Goal: Task Accomplishment & Management: Complete application form

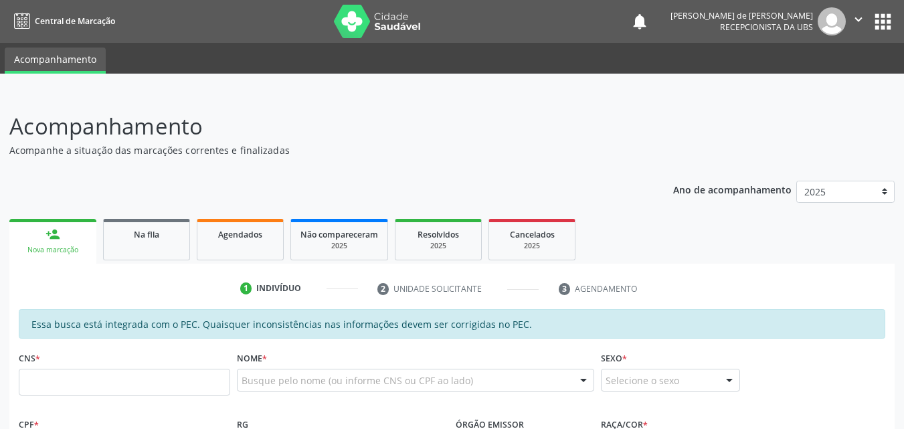
scroll to position [313, 0]
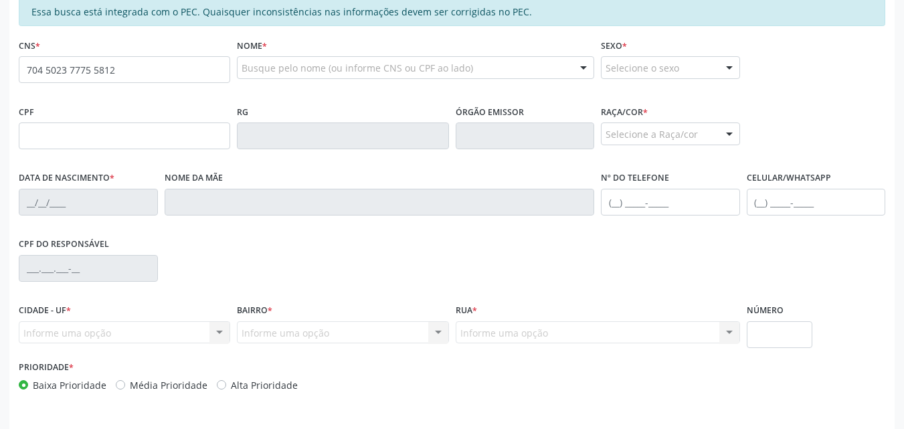
type input "704 5023 7775 5812"
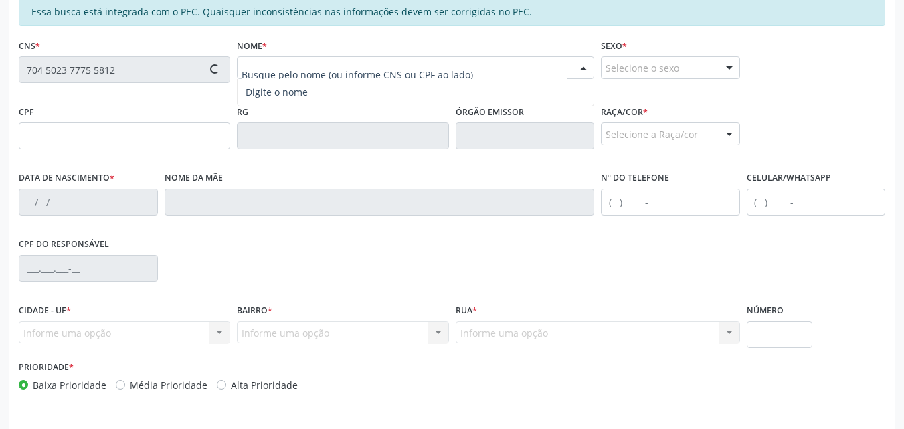
type input "108.623.254-20"
type input "11/08/1993"
type input "Marli Cesario da Silva"
type input "(82) 99384-0272"
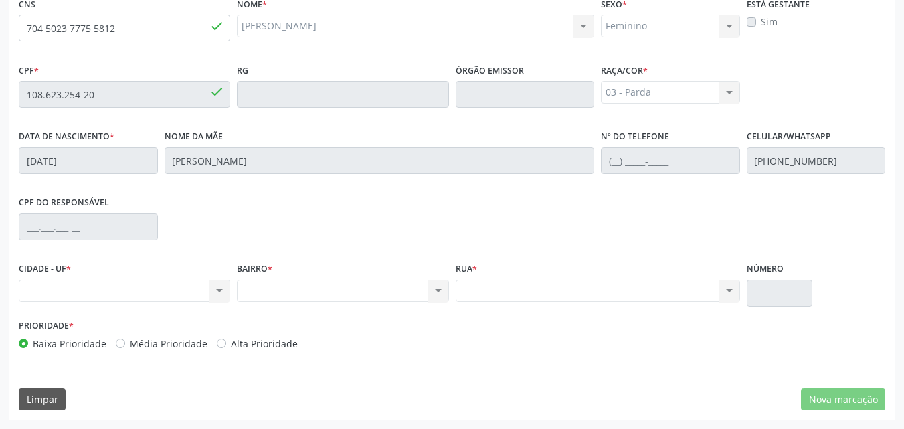
scroll to position [42, 0]
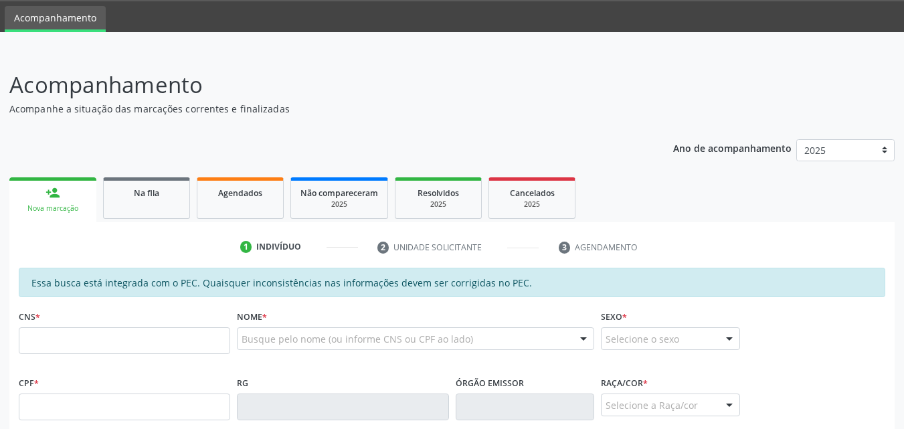
scroll to position [354, 0]
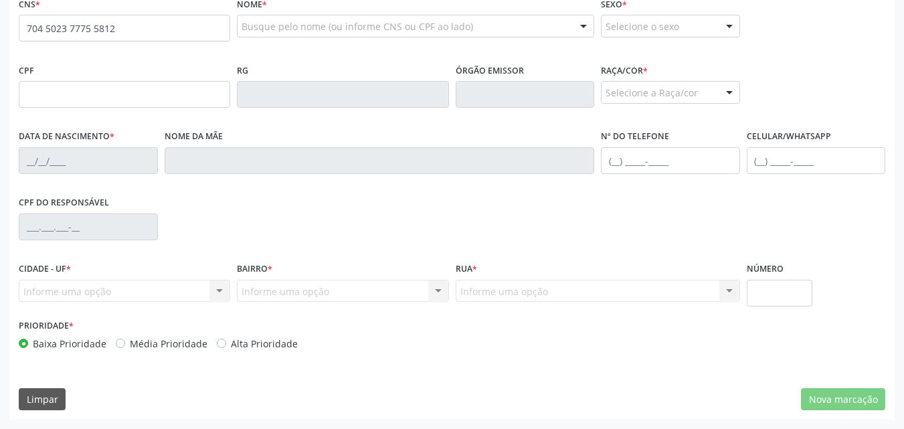
type input "704 5023 7775 5812"
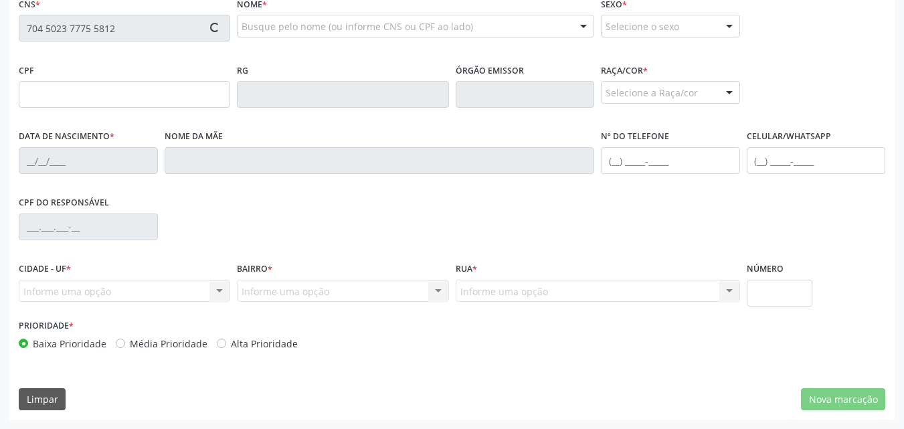
type input "108.623.254-20"
type input "11/08/1993"
type input "Marli Cesario da Silva"
type input "(82) 99384-0272"
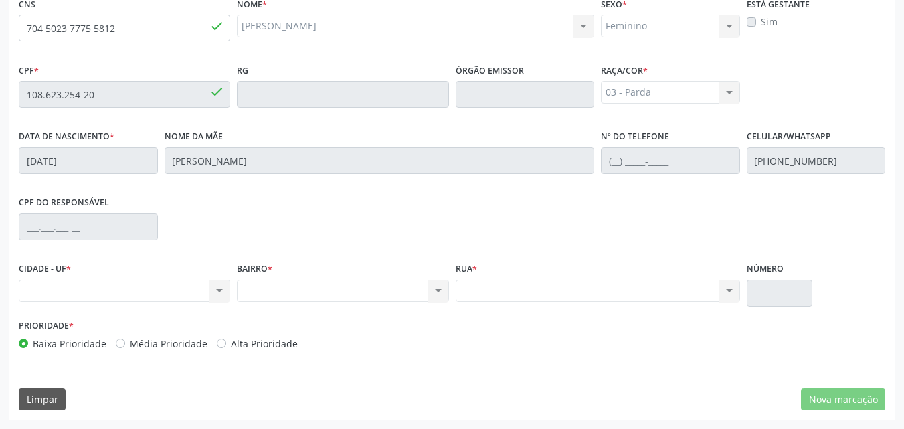
scroll to position [42, 0]
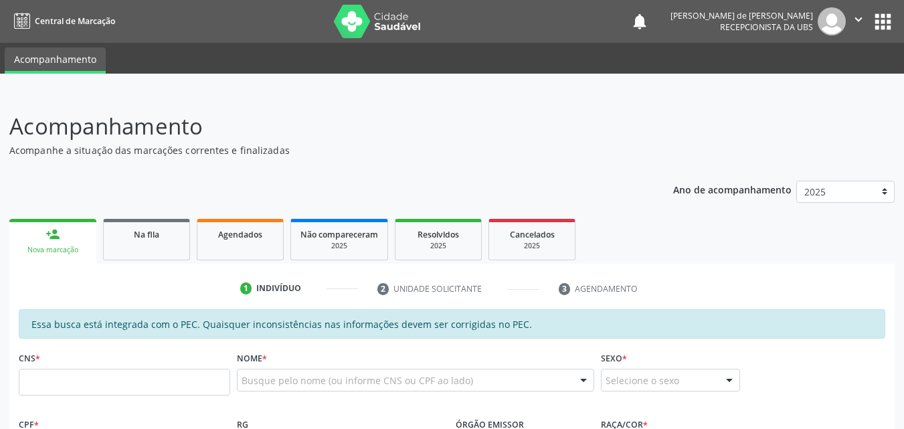
scroll to position [354, 0]
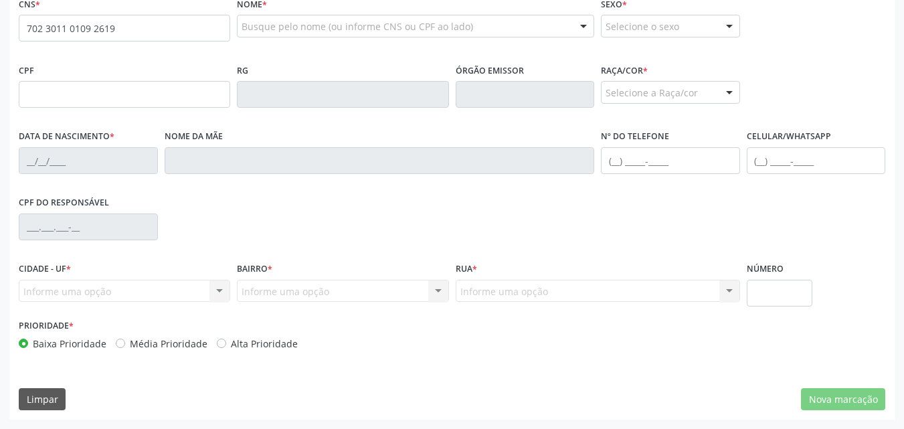
type input "702 3011 0109 2619"
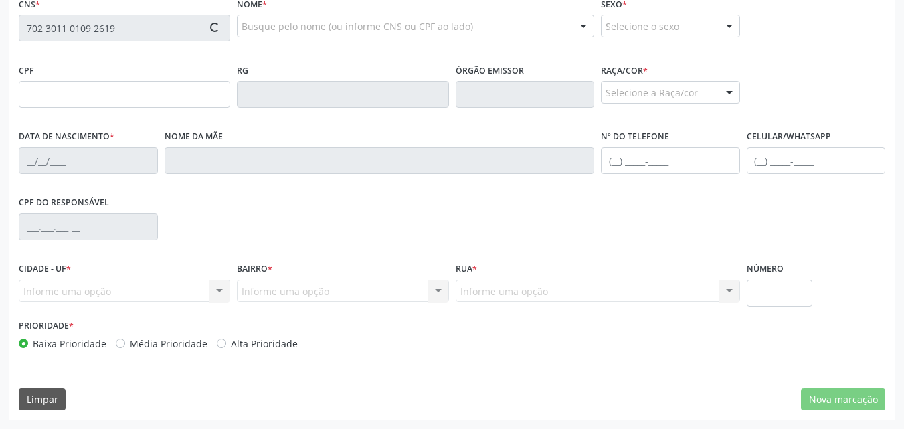
type input "15[DATE]"
type input "Leide Costa Japiassu"
type input "[PHONE_NUMBER]"
type input "S/N"
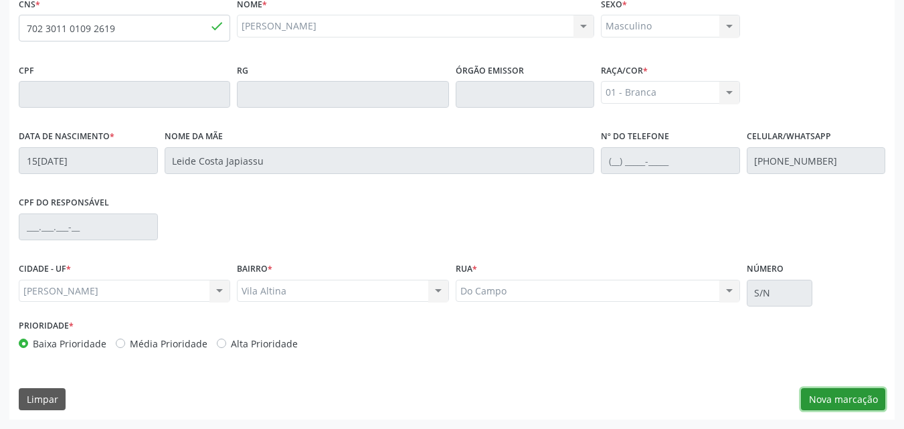
click at [870, 404] on button "Nova marcação" at bounding box center [843, 399] width 84 height 23
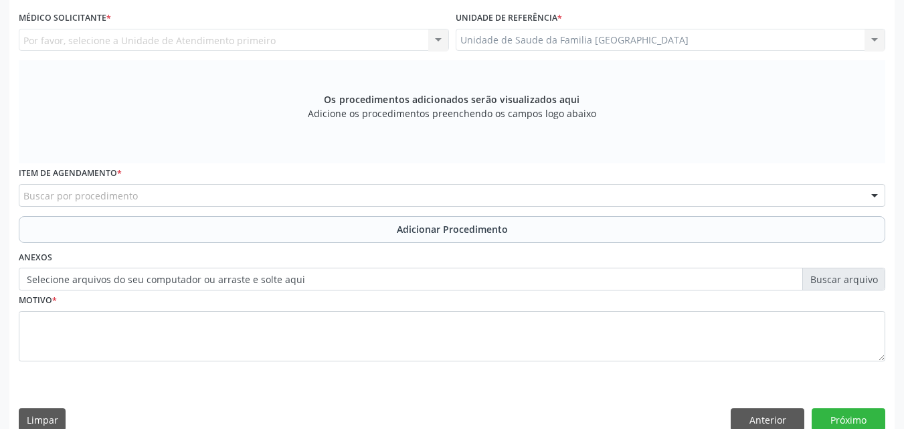
scroll to position [42, 0]
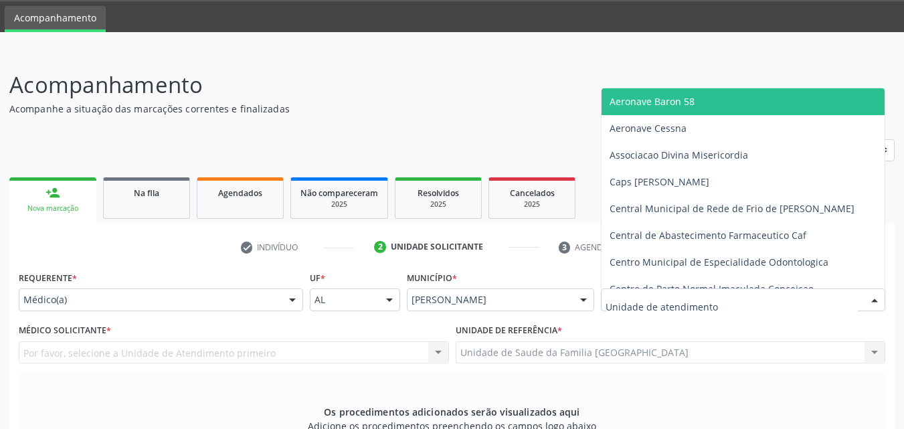
type input "e"
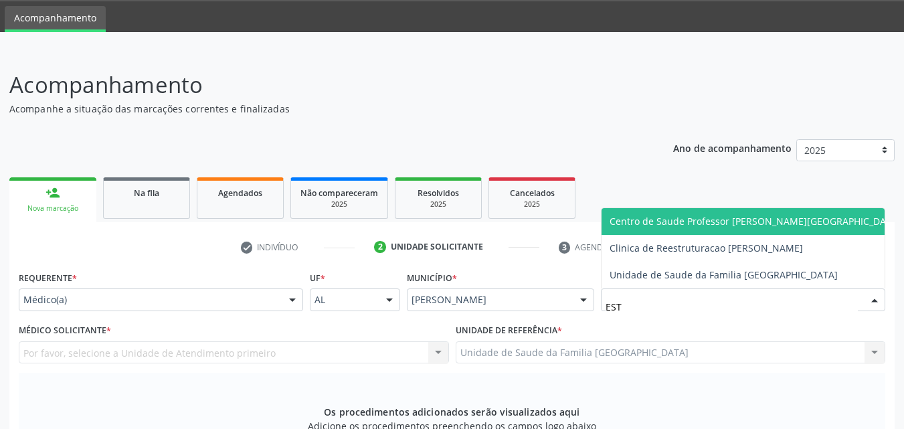
type input "ESTI"
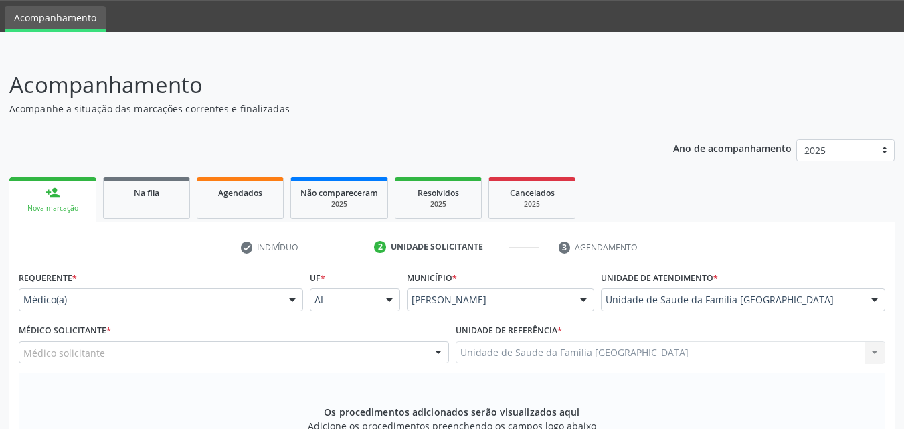
click at [174, 350] on div "Médico solicitante" at bounding box center [234, 352] width 430 height 23
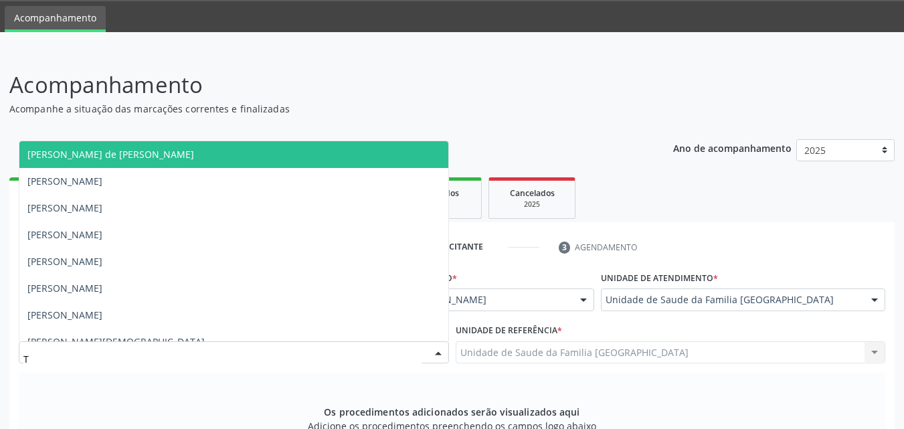
type input "TA"
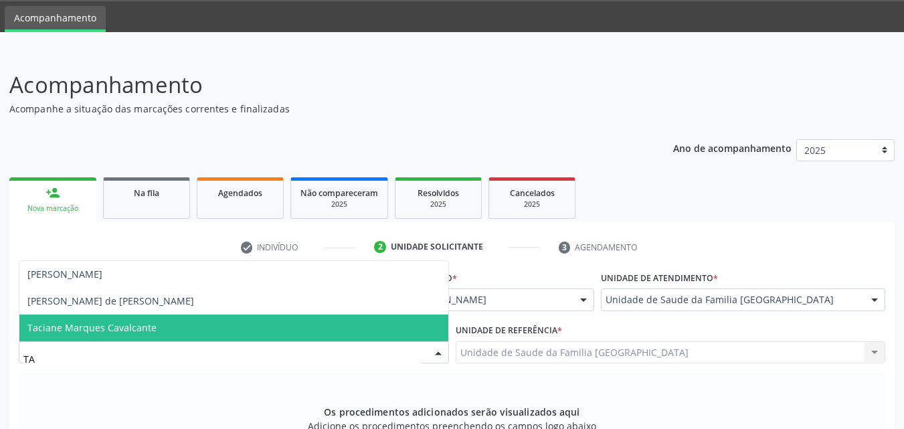
click at [172, 319] on span "Taciane Marques Cavalcante" at bounding box center [233, 328] width 429 height 27
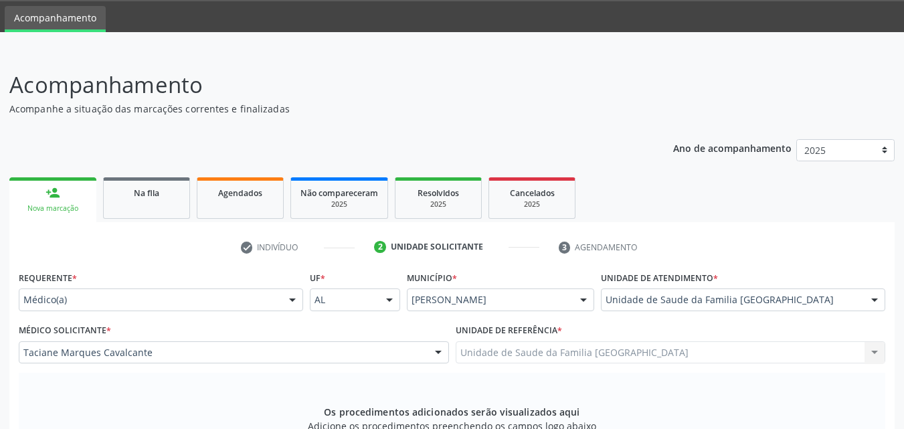
scroll to position [375, 0]
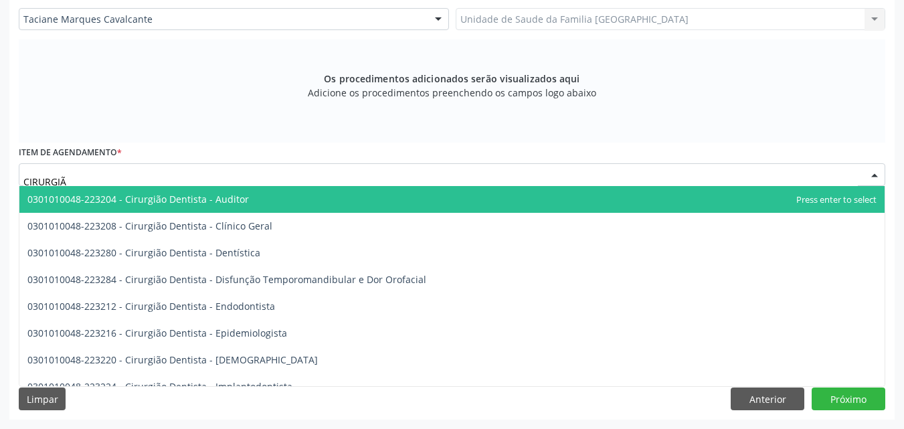
type input "CIRURGIÃO"
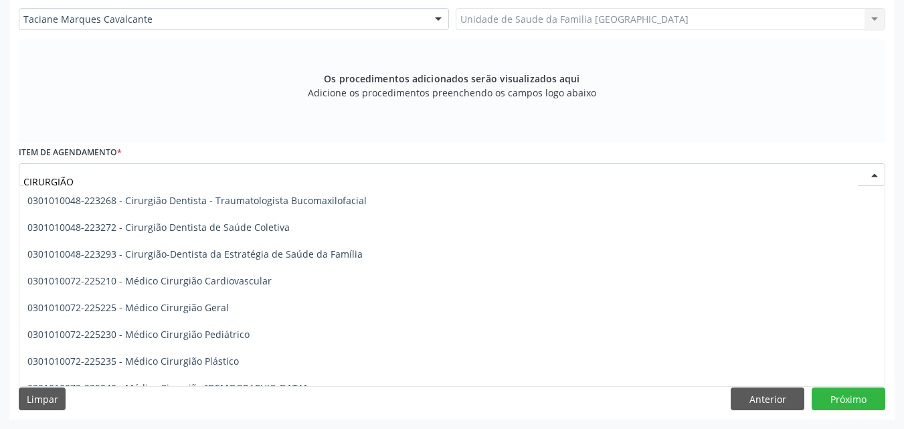
scroll to position [625, 0]
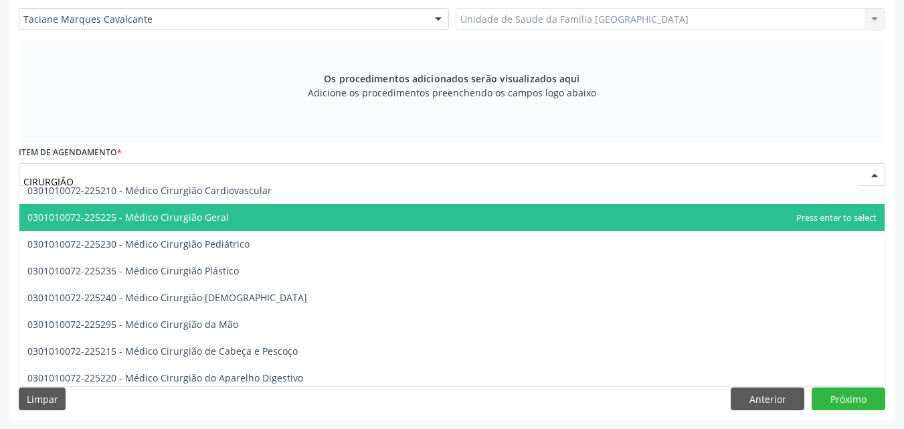
click at [193, 212] on span "0301010072-225225 - Médico Cirurgião Geral" at bounding box center [127, 217] width 201 height 13
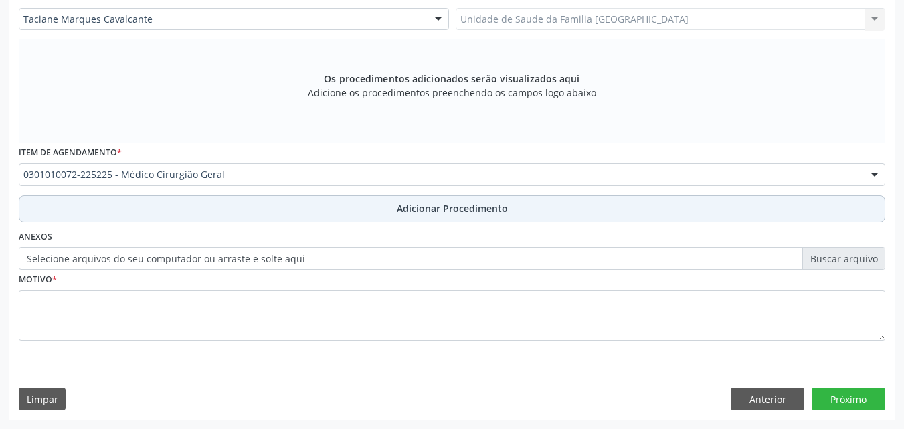
click at [259, 208] on button "Adicionar Procedimento" at bounding box center [452, 208] width 867 height 27
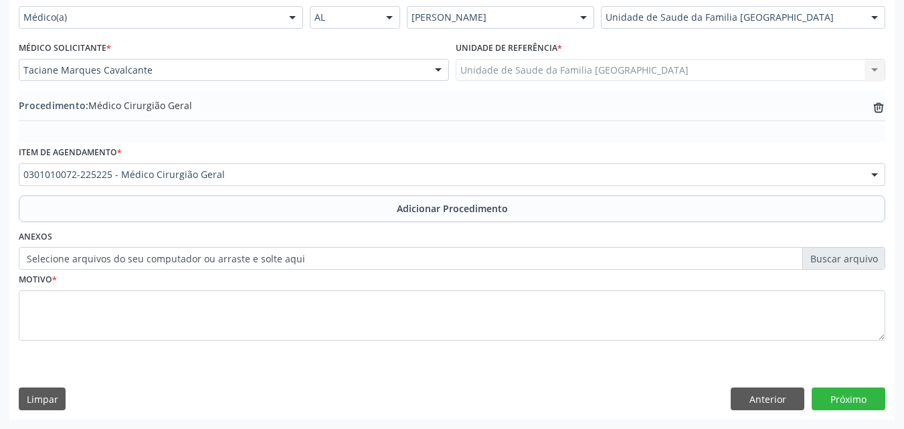
scroll to position [324, 0]
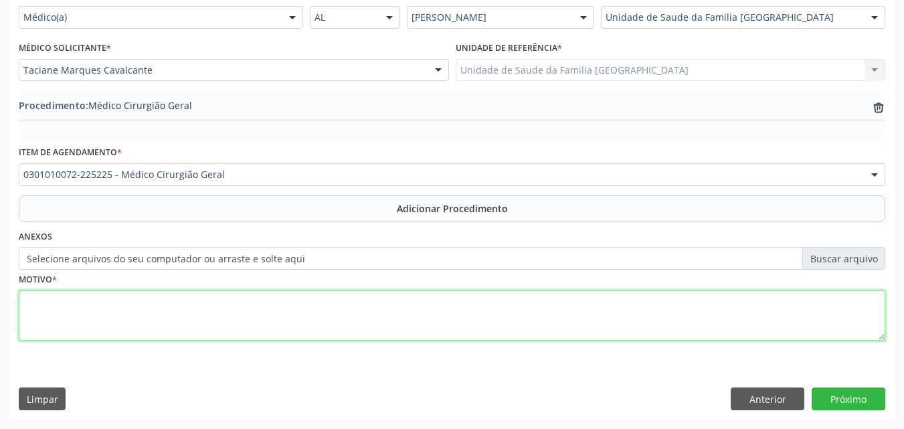
click at [208, 308] on textarea at bounding box center [452, 316] width 867 height 51
type textarea "LIPOMA EM OMBRO DIREITO (NEOPLASIA LIPOMATOSA BENIGNA)."
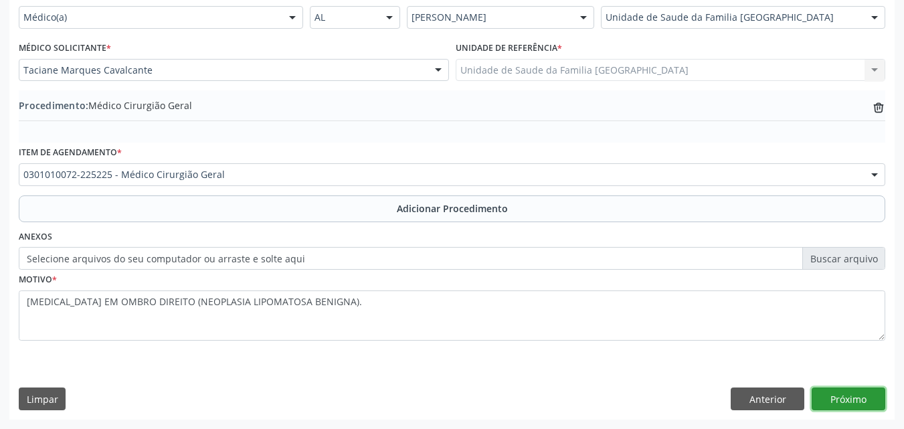
click at [828, 398] on button "Próximo" at bounding box center [849, 399] width 74 height 23
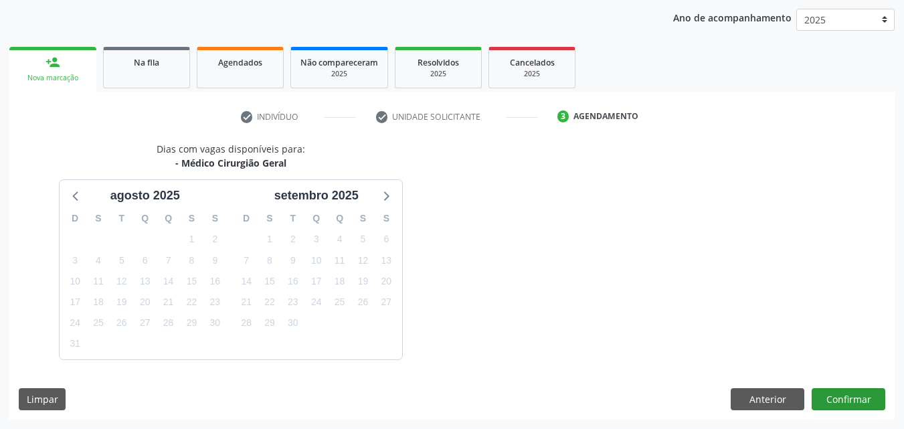
scroll to position [212, 0]
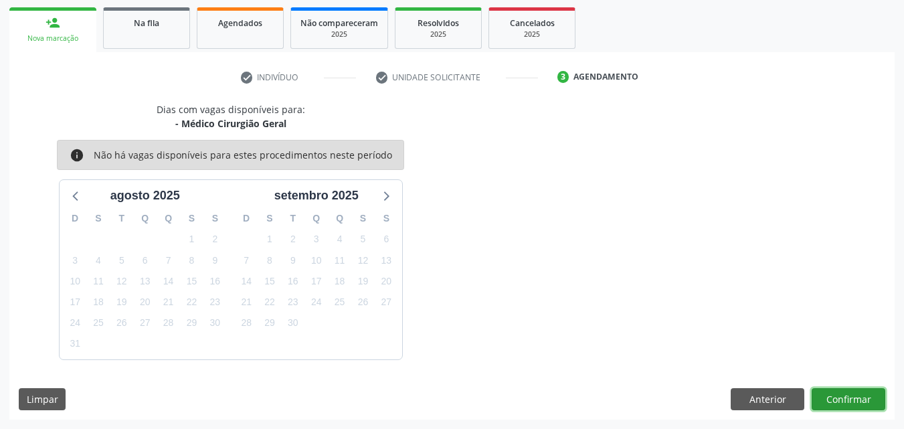
click at [842, 394] on button "Confirmar" at bounding box center [849, 399] width 74 height 23
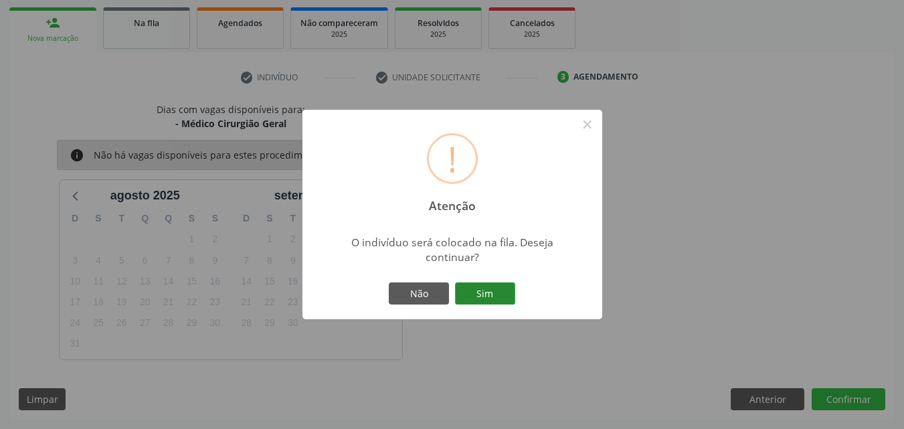
click at [473, 291] on button "Sim" at bounding box center [485, 293] width 60 height 23
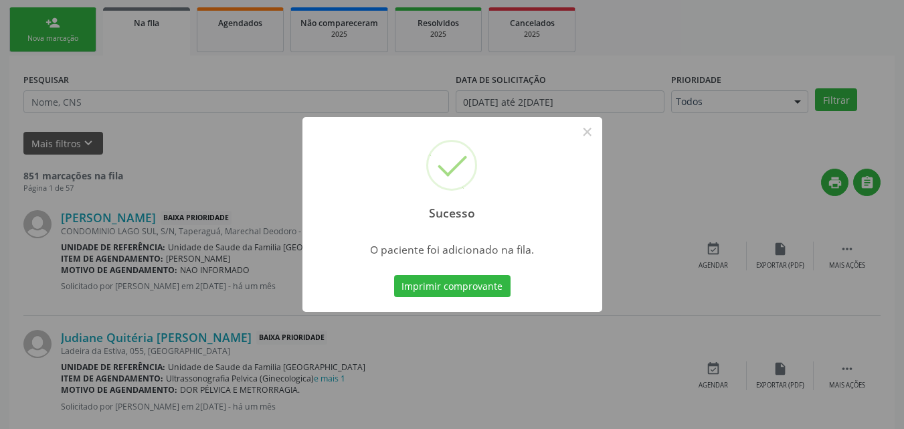
scroll to position [31, 0]
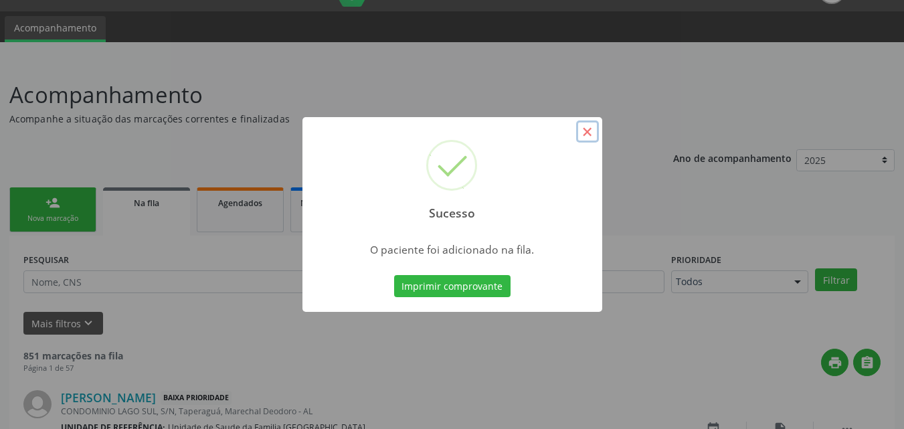
click at [594, 133] on button "×" at bounding box center [587, 131] width 23 height 23
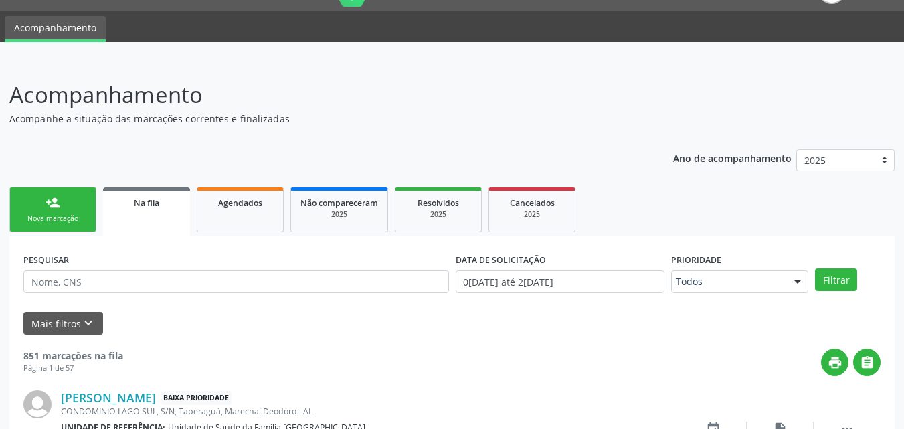
click at [46, 210] on link "person_add Nova marcação" at bounding box center [52, 209] width 87 height 45
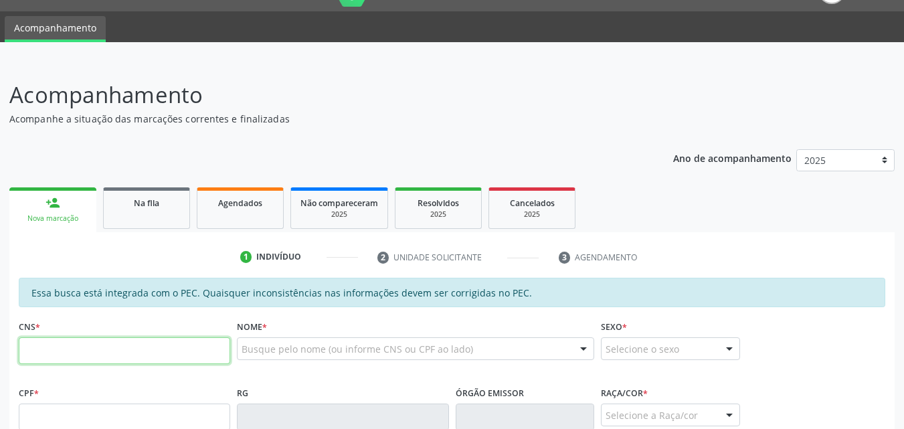
click at [63, 357] on input "text" at bounding box center [125, 350] width 212 height 27
type input "123 2955 1322 0001"
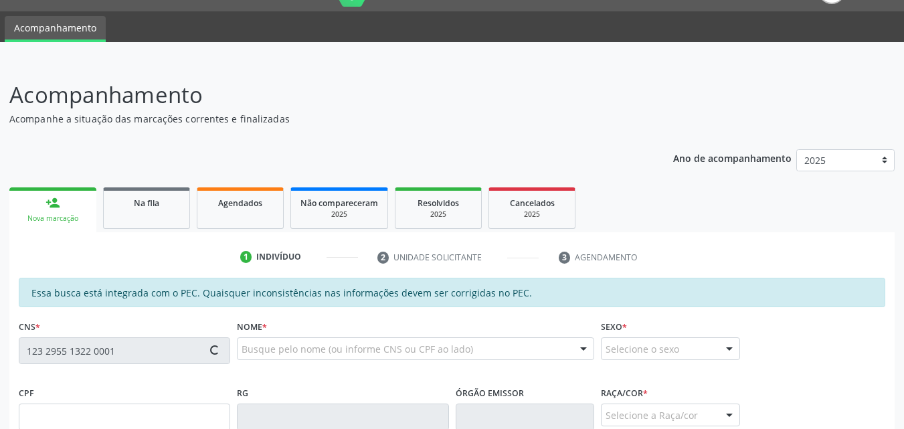
type input "985.978.504-00"
type input "22/12/1941"
type input "Josefa Maria da Conceição"
type input "(82) 99806-7034"
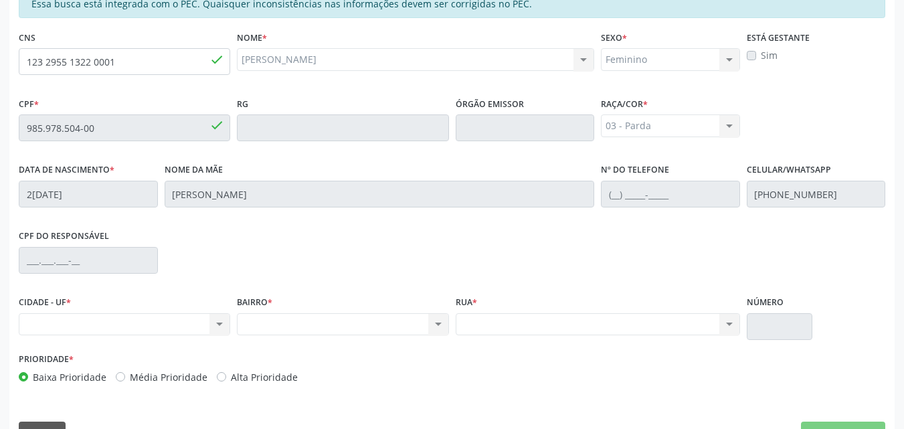
scroll to position [354, 0]
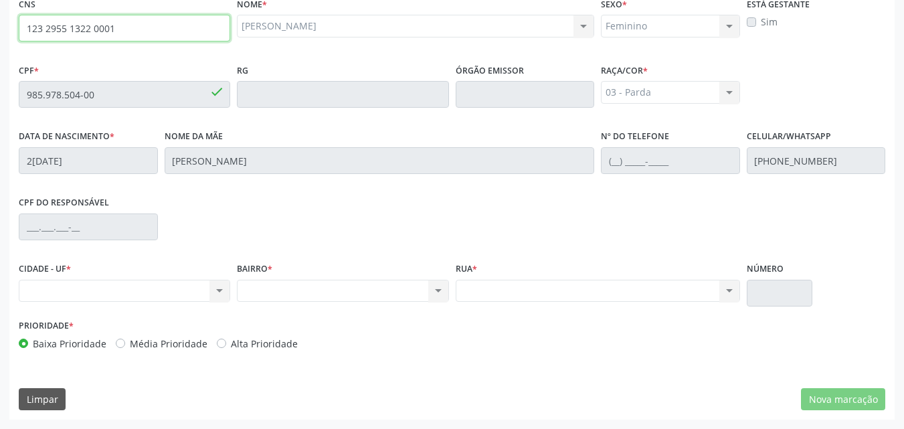
drag, startPoint x: 100, startPoint y: 33, endPoint x: 31, endPoint y: 29, distance: 69.1
click at [17, 29] on div "CNS 123 2955 1322 0001 done" at bounding box center [124, 27] width 218 height 66
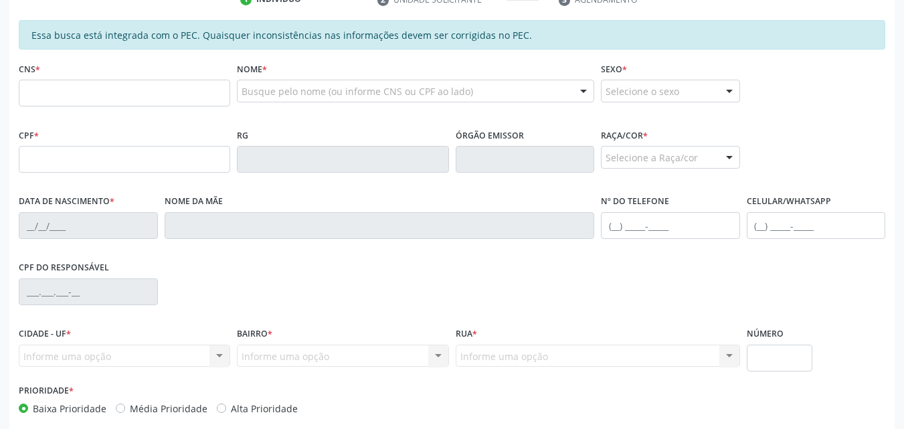
scroll to position [313, 0]
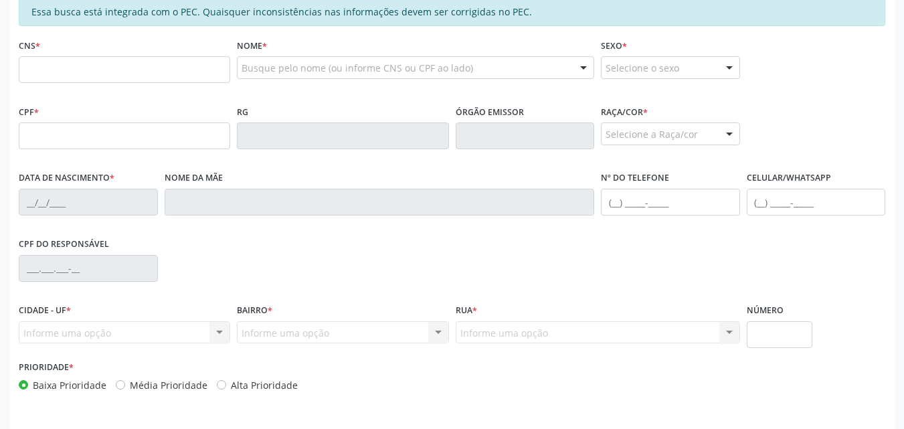
click at [35, 64] on input "text" at bounding box center [125, 69] width 212 height 27
click at [35, 68] on input "text" at bounding box center [125, 69] width 212 height 27
click at [96, 63] on input "text" at bounding box center [125, 69] width 212 height 27
paste input "123 2955 1322 0001"
type input "123 2955 1322 0001"
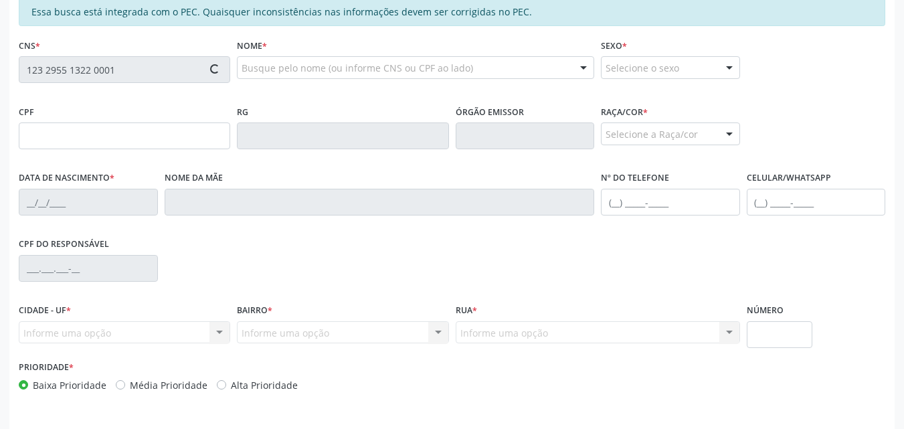
type input "985.978.504-00"
type input "[DATE]"
type input "[PERSON_NAME]"
type input "[PHONE_NUMBER]"
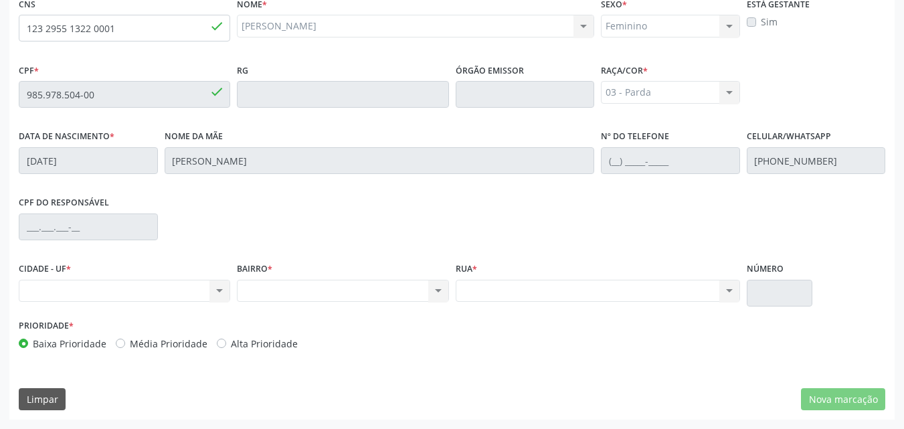
scroll to position [42, 0]
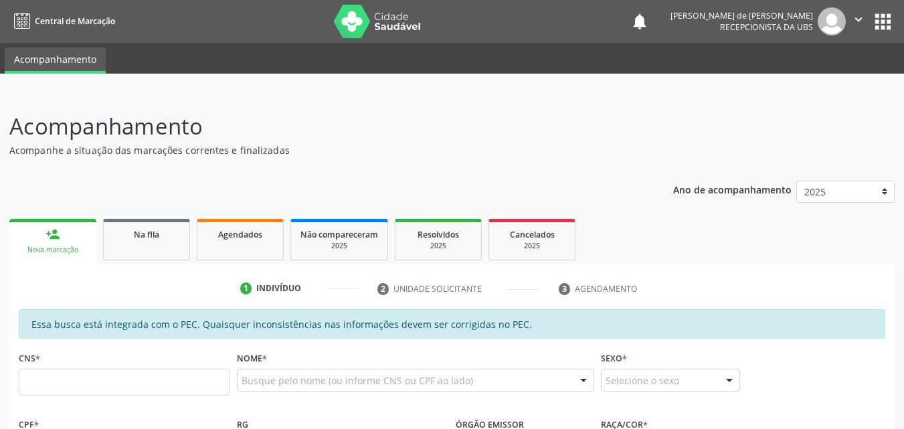
scroll to position [42, 0]
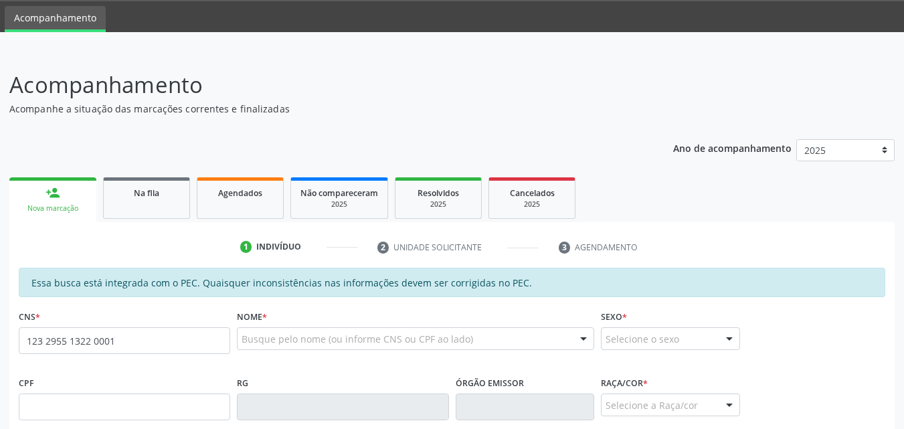
type input "123 2955 1322 0001"
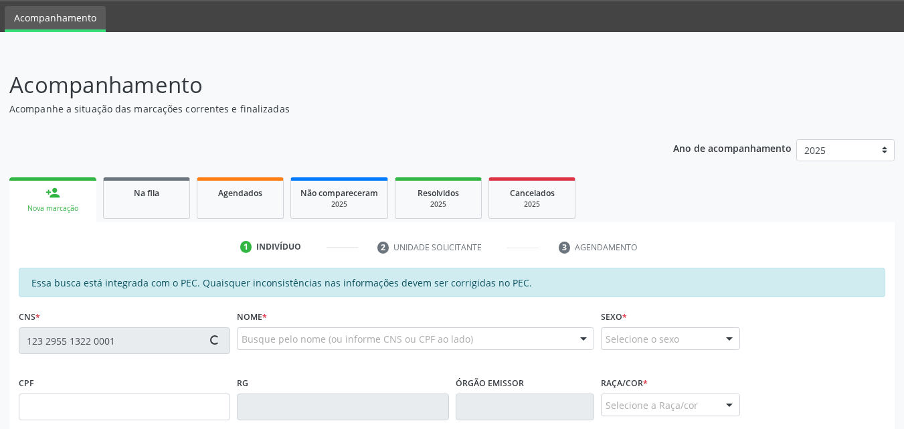
type input "985.978.504-00"
type input "[DATE]"
type input "[PERSON_NAME]"
type input "[PHONE_NUMBER]"
type input "S/N"
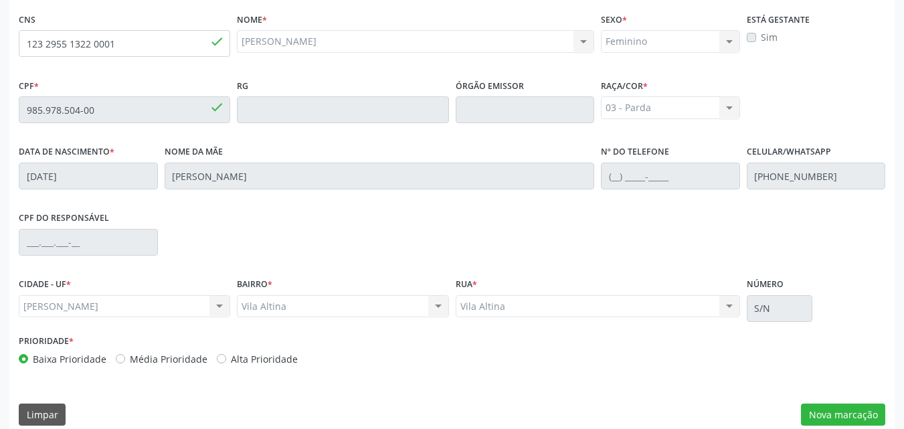
scroll to position [354, 0]
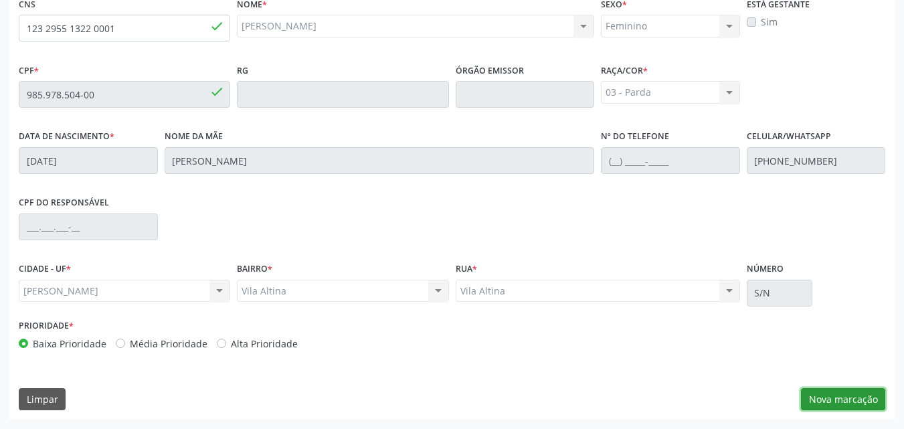
click at [819, 392] on button "Nova marcação" at bounding box center [843, 399] width 84 height 23
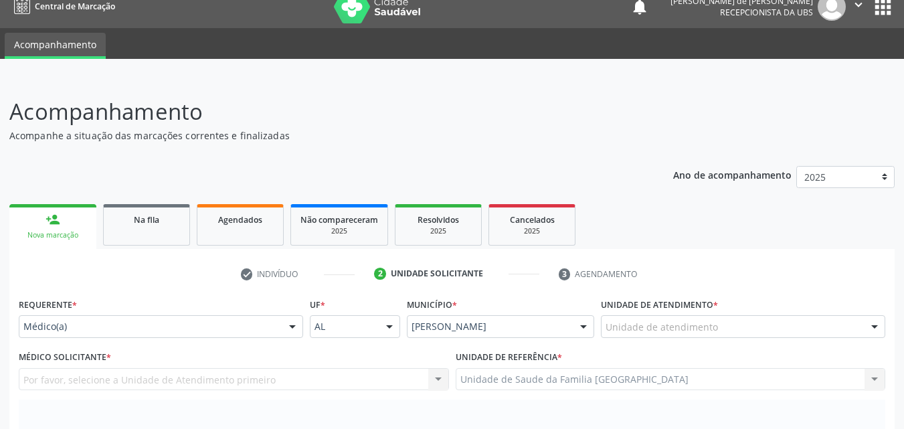
scroll to position [0, 0]
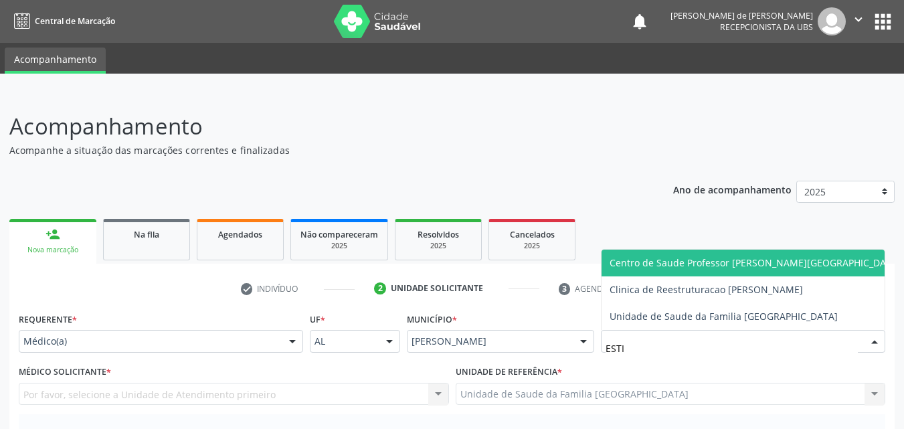
type input "ESTIV"
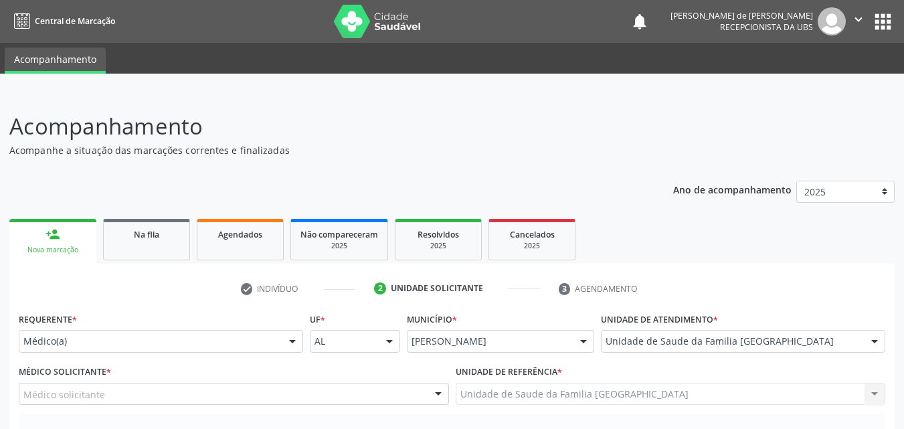
scroll to position [313, 0]
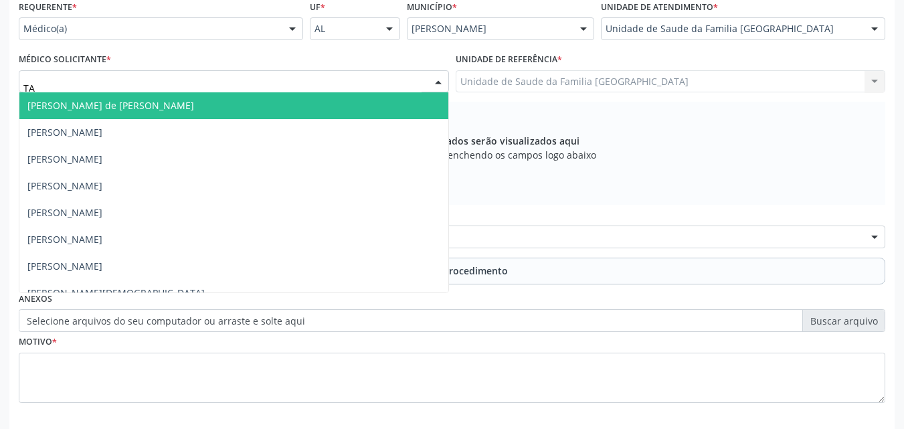
type input "TAC"
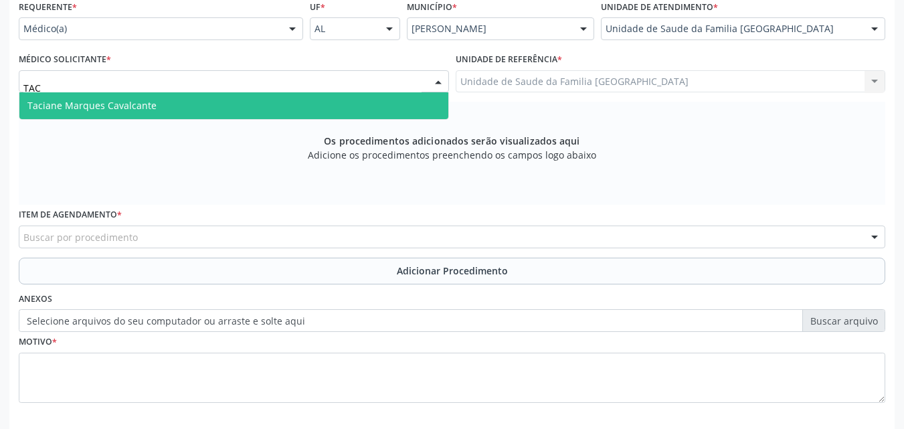
click at [81, 108] on span "Taciane Marques Cavalcante" at bounding box center [91, 105] width 129 height 13
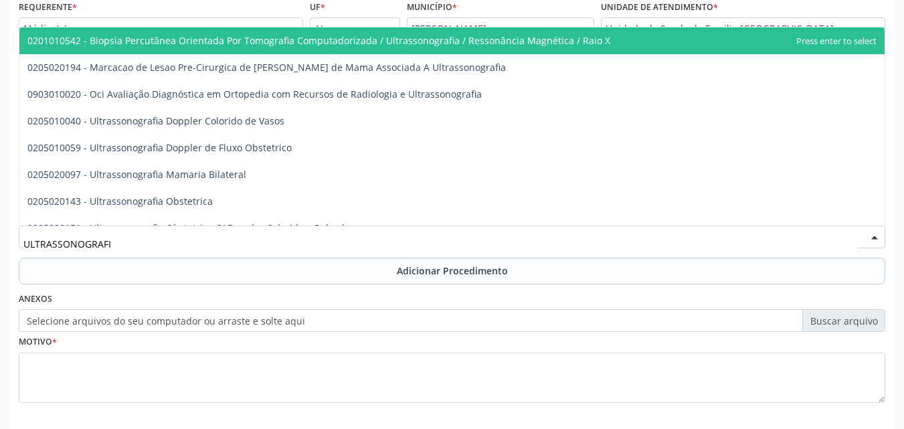
type input "ULTRASSONOGRAFIA"
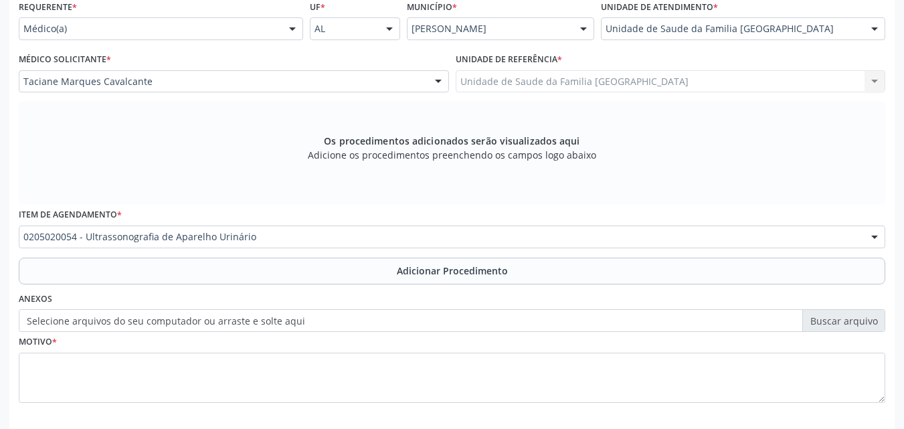
scroll to position [0, 0]
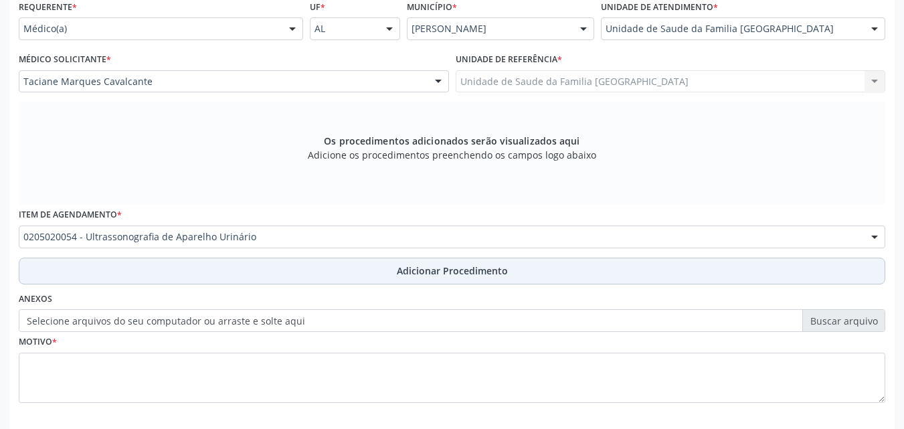
click at [150, 276] on button "Adicionar Procedimento" at bounding box center [452, 271] width 867 height 27
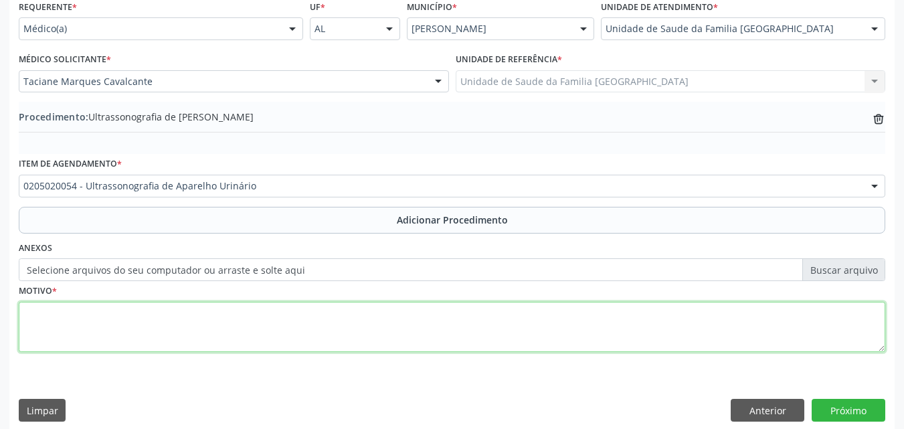
click at [131, 326] on textarea at bounding box center [452, 327] width 867 height 51
type textarea "ITU DE REPETIÇÃO."
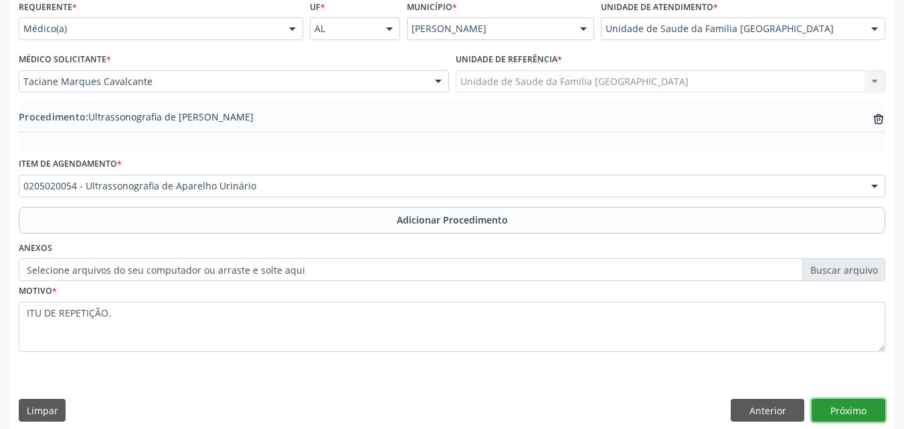
click at [857, 408] on button "Próximo" at bounding box center [849, 410] width 74 height 23
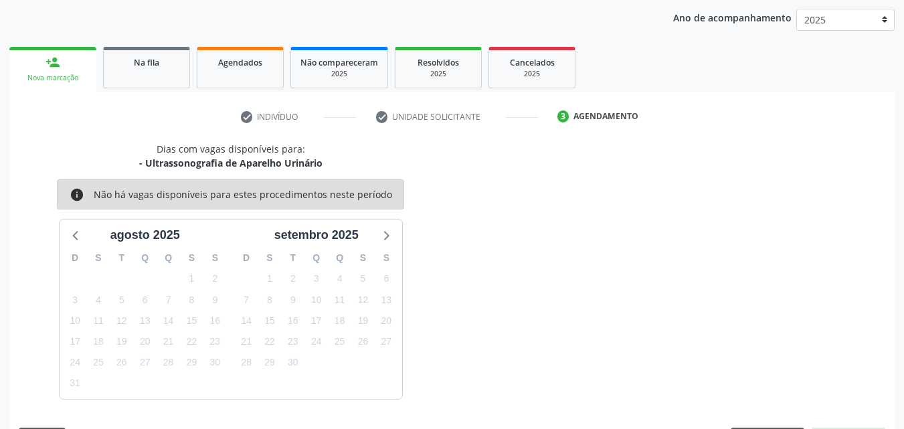
scroll to position [212, 0]
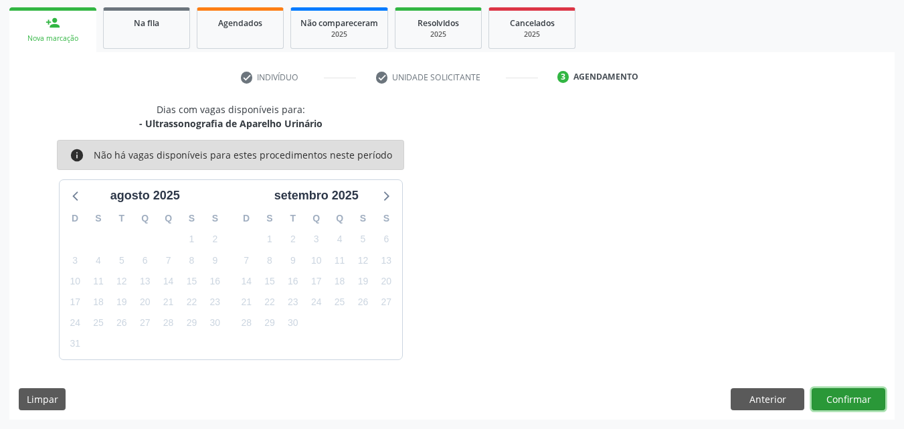
click at [857, 404] on button "Confirmar" at bounding box center [849, 399] width 74 height 23
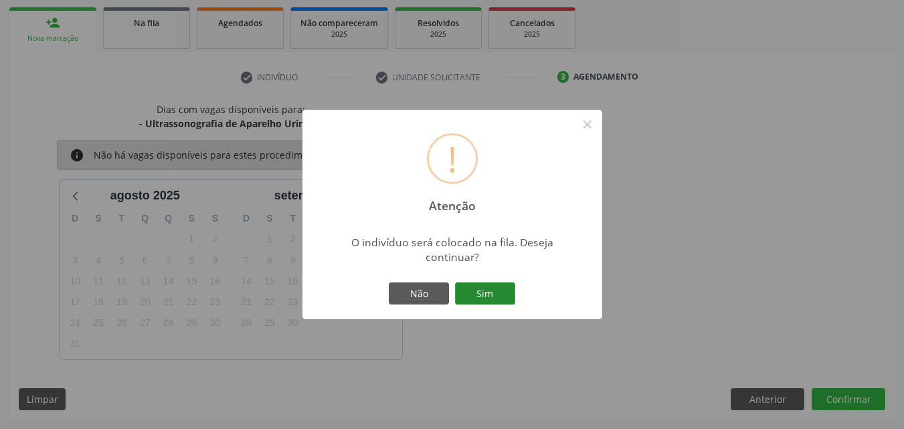
click at [502, 294] on button "Sim" at bounding box center [485, 293] width 60 height 23
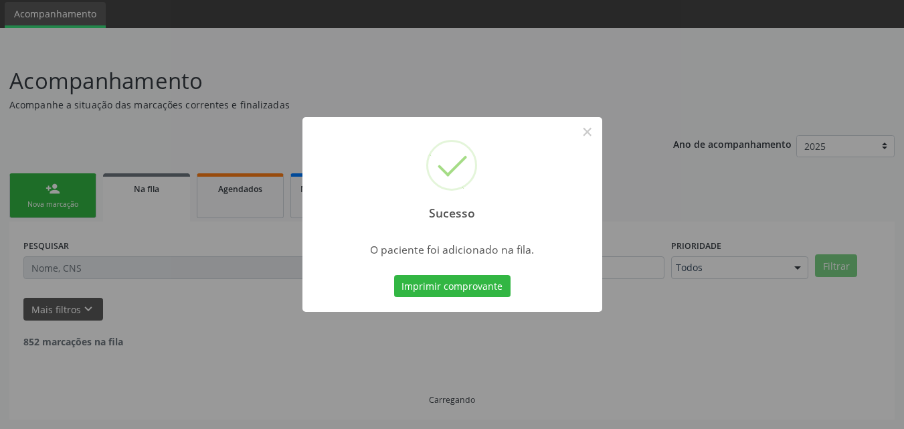
scroll to position [31, 0]
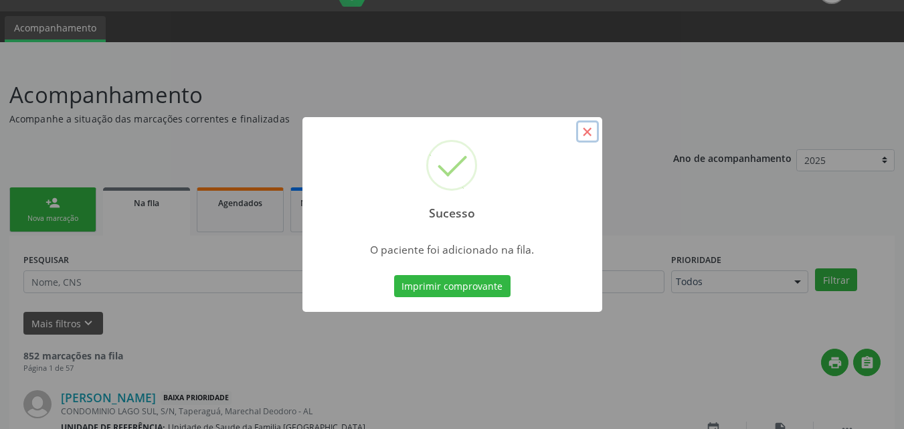
click at [588, 129] on button "×" at bounding box center [587, 131] width 23 height 23
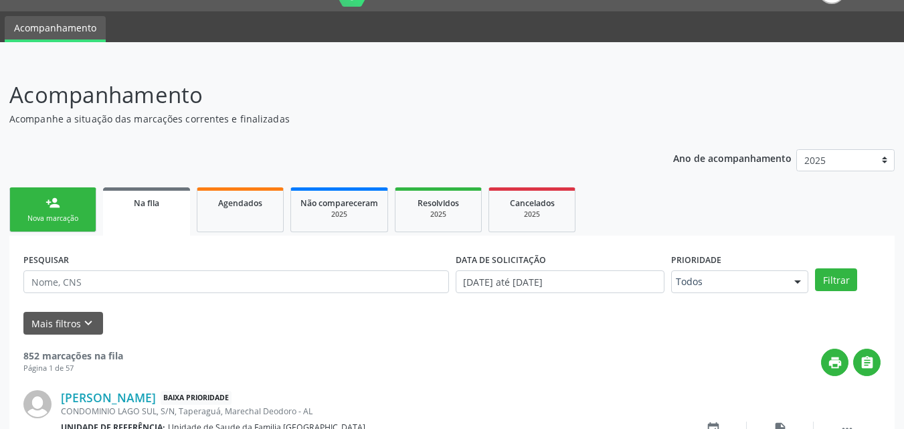
click at [54, 220] on div "Nova marcação" at bounding box center [52, 219] width 67 height 10
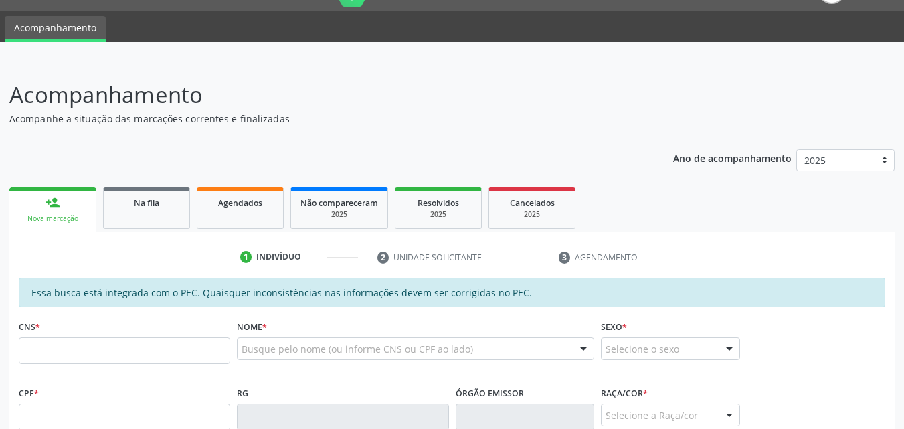
scroll to position [343, 0]
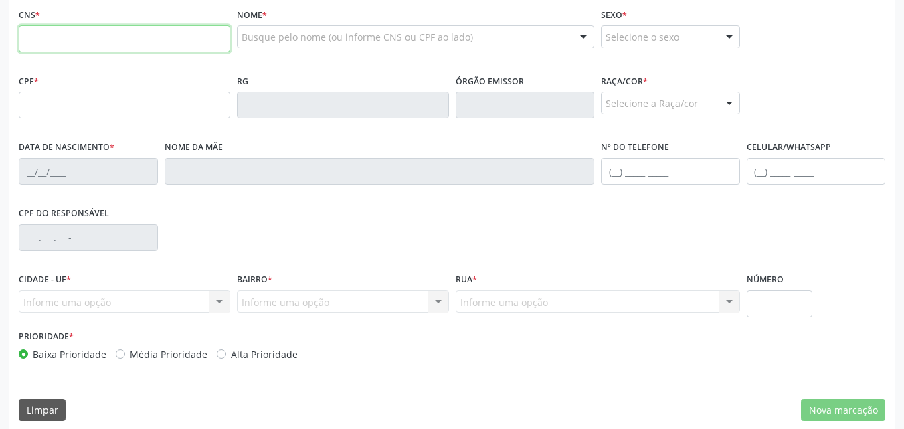
click at [48, 44] on input "text" at bounding box center [125, 38] width 212 height 27
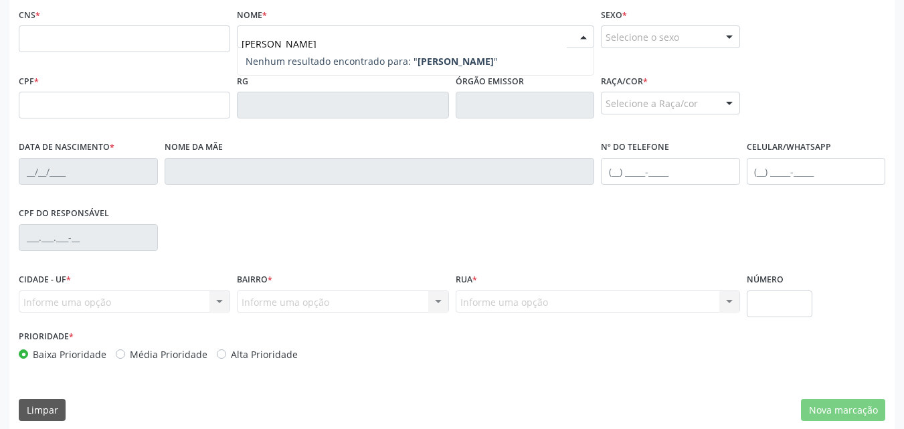
type input "JOSE ALLAN"
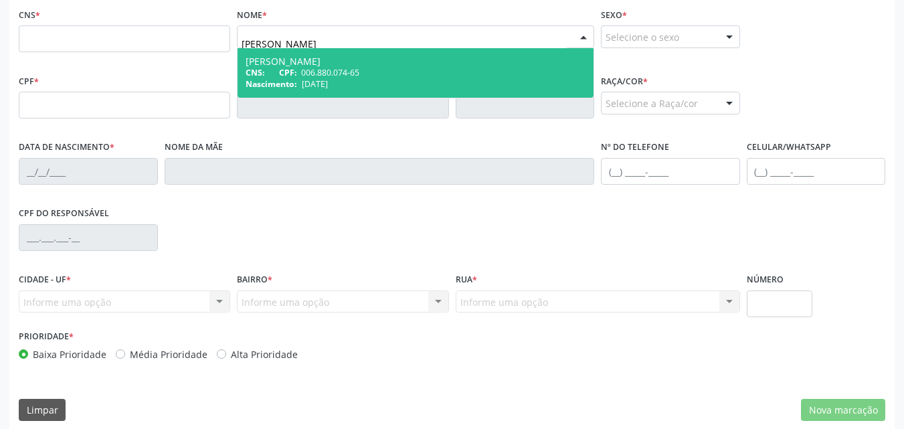
click at [296, 65] on div "Jose Allan Santos de Oliveira" at bounding box center [416, 61] width 340 height 11
type input "006.880.074-65"
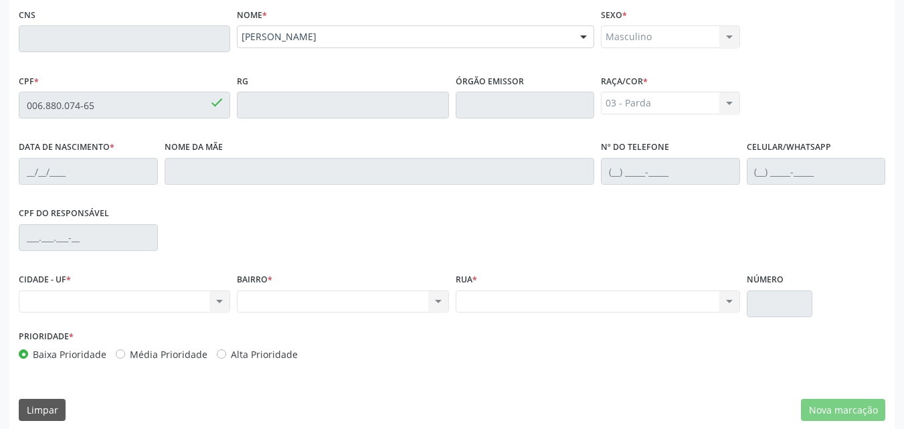
type input "20/07/2025"
type input "Emile Santos Oliveira"
type input "(82) 9381-0831"
click at [10, 106] on div "Essa busca está integrada com o PEC. Quaisquer inconsistências nas informações …" at bounding box center [452, 198] width 886 height 465
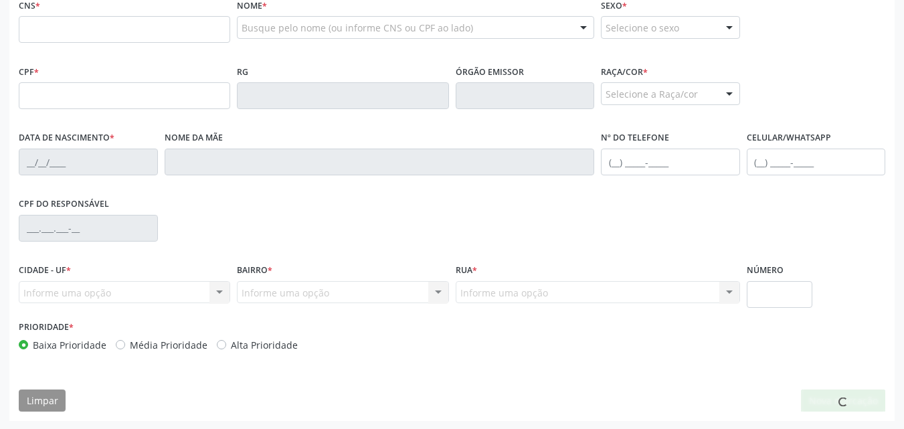
scroll to position [354, 0]
click at [38, 27] on input "text" at bounding box center [125, 28] width 212 height 27
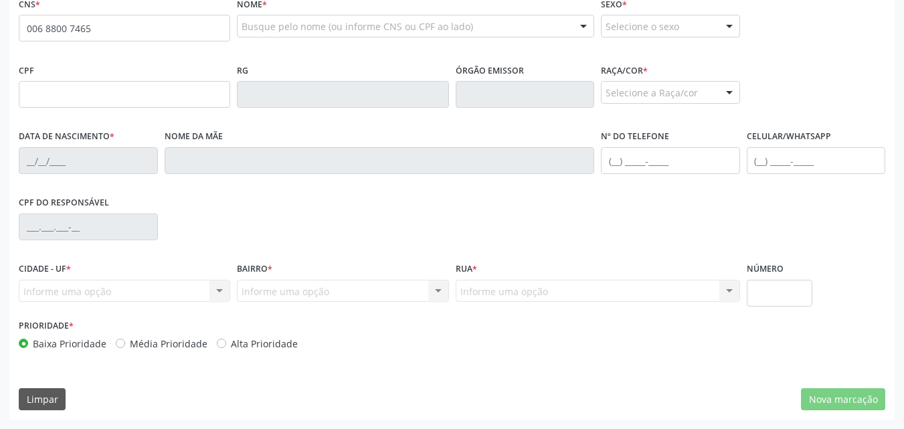
type input "006 8800 7465"
drag, startPoint x: 87, startPoint y: 33, endPoint x: 0, endPoint y: 31, distance: 87.0
click at [0, 31] on div "Acompanhamento Acompanhe a situação das marcações correntes e finalizadas Relat…" at bounding box center [452, 83] width 904 height 691
click at [37, 89] on input "text" at bounding box center [125, 94] width 212 height 27
paste input "006.880.074-65"
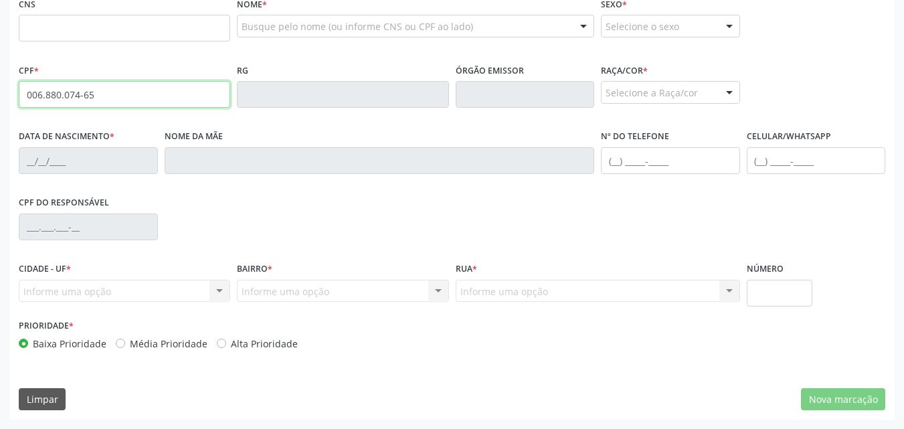
type input "006.880.074-65"
type input "2[DATE]"
type input "[PERSON_NAME]"
type input "[PHONE_NUMBER]"
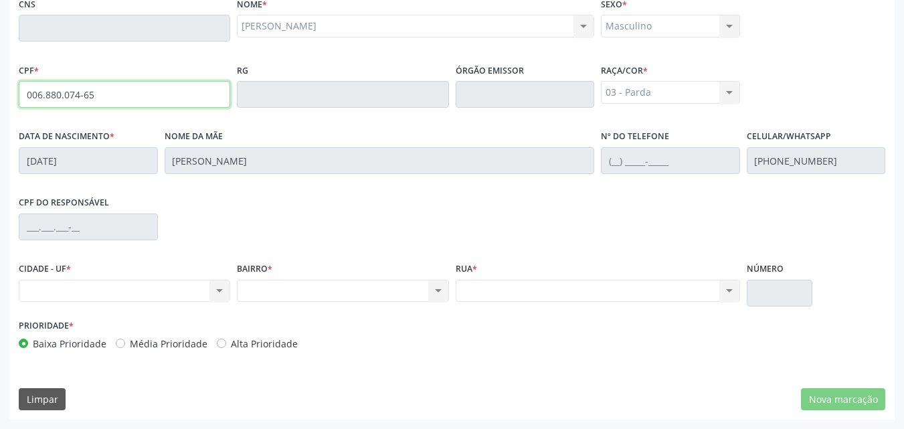
drag, startPoint x: 90, startPoint y: 98, endPoint x: 19, endPoint y: 92, distance: 71.2
click at [19, 92] on input "006.880.074-65" at bounding box center [125, 94] width 212 height 27
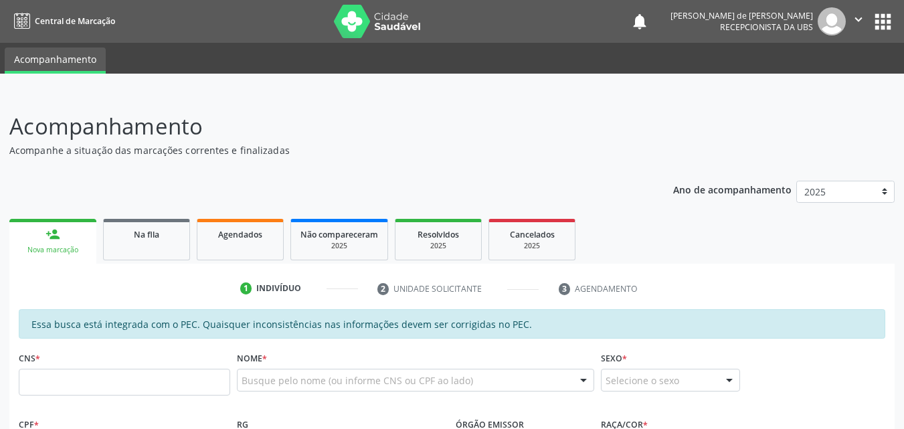
scroll to position [313, 0]
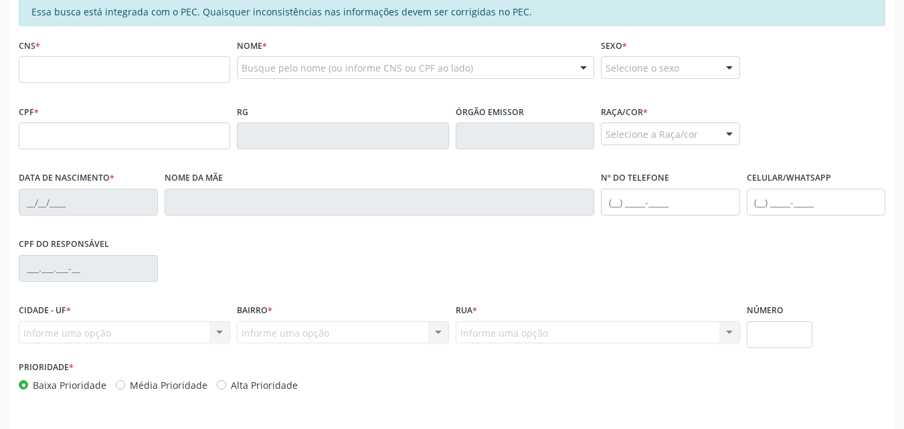
click at [70, 67] on input "text" at bounding box center [125, 69] width 212 height 27
type input "0"
click at [37, 133] on input "text" at bounding box center [125, 135] width 212 height 27
paste input "006.880.074-65"
type input "006.880.074-65"
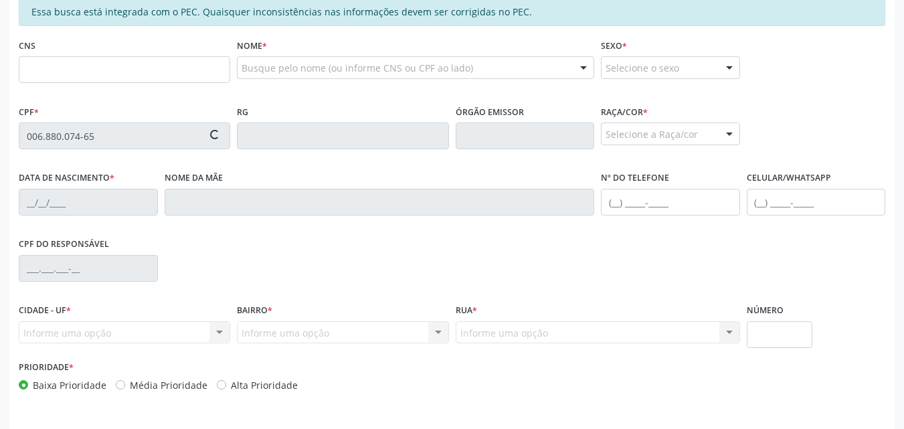
type input "2[DATE]"
type input "[PERSON_NAME]"
type input "[PHONE_NUMBER]"
type input "S/N"
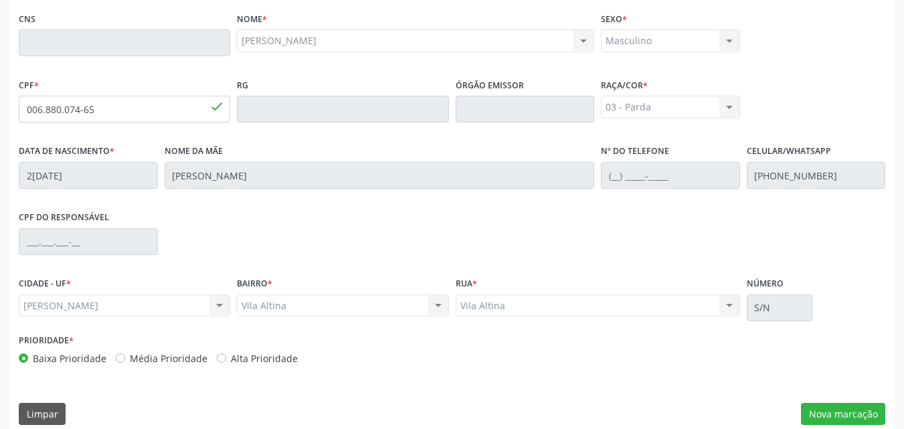
scroll to position [354, 0]
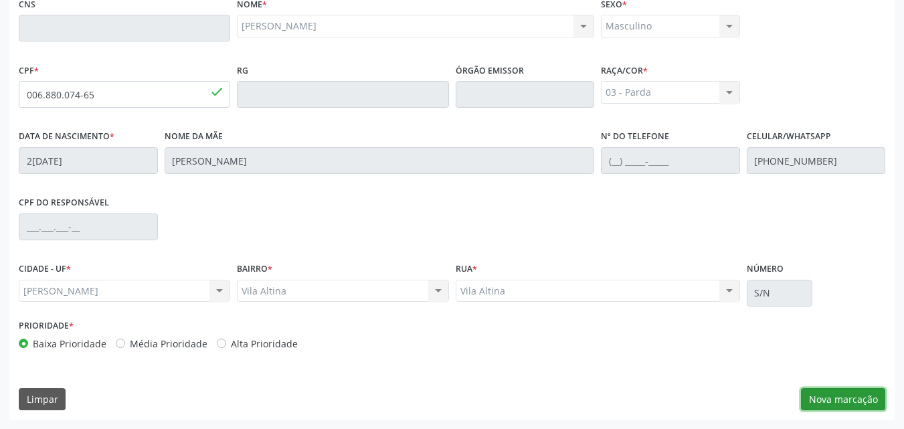
click at [853, 400] on button "Nova marcação" at bounding box center [843, 399] width 84 height 23
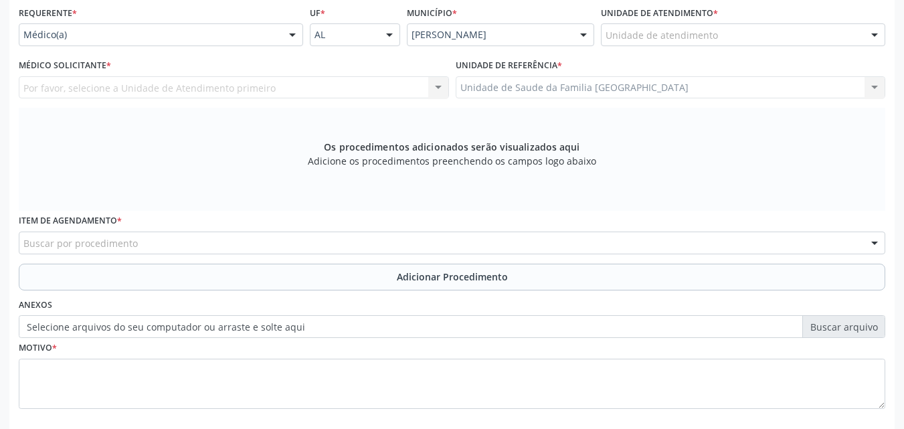
scroll to position [62, 0]
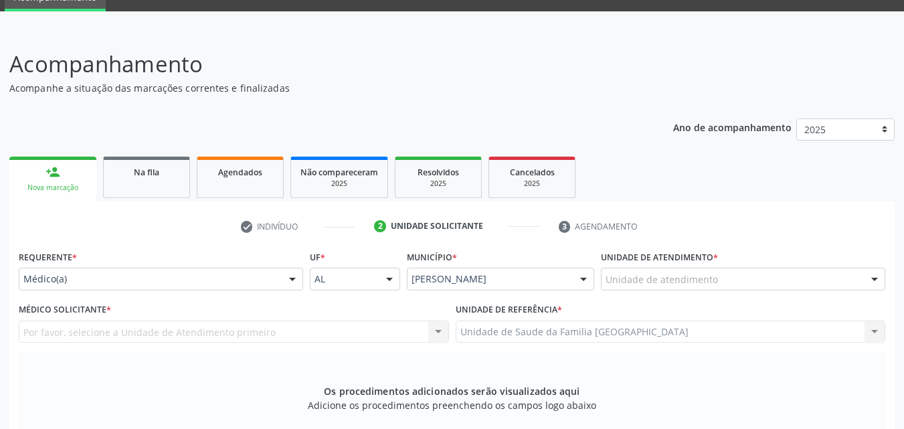
click at [634, 286] on div "Unidade de atendimento" at bounding box center [743, 279] width 284 height 23
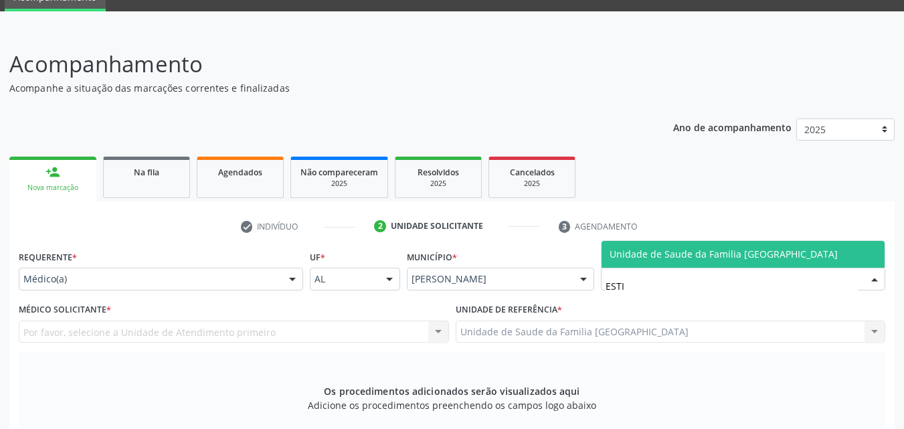
type input "ESTIV"
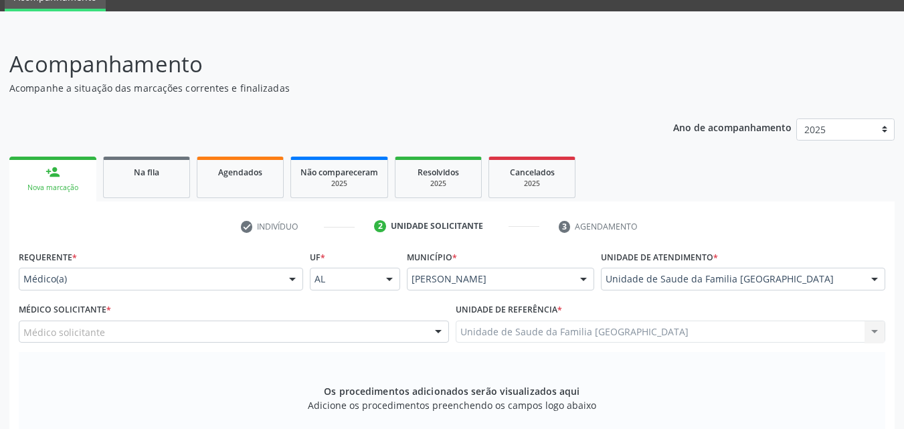
scroll to position [375, 0]
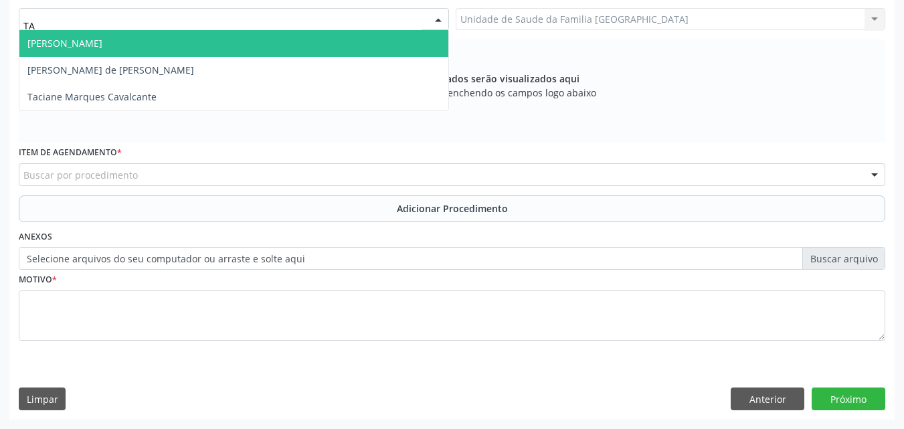
type input "TAC"
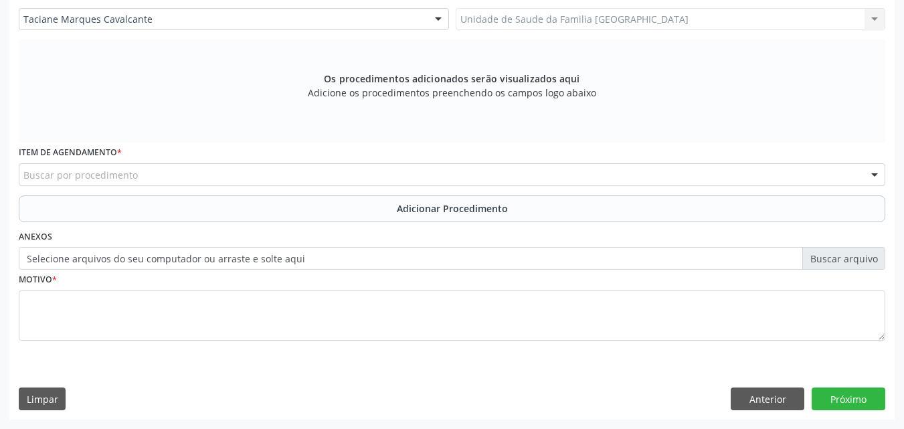
click at [258, 172] on div "Buscar por procedimento" at bounding box center [452, 174] width 867 height 23
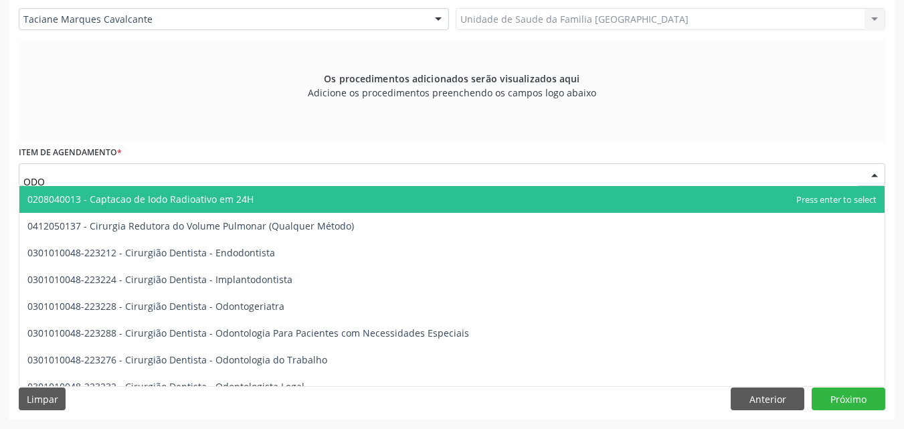
type input "ODON"
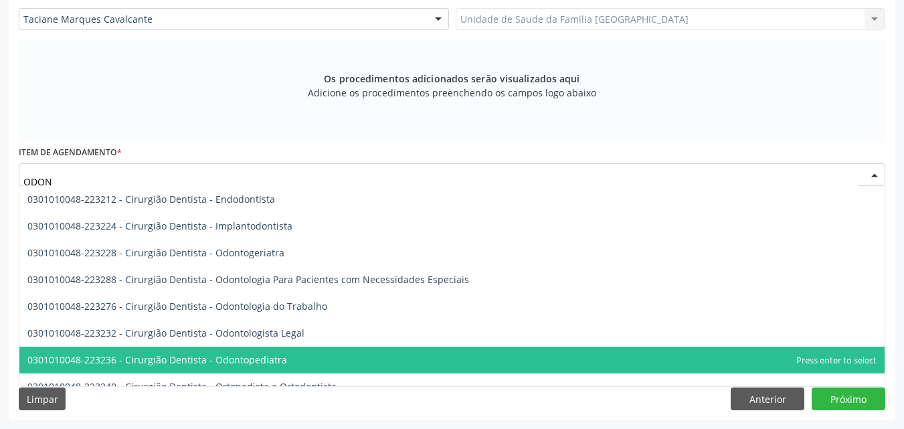
click at [239, 359] on span "0301010048-223236 - Cirurgião Dentista - Odontopediatra" at bounding box center [157, 359] width 260 height 13
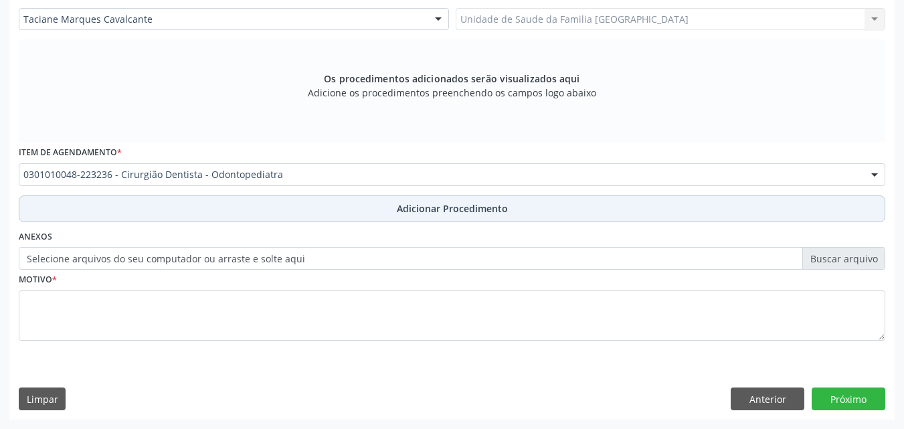
click at [210, 203] on button "Adicionar Procedimento" at bounding box center [452, 208] width 867 height 27
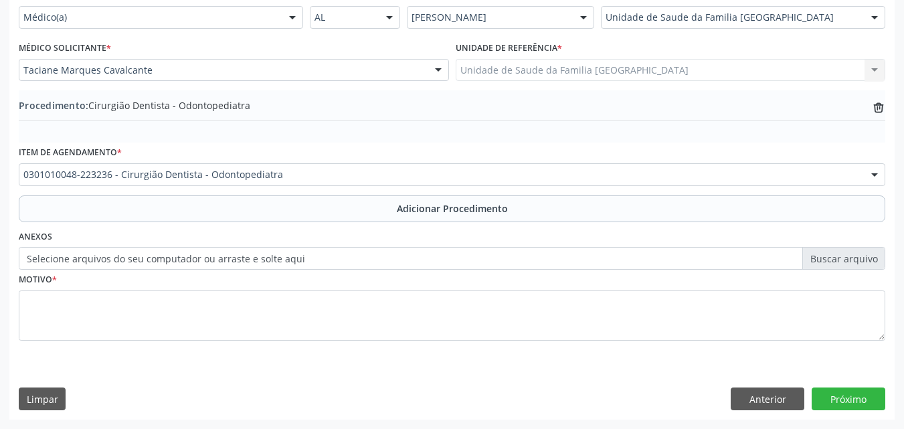
scroll to position [324, 0]
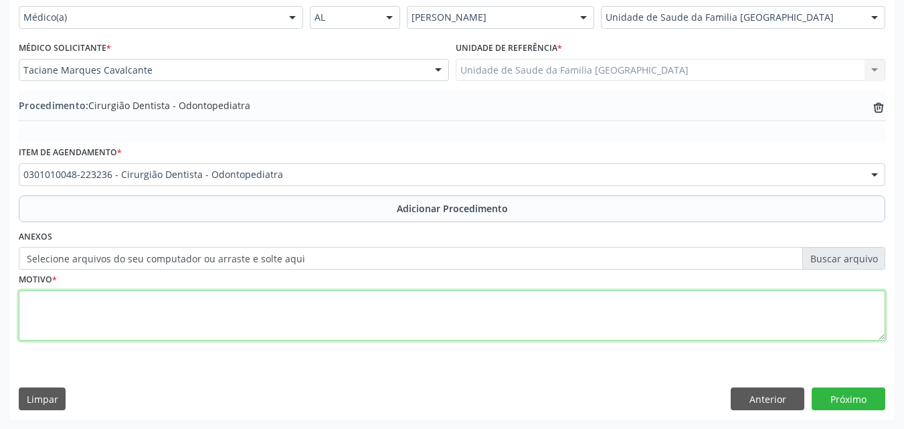
click at [201, 299] on textarea at bounding box center [452, 316] width 867 height 51
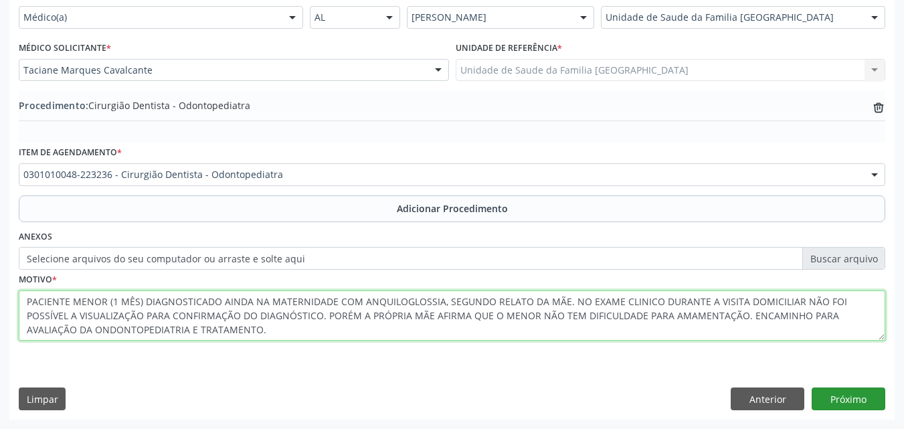
type textarea "PACIENTE MENOR (1 MÊS) DIAGNOSTICADO AINDA NA MATERNIDADE COM ANQUILOGLOSSIA, S…"
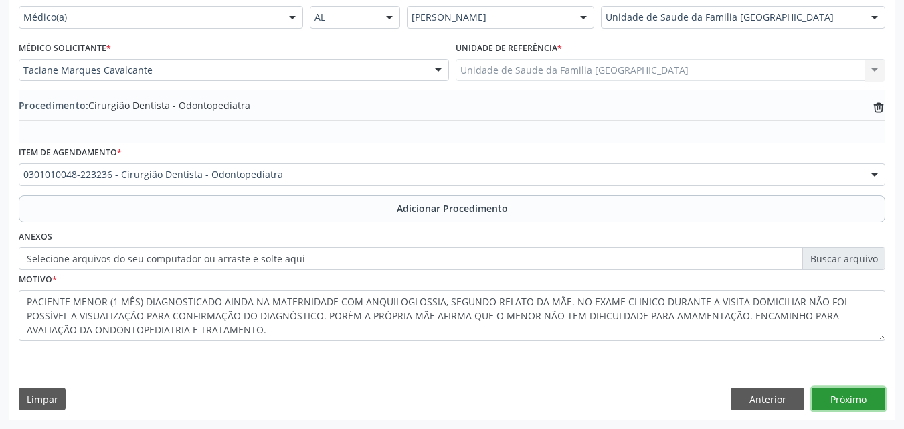
click at [841, 404] on button "Próximo" at bounding box center [849, 399] width 74 height 23
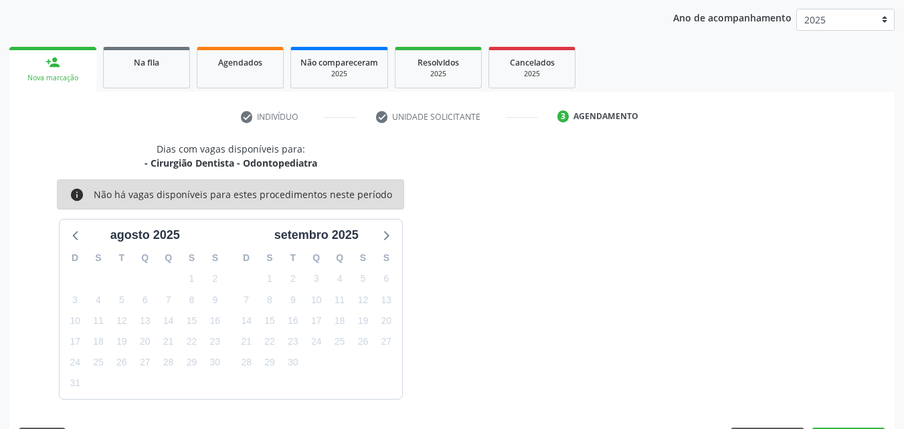
scroll to position [212, 0]
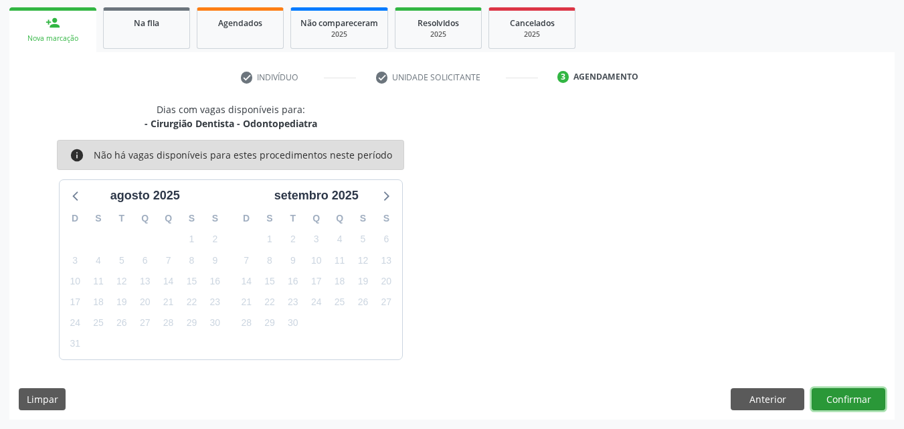
click at [841, 401] on button "Confirmar" at bounding box center [849, 399] width 74 height 23
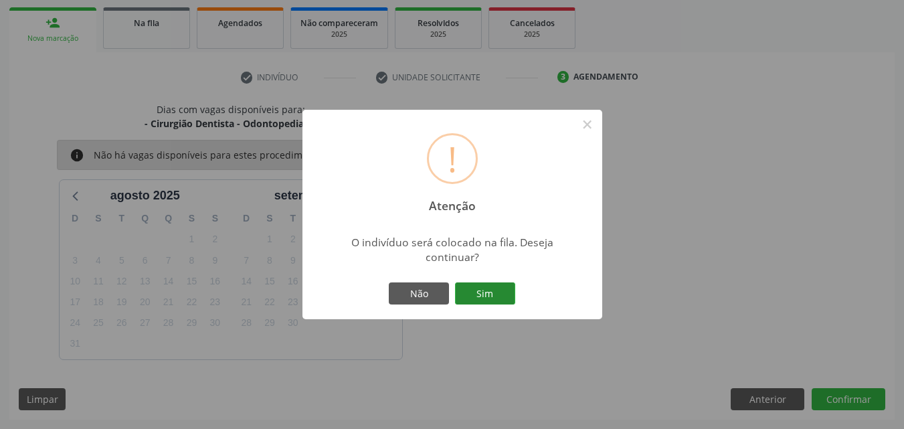
click at [489, 293] on button "Sim" at bounding box center [485, 293] width 60 height 23
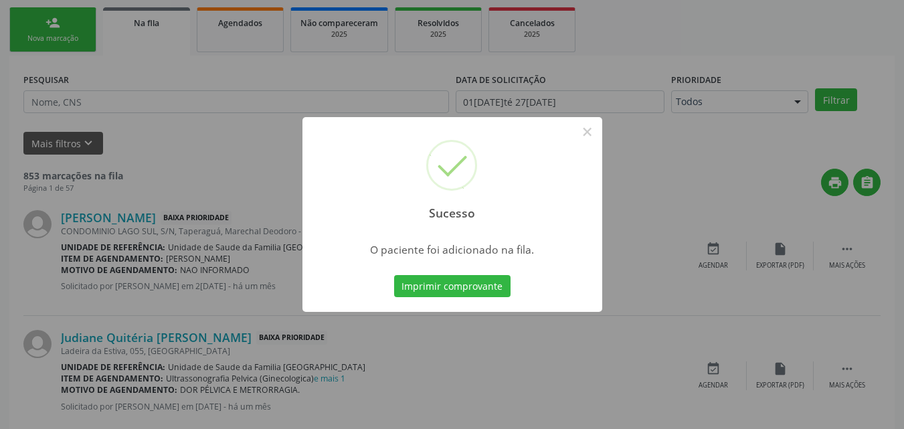
scroll to position [31, 0]
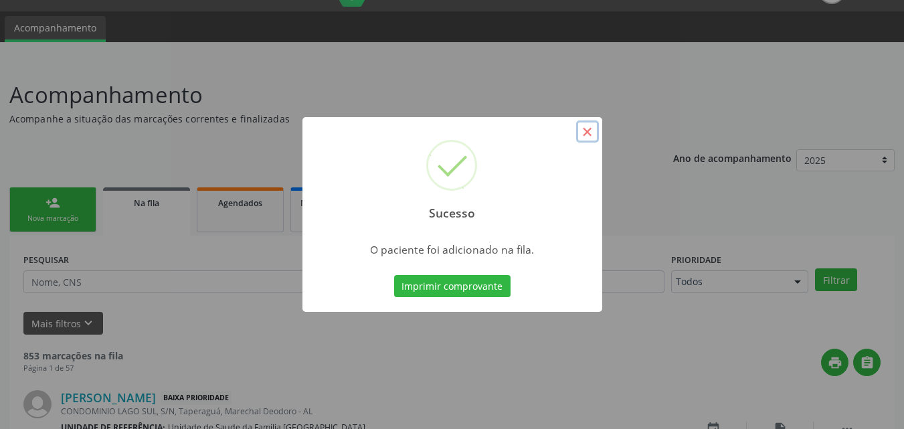
click at [584, 132] on button "×" at bounding box center [587, 131] width 23 height 23
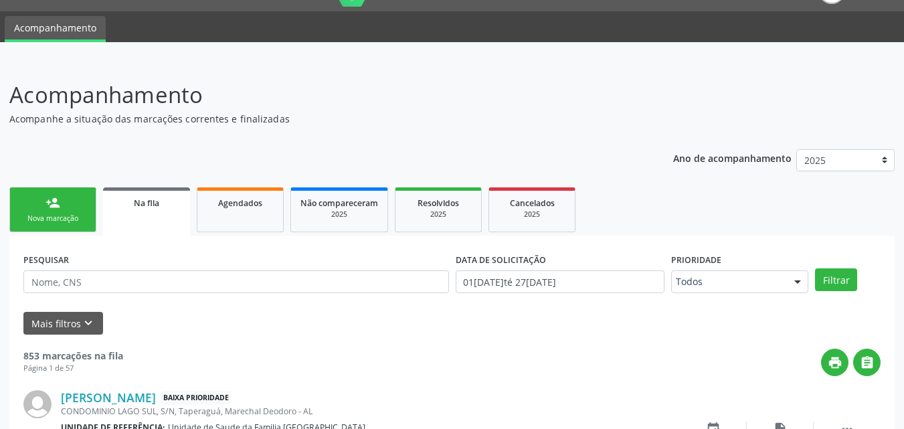
click at [54, 216] on div "Nova marcação" at bounding box center [52, 219] width 67 height 10
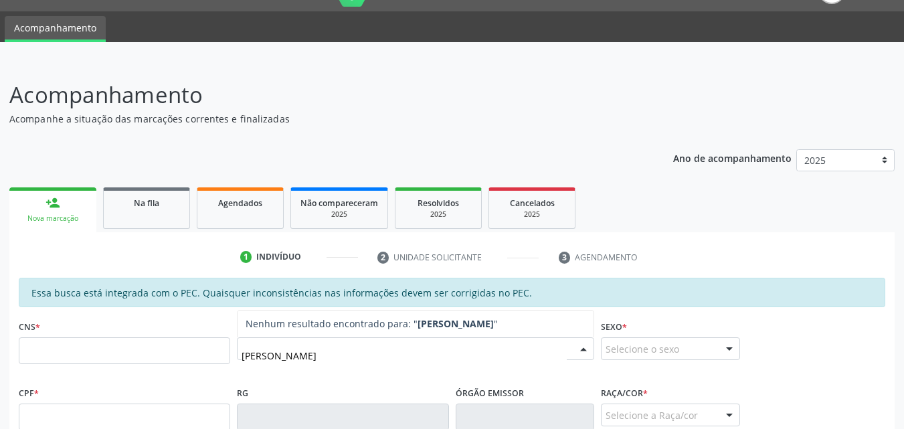
type input "MARIA LOURENÇO"
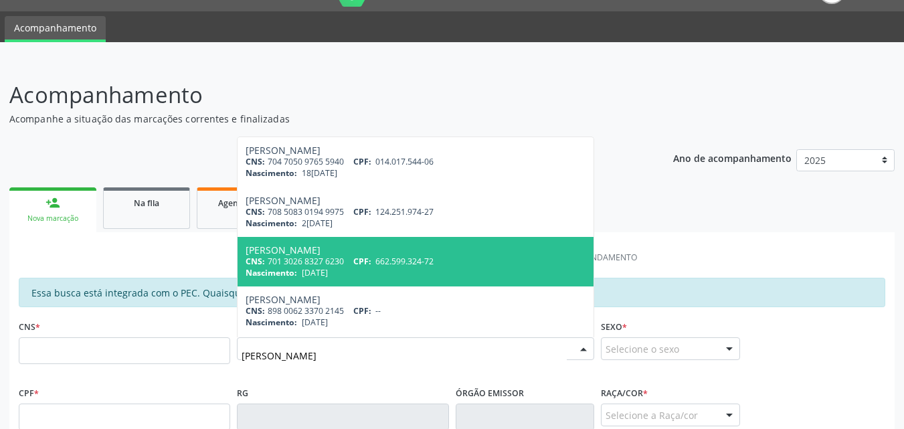
click at [328, 268] on span "08/07/1961" at bounding box center [315, 272] width 26 height 11
type input "701 3026 8327 6230"
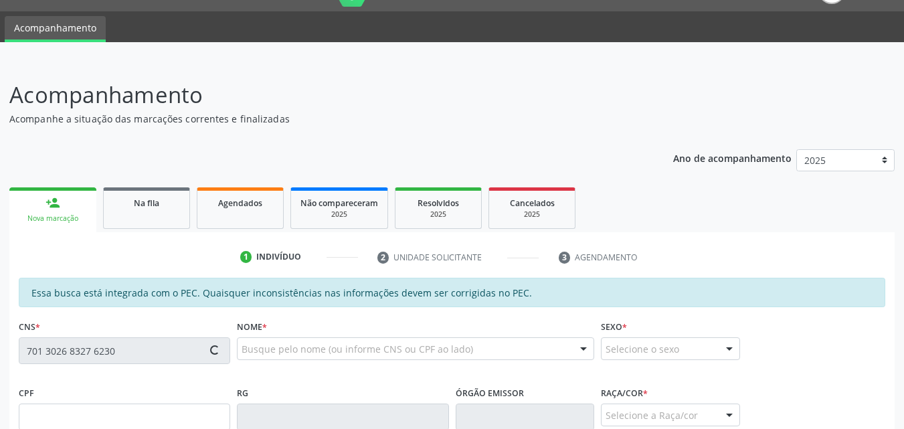
type input "662.599.324-72"
type input "08/07/1961"
type input "Maria Valdeci da Conceição"
type input "(82) 99441-7865"
type input "33"
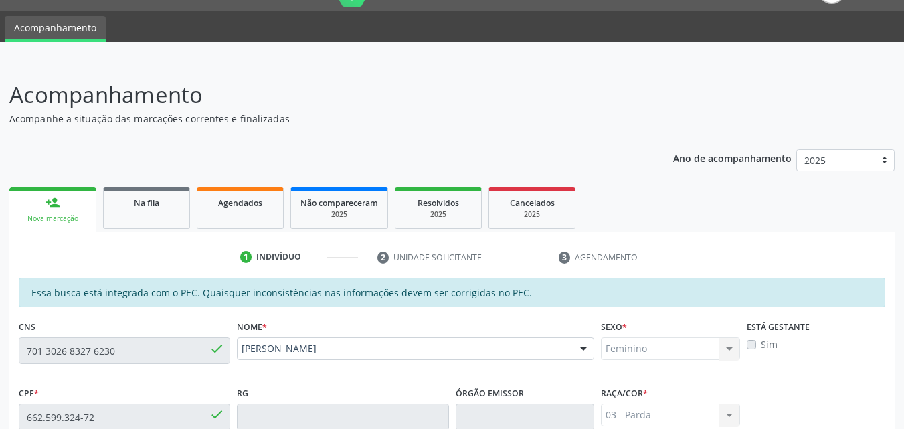
scroll to position [354, 0]
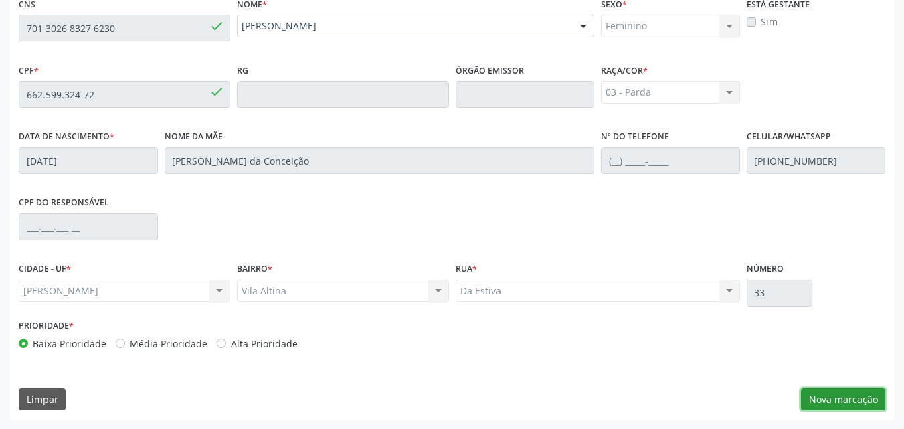
click at [815, 404] on button "Nova marcação" at bounding box center [843, 399] width 84 height 23
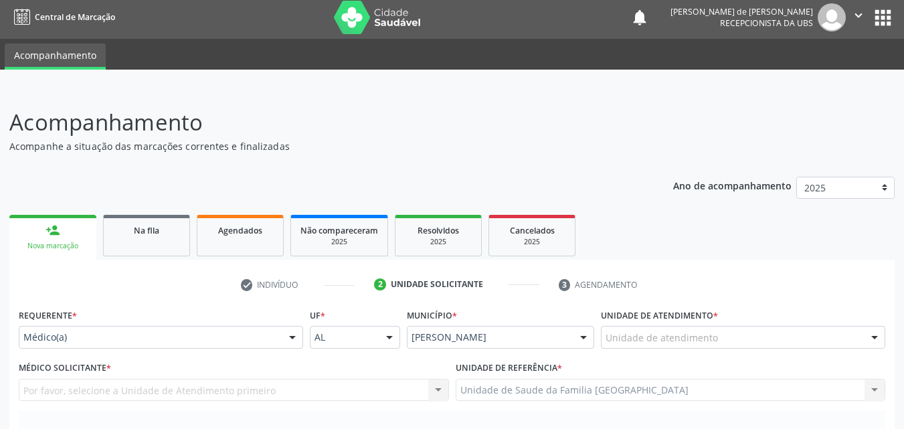
scroll to position [0, 0]
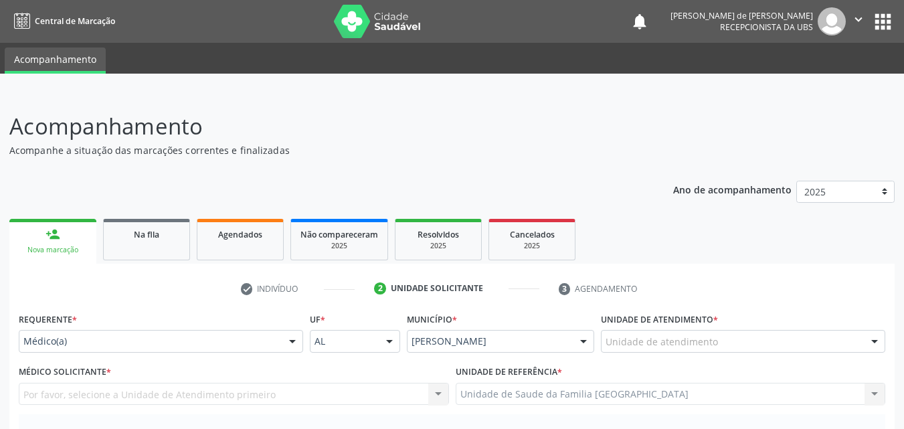
click at [643, 350] on div "Unidade de atendimento" at bounding box center [743, 341] width 284 height 23
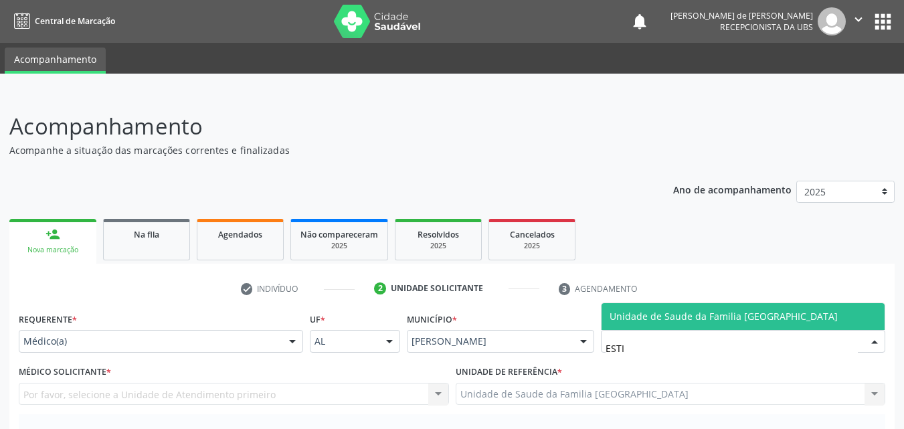
type input "ESTIV"
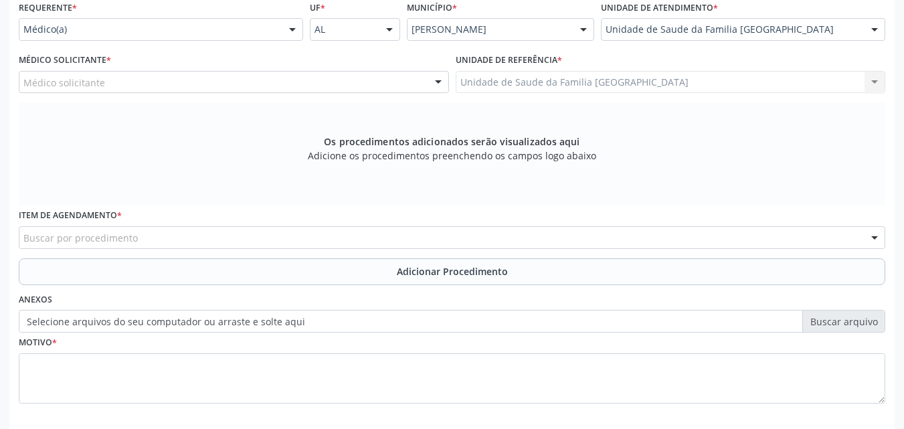
scroll to position [313, 0]
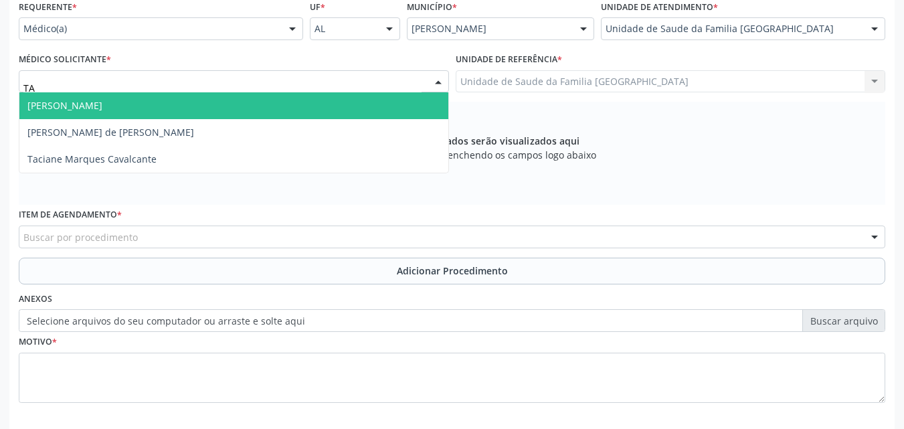
type input "TAC"
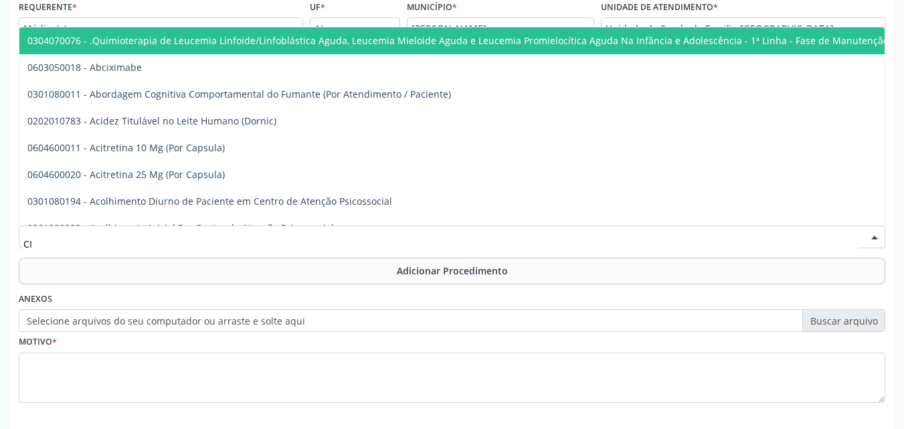
type input "C"
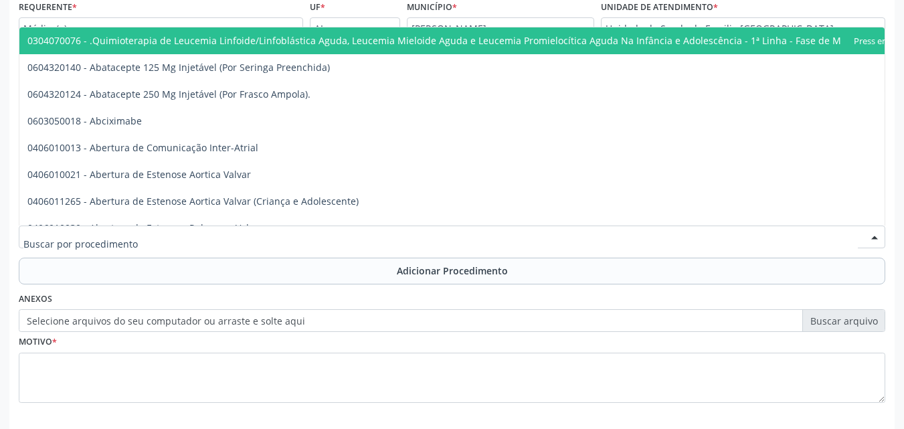
scroll to position [0, 0]
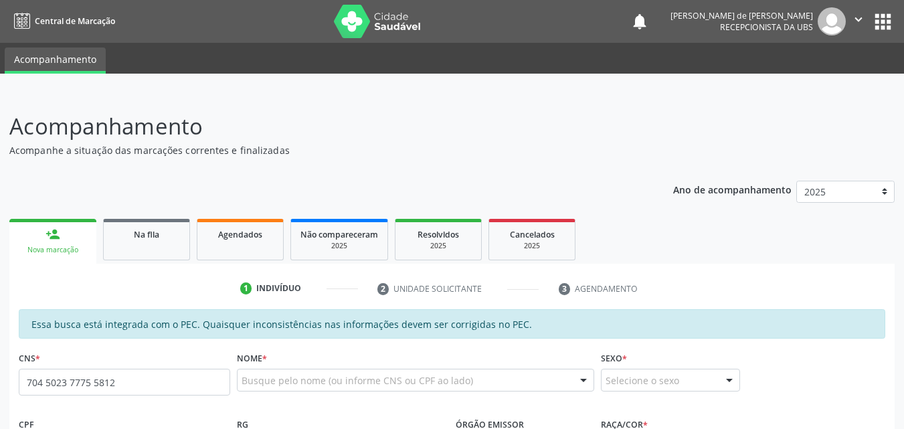
type input "704 5023 7775 5812"
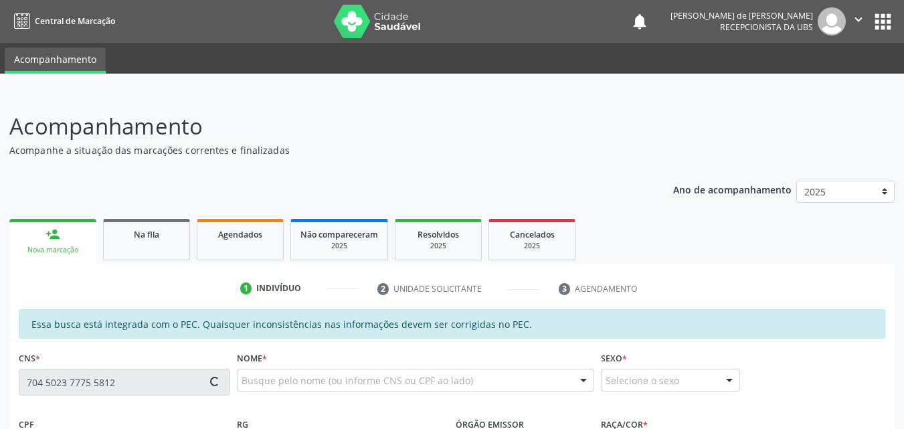
type input "108.623.254-20"
type input "[DATE]"
type input "[PERSON_NAME]"
type input "[PHONE_NUMBER]"
type input "S/N"
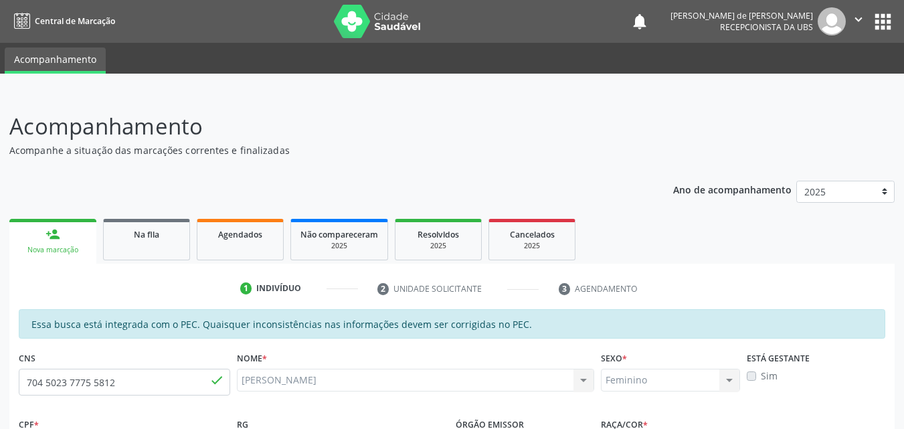
scroll to position [354, 0]
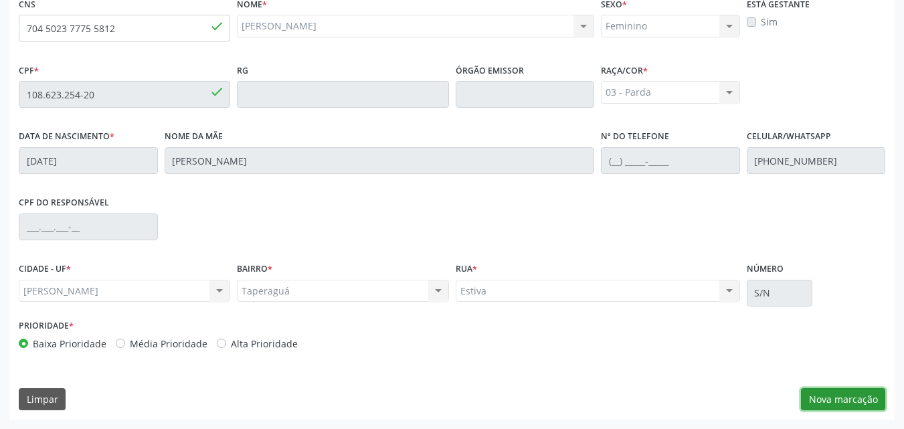
click at [836, 398] on button "Nova marcação" at bounding box center [843, 399] width 84 height 23
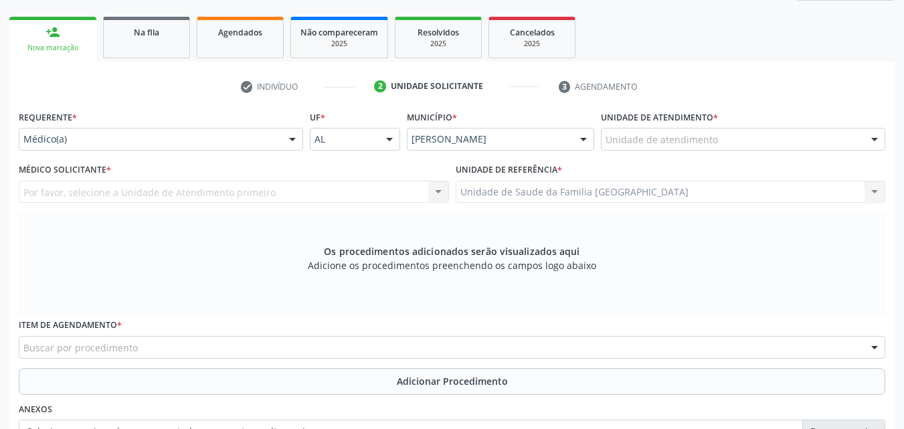
scroll to position [42, 0]
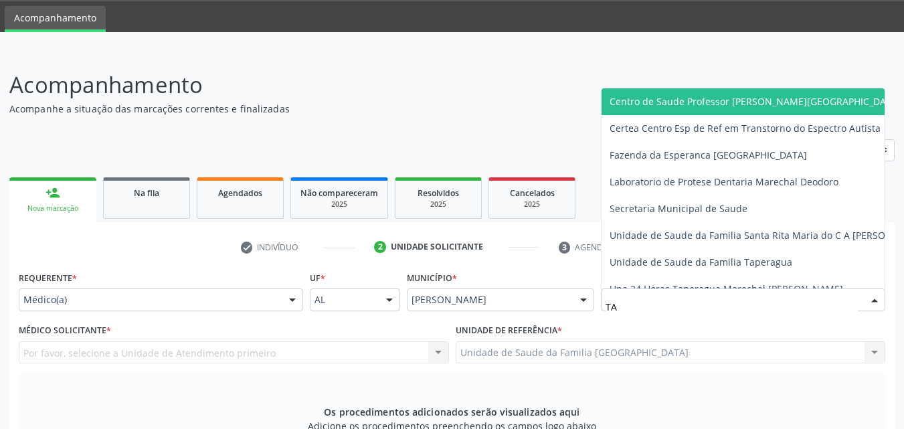
type input "T"
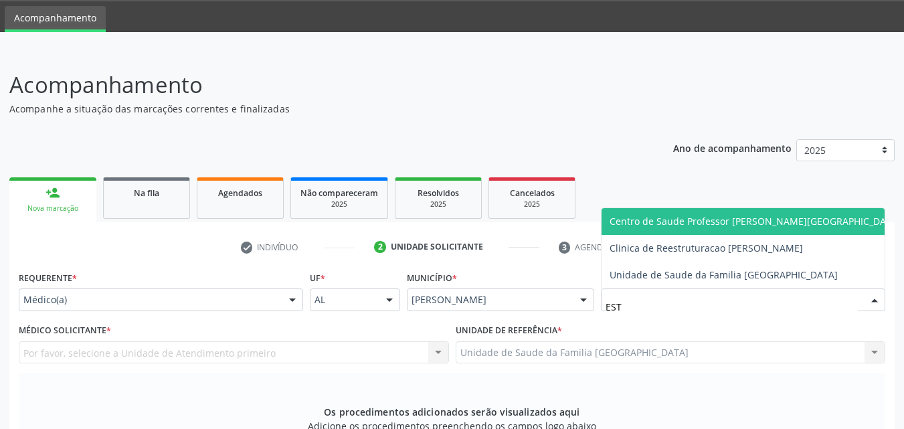
type input "ESTI"
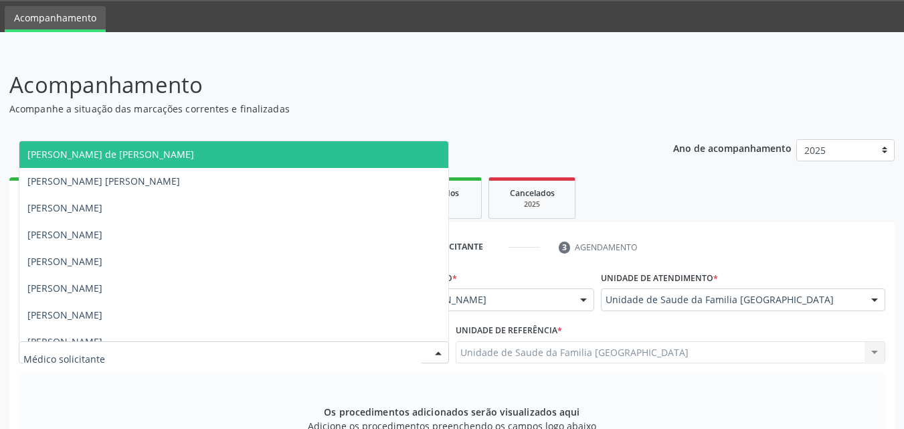
click at [109, 349] on div at bounding box center [234, 352] width 430 height 23
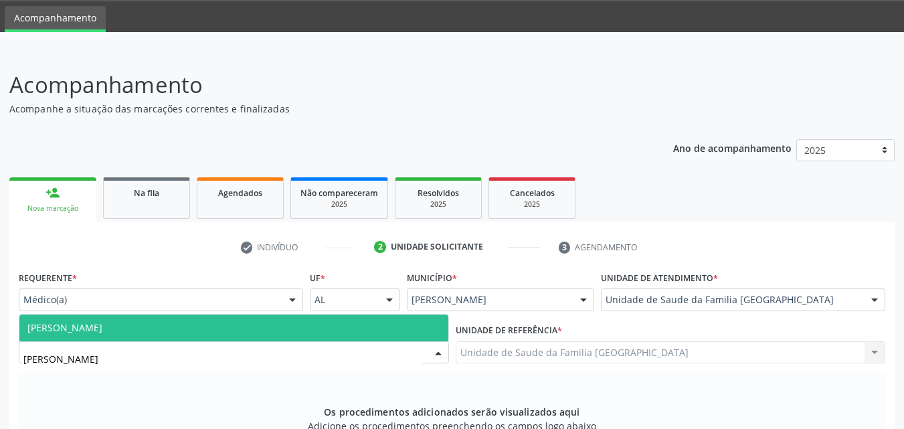
type input "[PERSON_NAME]"
click at [199, 327] on span "[PERSON_NAME]" at bounding box center [233, 328] width 429 height 27
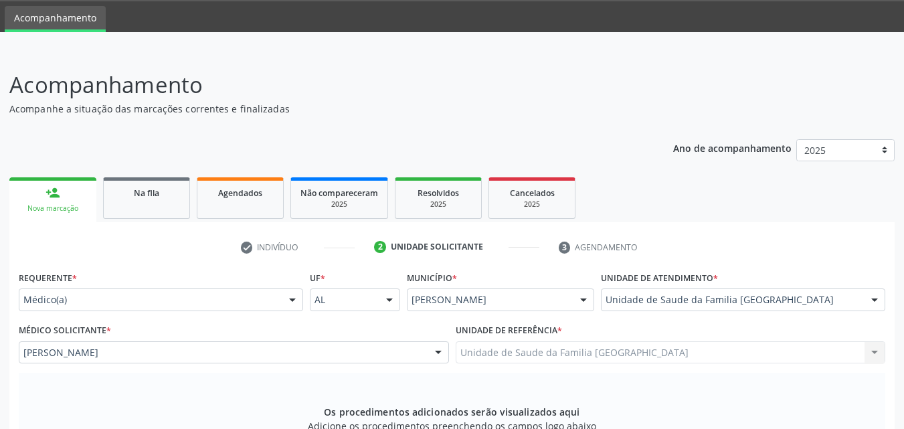
scroll to position [354, 0]
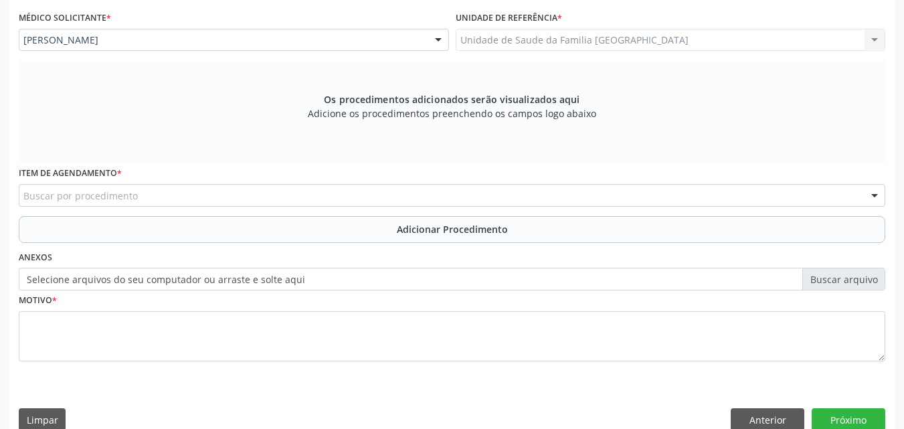
click at [270, 205] on div "Buscar por procedimento" at bounding box center [452, 195] width 867 height 23
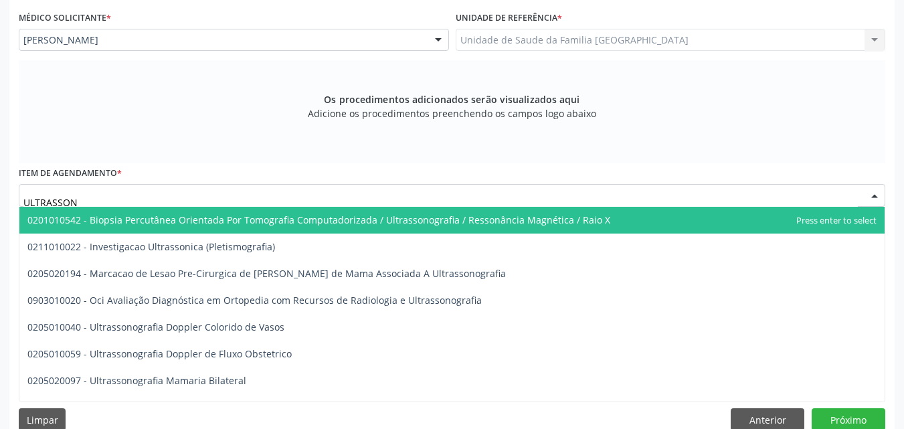
type input "ULTRASSONO"
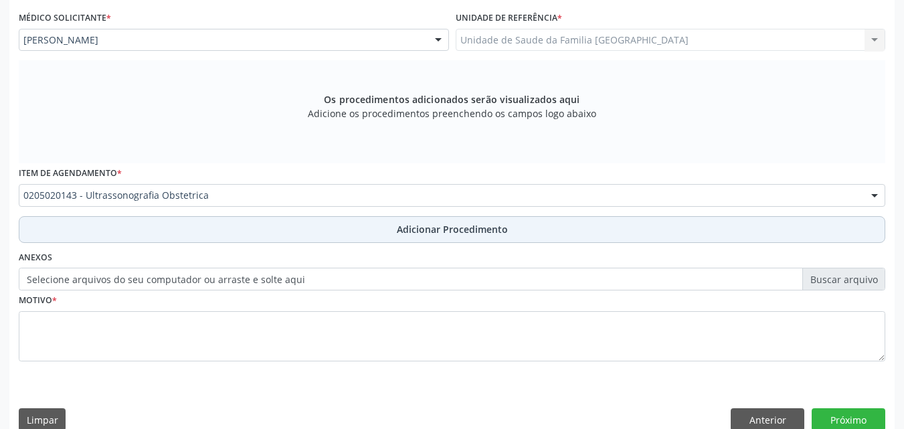
click at [279, 230] on button "Adicionar Procedimento" at bounding box center [452, 229] width 867 height 27
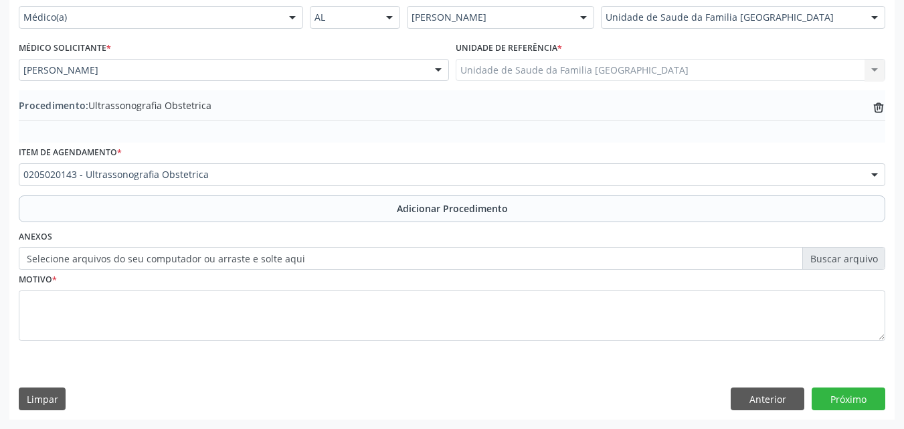
scroll to position [324, 0]
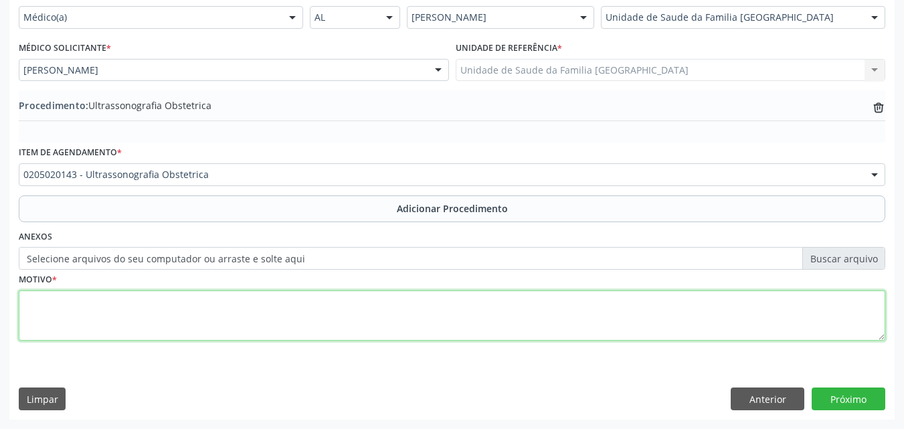
click at [242, 312] on textarea at bounding box center [452, 316] width 867 height 51
type textarea "PRÉ-[DATE] (11 SEMANAS)."
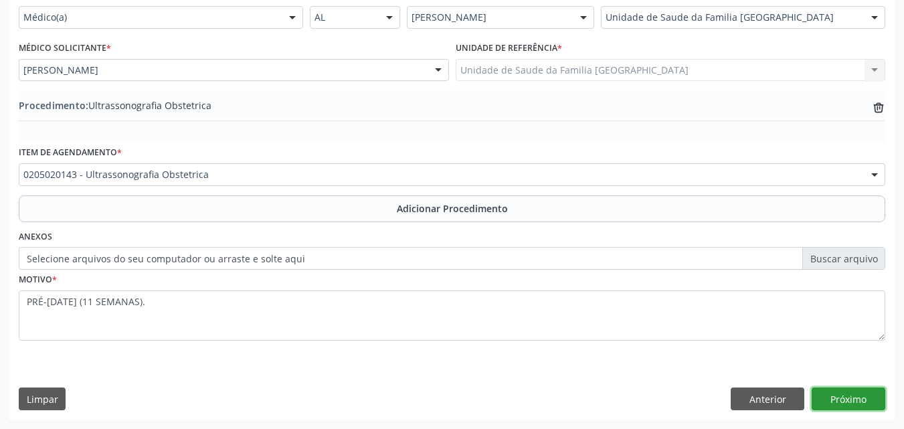
click at [847, 402] on button "Próximo" at bounding box center [849, 399] width 74 height 23
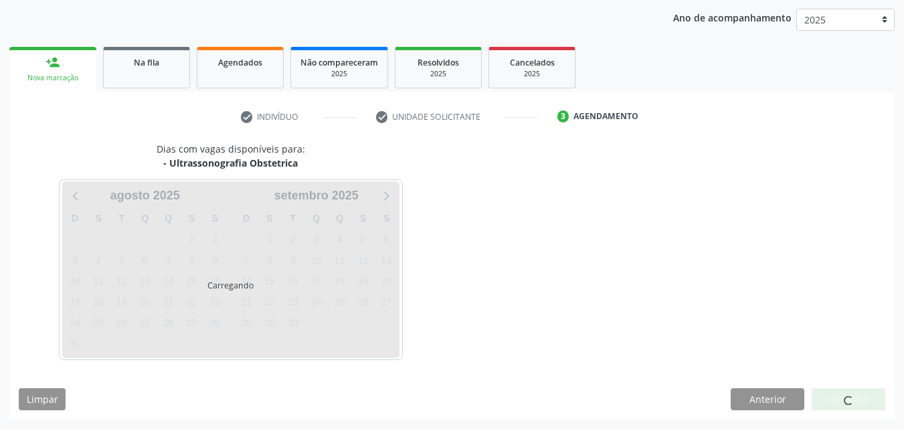
scroll to position [212, 0]
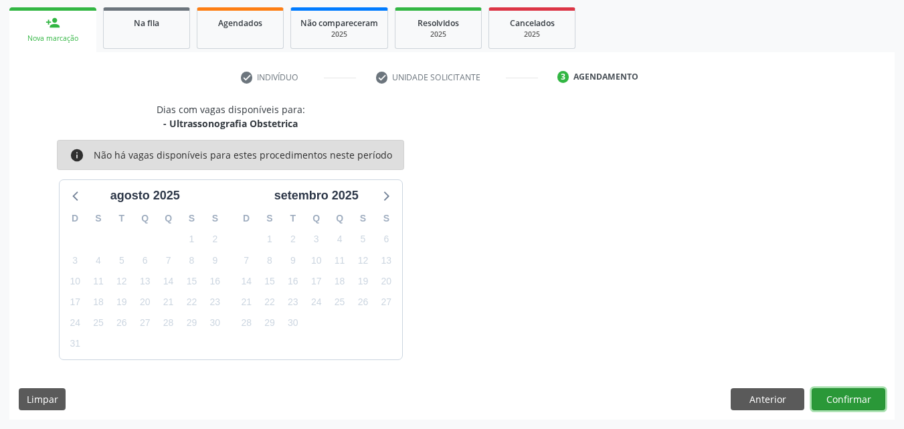
click at [847, 402] on button "Confirmar" at bounding box center [849, 399] width 74 height 23
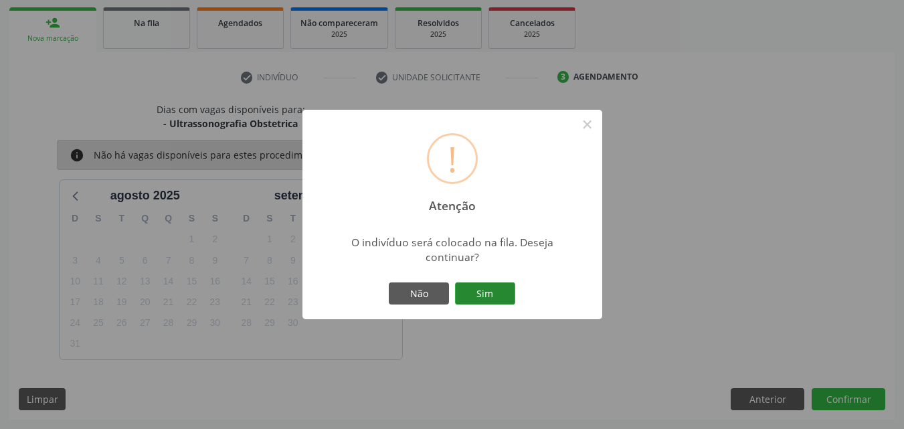
click at [491, 298] on button "Sim" at bounding box center [485, 293] width 60 height 23
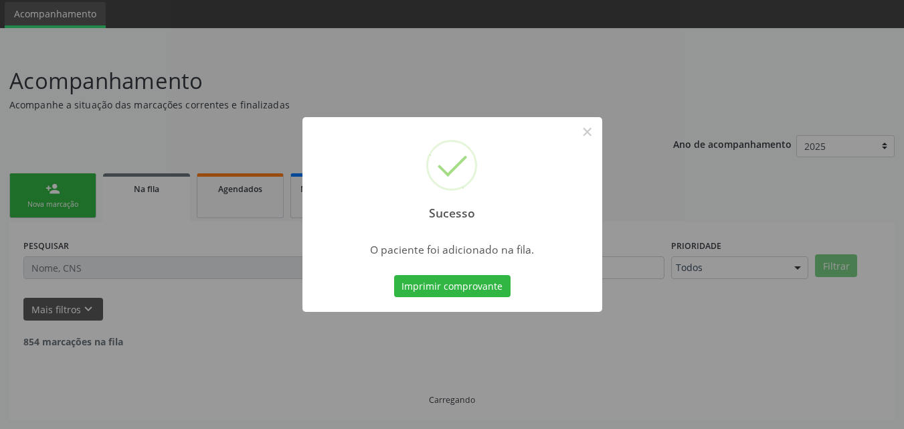
scroll to position [31, 0]
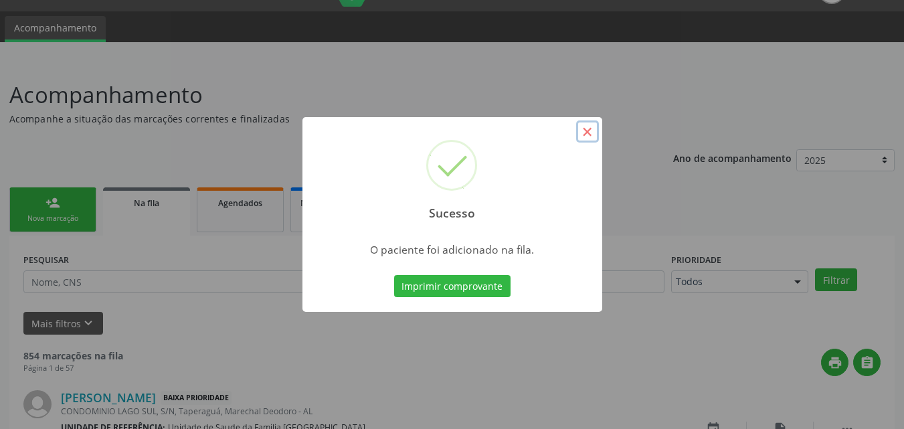
click at [590, 129] on button "×" at bounding box center [587, 131] width 23 height 23
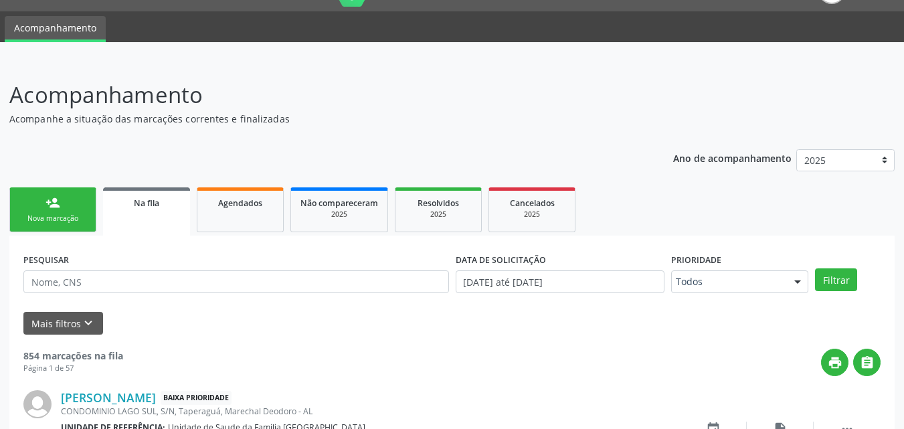
click at [40, 209] on link "person_add Nova marcação" at bounding box center [52, 209] width 87 height 45
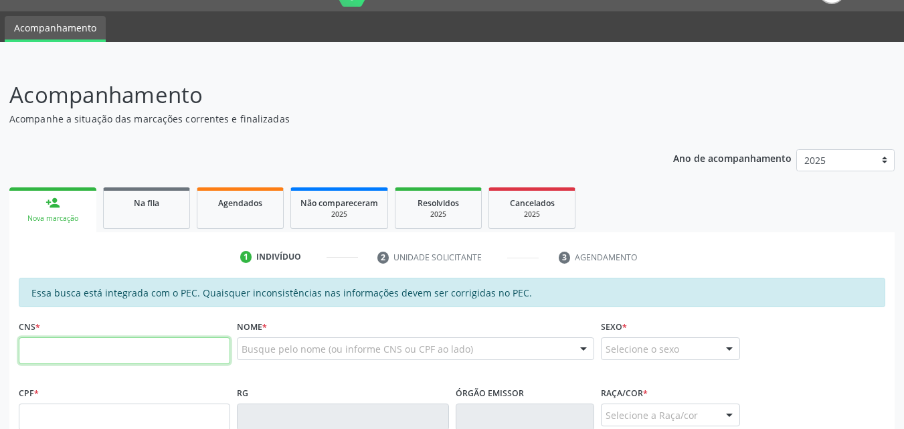
click at [78, 353] on input "text" at bounding box center [125, 350] width 212 height 27
type input "706 4096 3792 6585"
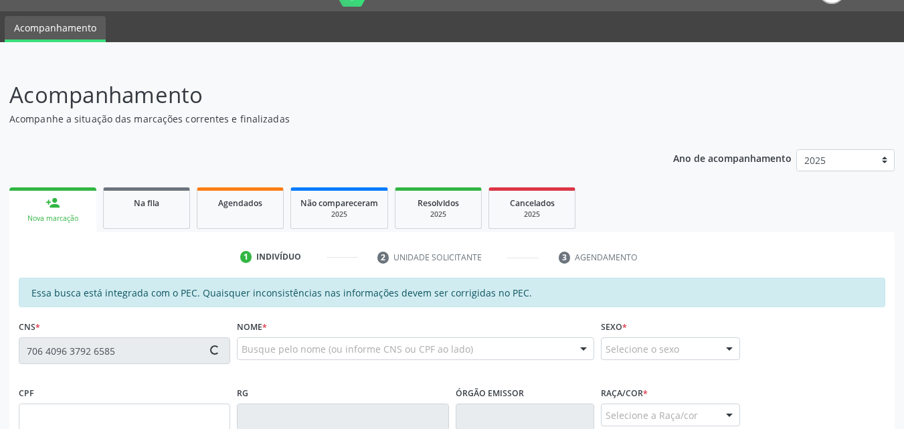
type input "041.897.474-83"
type input "[DATE]"
type input "[PERSON_NAME] da Conceicao"
type input "[PHONE_NUMBER]"
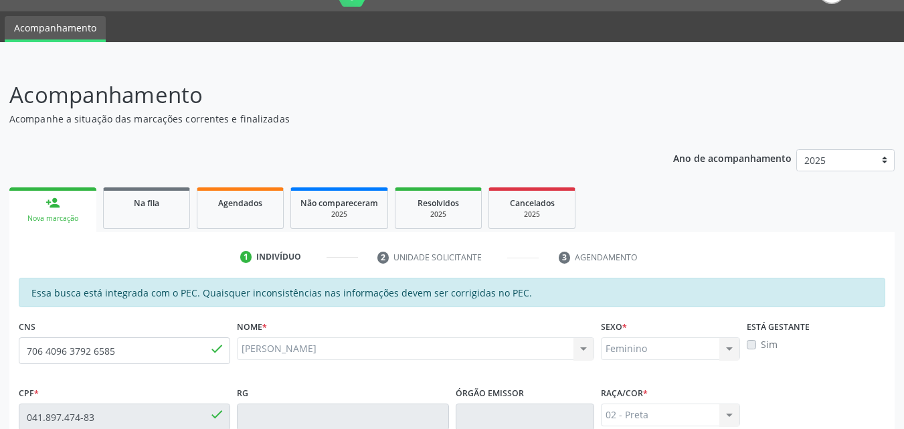
scroll to position [344, 0]
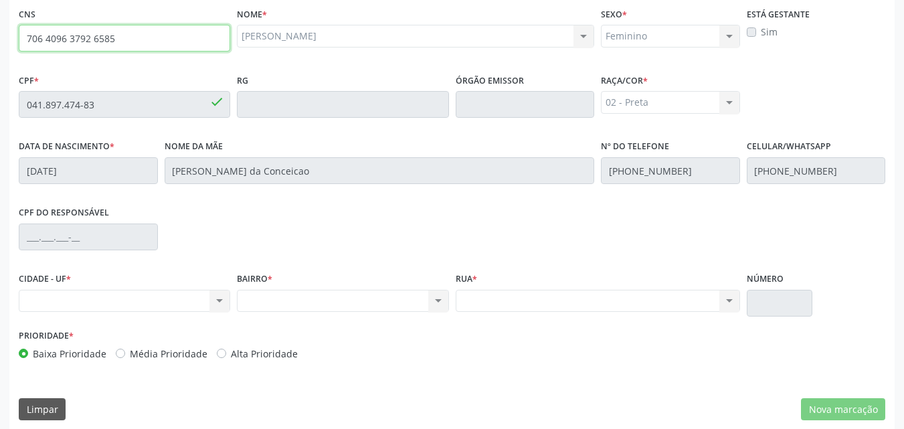
drag, startPoint x: 120, startPoint y: 39, endPoint x: 21, endPoint y: 39, distance: 99.1
click at [21, 39] on input "706 4096 3792 6585" at bounding box center [125, 38] width 212 height 27
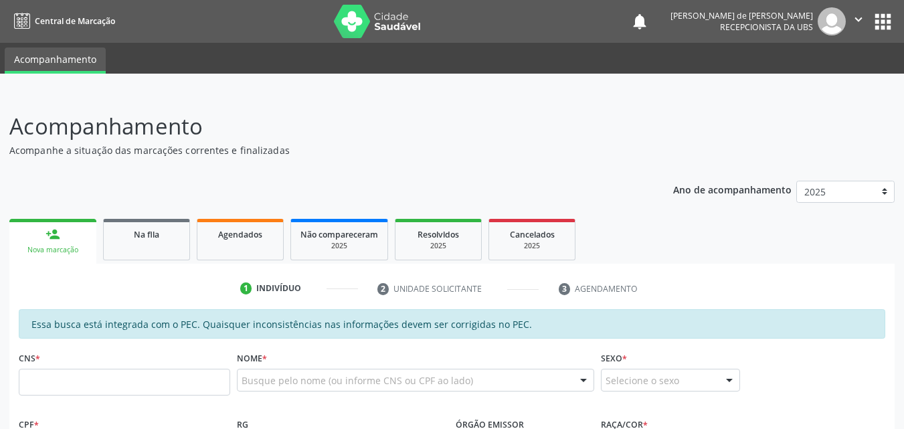
scroll to position [344, 0]
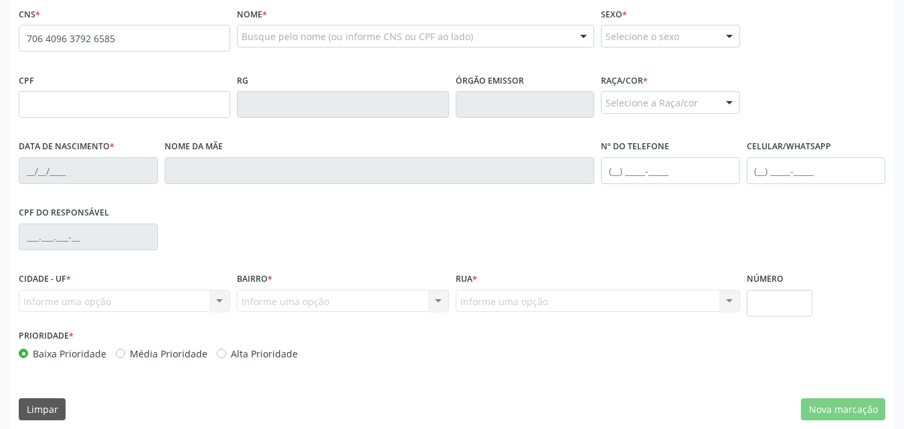
type input "706 4096 3792 6585"
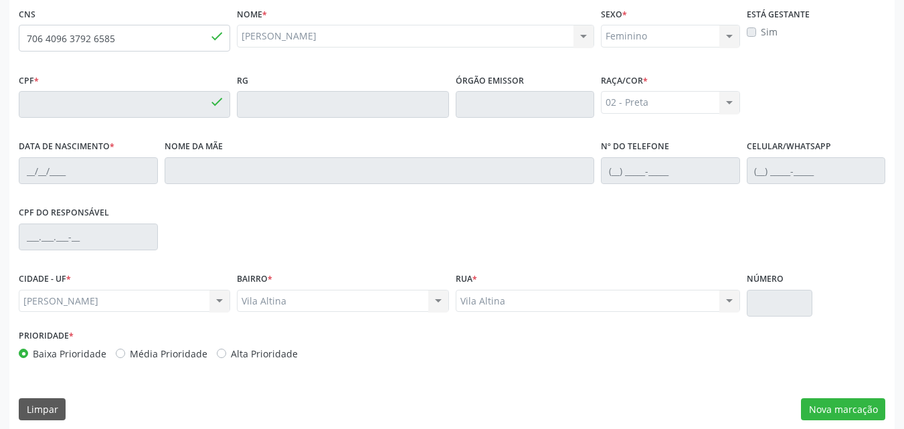
type input "041.897.474-83"
type input "[DATE]"
type input "[PERSON_NAME] da Conceicao"
type input "[PHONE_NUMBER]"
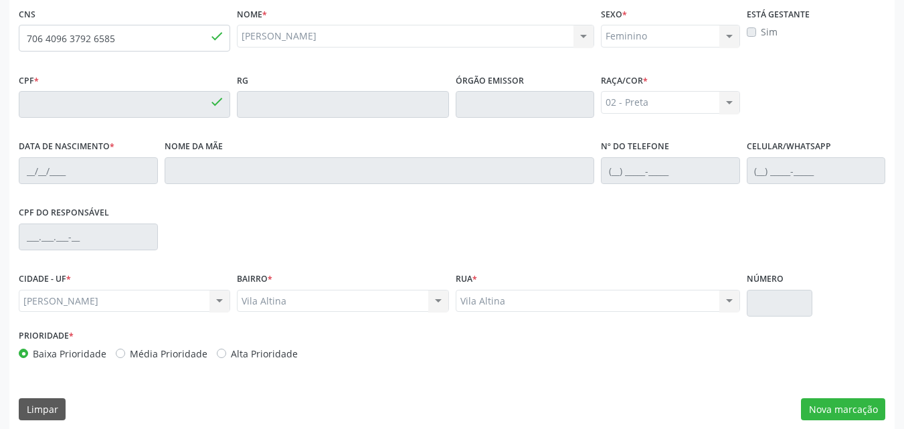
type input "S/N"
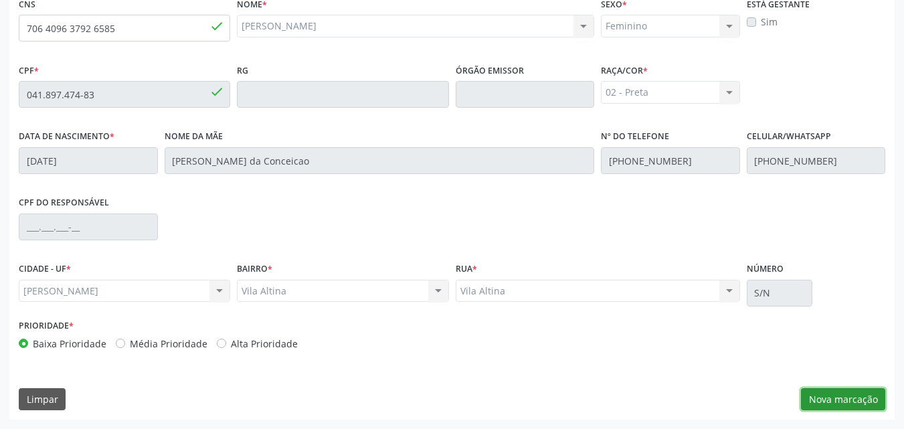
click at [822, 399] on button "Nova marcação" at bounding box center [843, 399] width 84 height 23
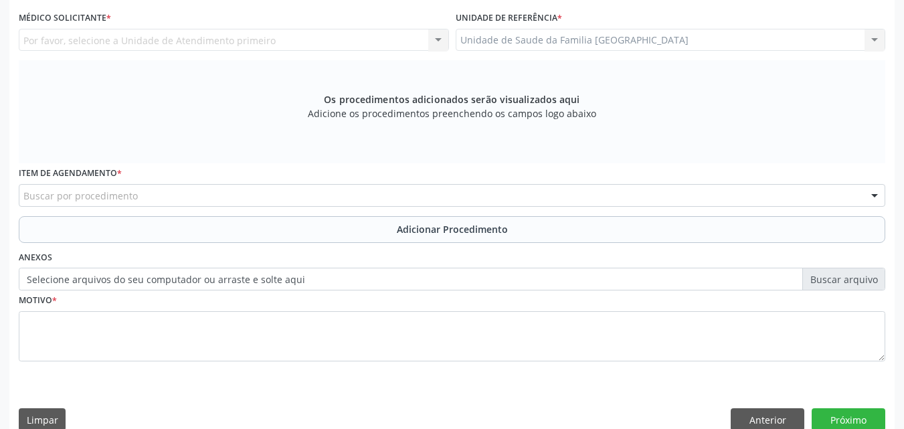
scroll to position [0, 0]
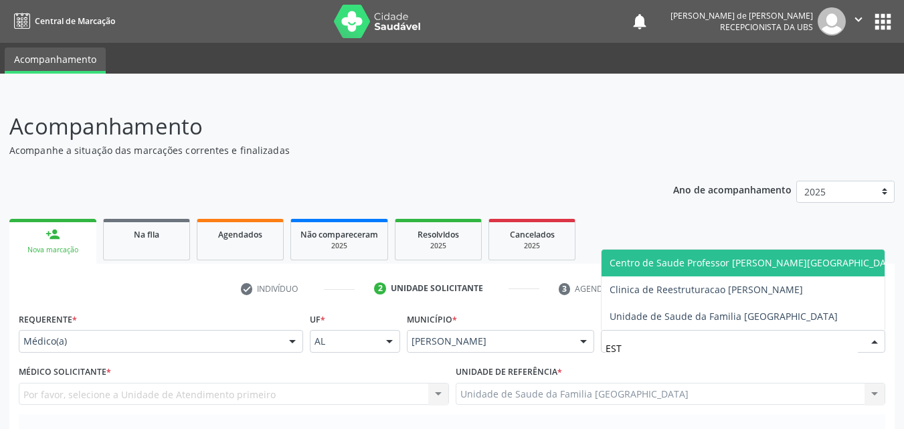
type input "ESTI"
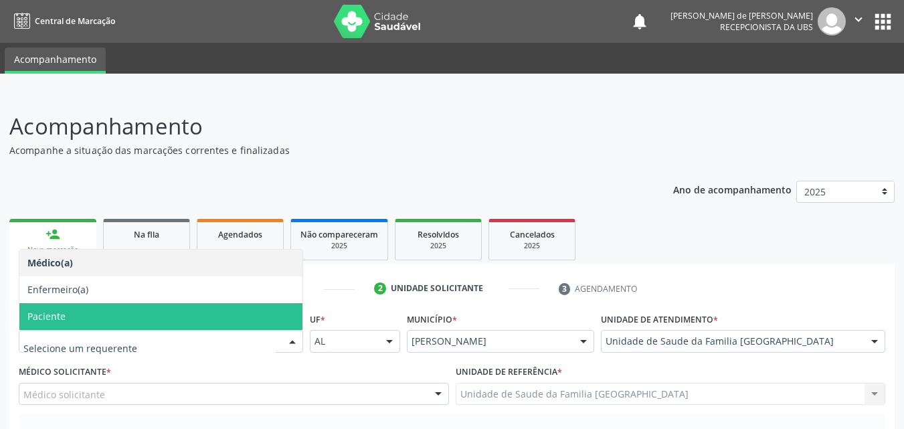
click at [79, 317] on span "Paciente" at bounding box center [160, 316] width 283 height 27
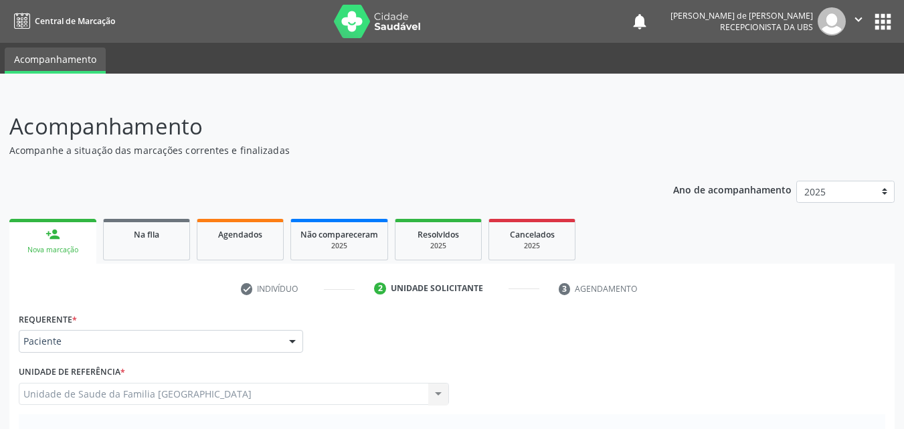
scroll to position [313, 0]
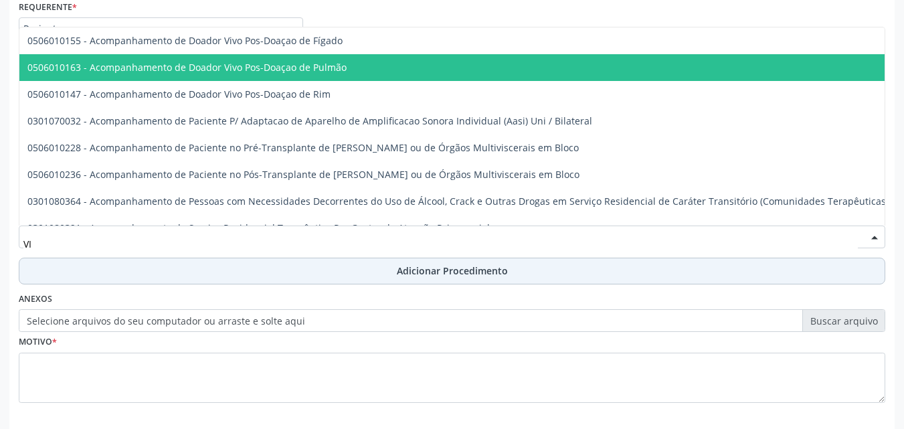
type input "V"
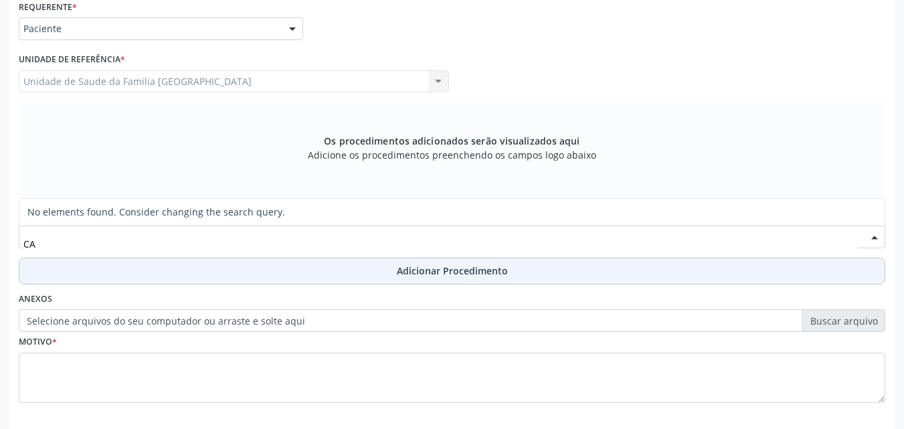
type input "C"
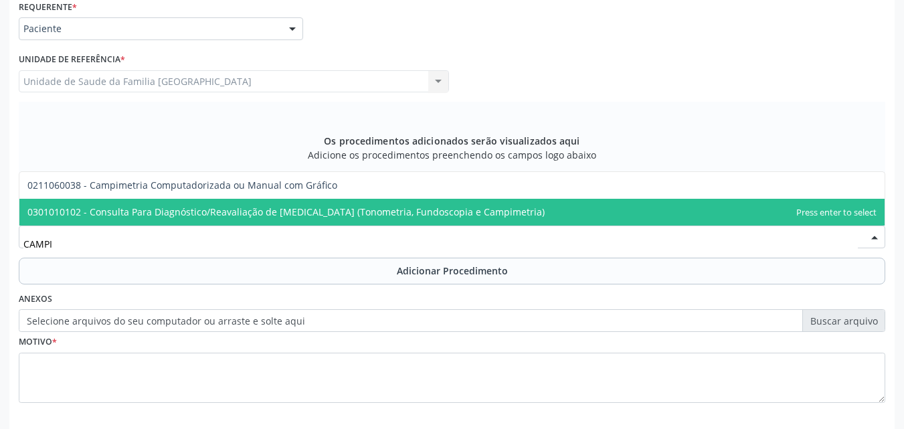
click at [257, 218] on span "0301010102 - Consulta Para Diagnóstico/Reavaliação de Glaucoma (Tonometria, Fun…" at bounding box center [285, 211] width 517 height 13
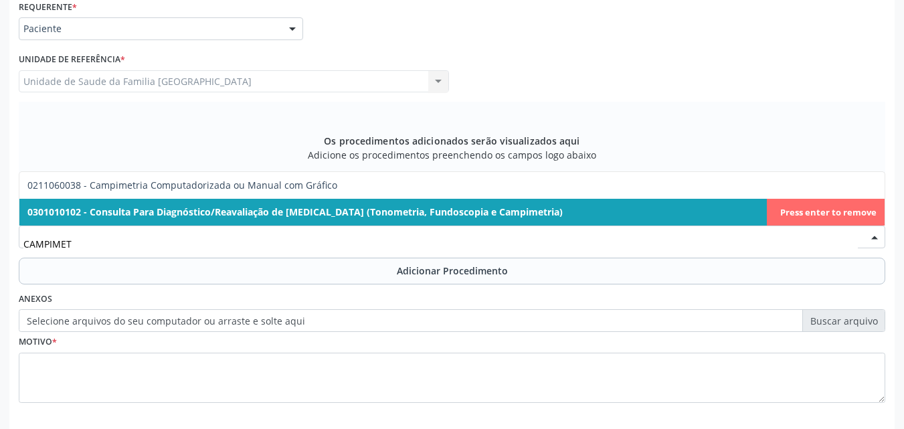
type input "CAMPIMETR"
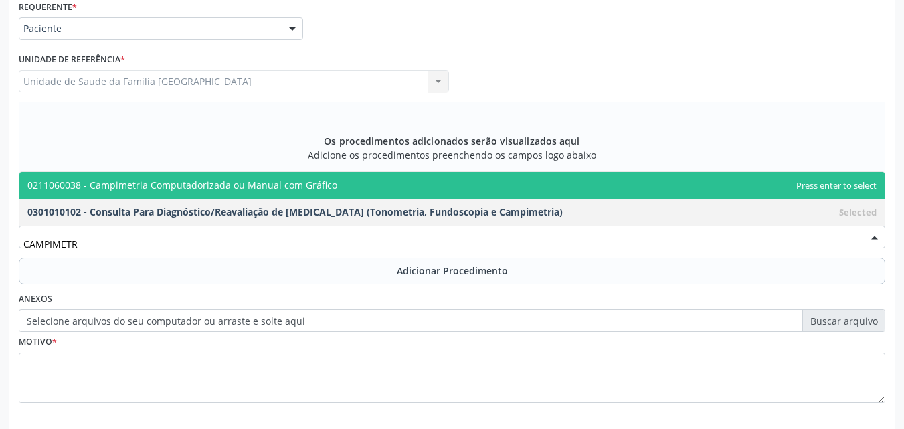
click at [228, 185] on span "0211060038 - Campimetria Computadorizada ou Manual com Gráfico" at bounding box center [182, 185] width 310 height 13
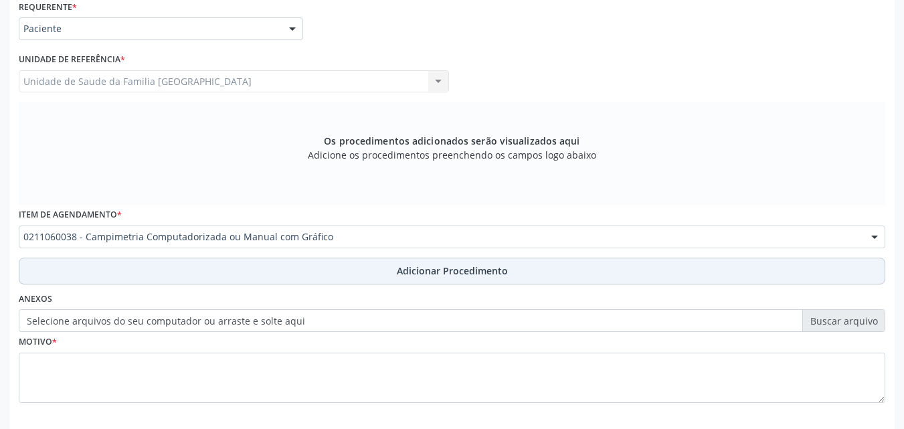
click at [232, 264] on button "Adicionar Procedimento" at bounding box center [452, 271] width 867 height 27
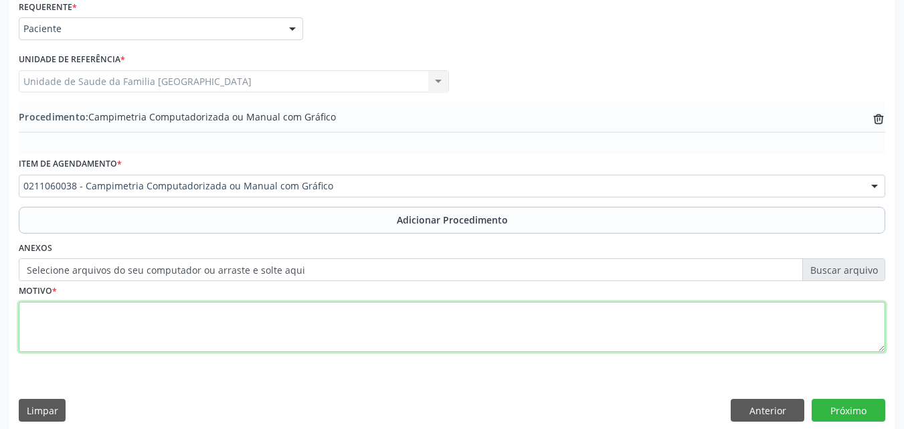
click at [183, 326] on textarea at bounding box center [452, 327] width 867 height 51
type textarea "p"
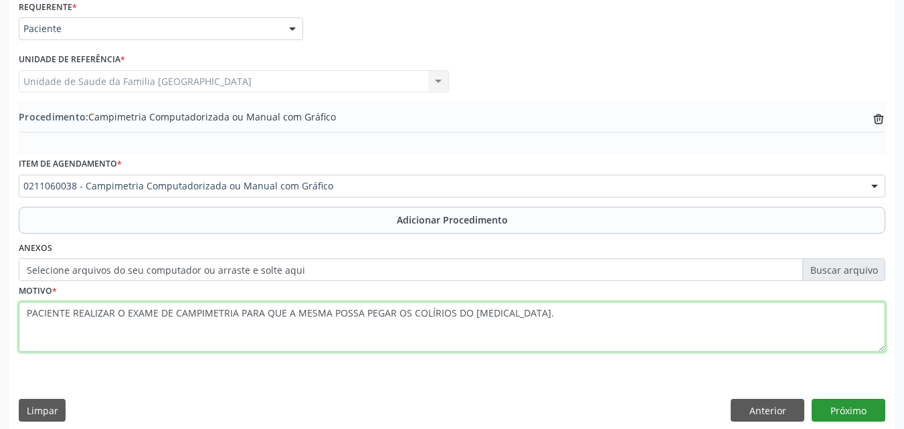
type textarea "PACIENTE REALIZAR O EXAME DE CAMPIMETRIA PARA QUE A MESMA POSSA PEGAR OS COLÍRI…"
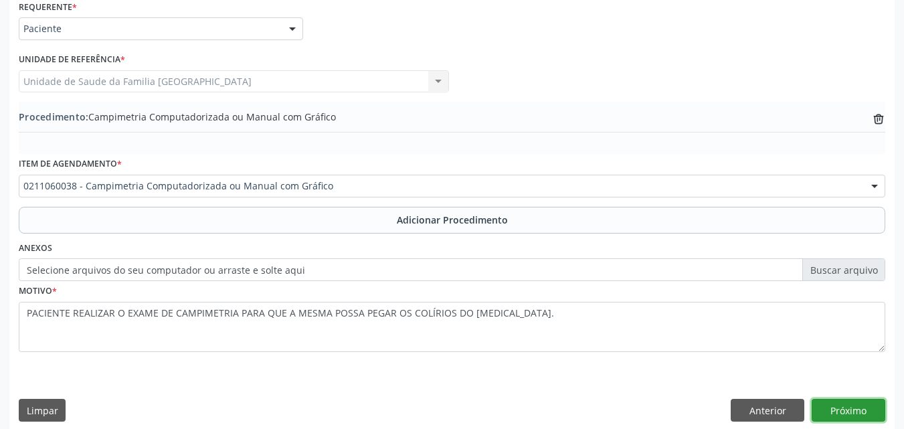
click at [829, 406] on button "Próximo" at bounding box center [849, 410] width 74 height 23
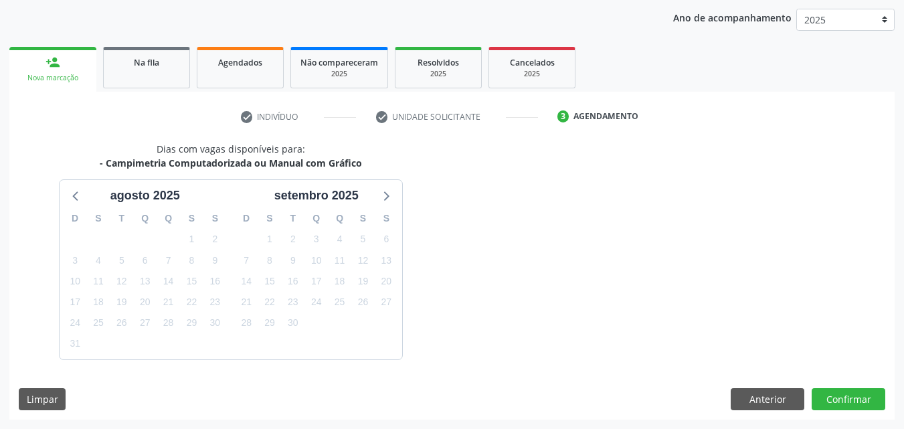
scroll to position [212, 0]
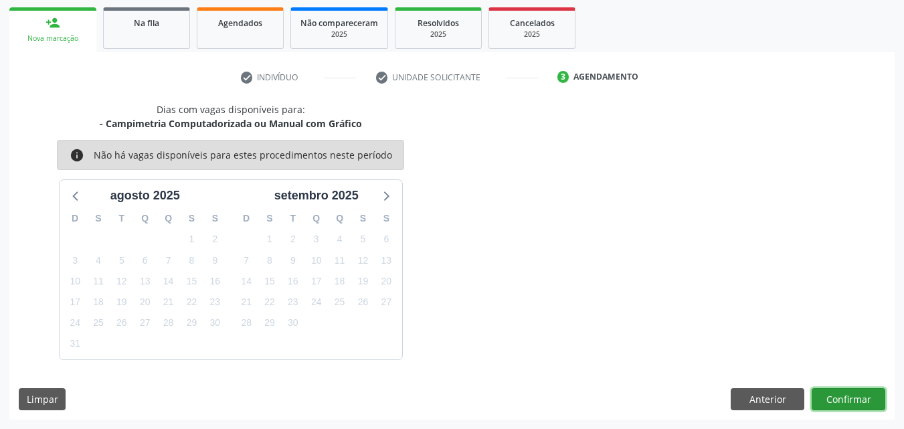
click at [846, 397] on button "Confirmar" at bounding box center [849, 399] width 74 height 23
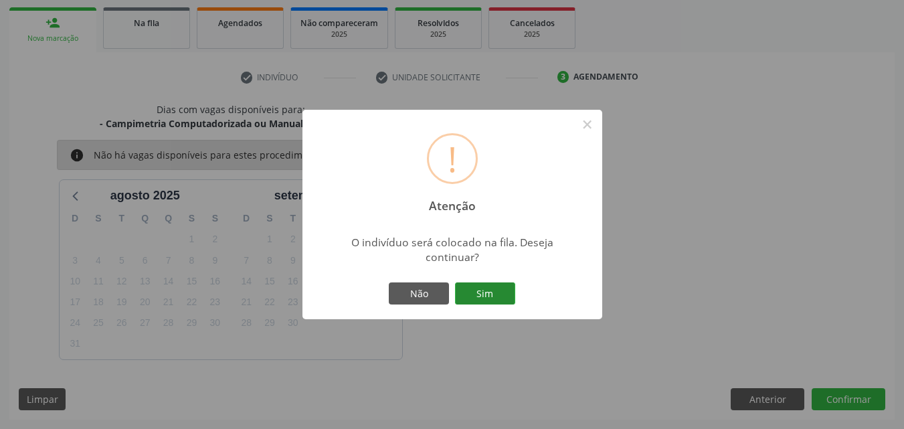
click at [478, 286] on button "Sim" at bounding box center [485, 293] width 60 height 23
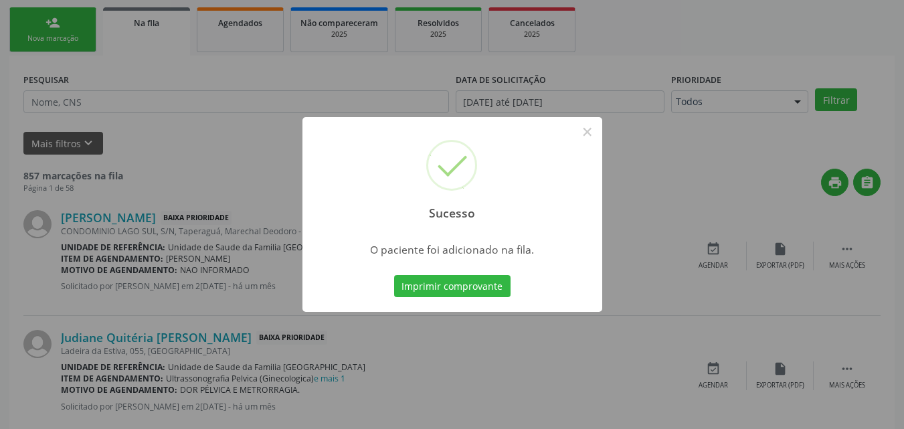
scroll to position [31, 0]
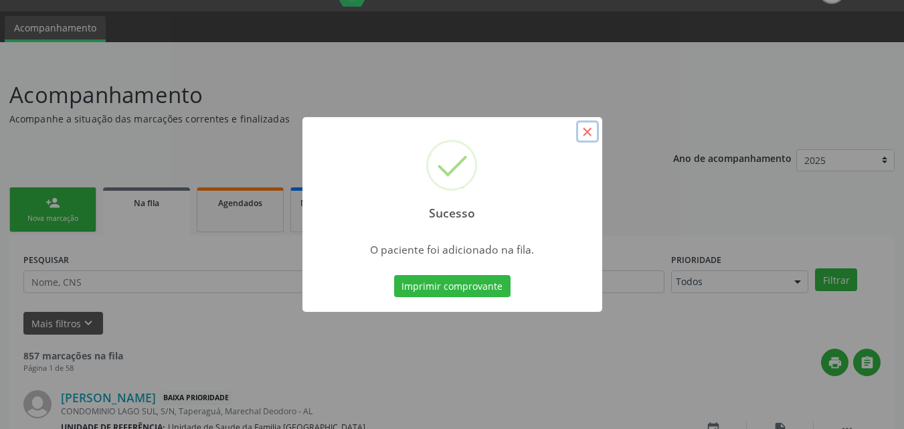
click at [588, 133] on button "×" at bounding box center [587, 131] width 23 height 23
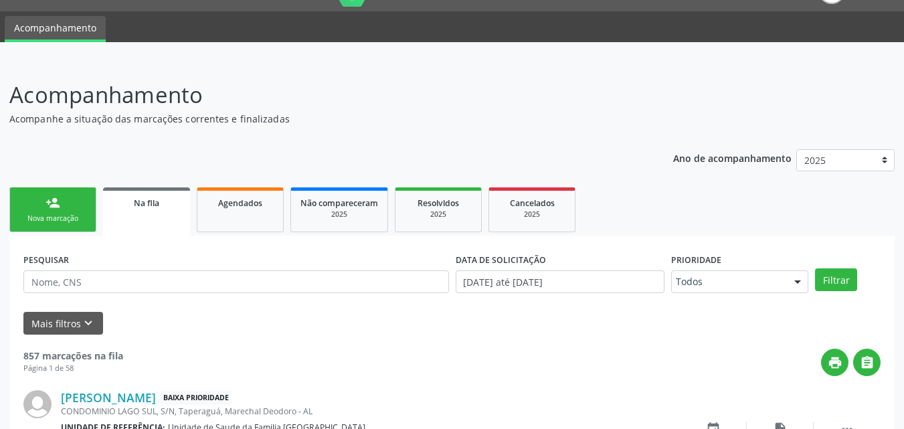
click at [68, 215] on div "Nova marcação" at bounding box center [52, 219] width 67 height 10
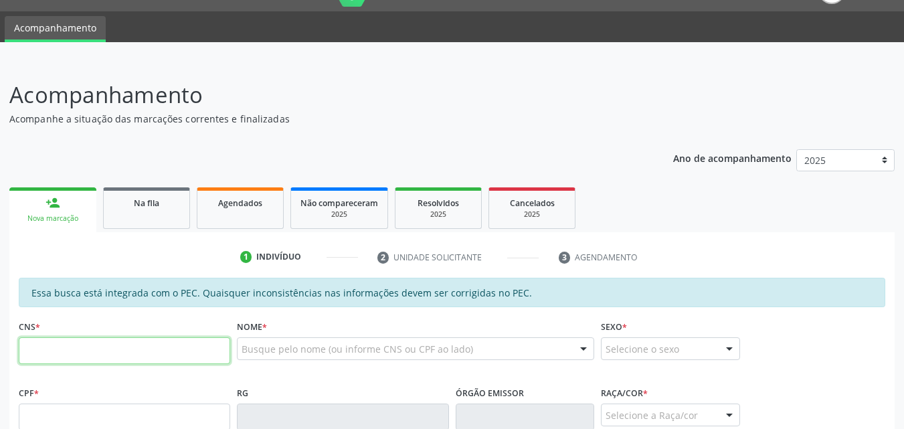
click at [108, 360] on input "text" at bounding box center [125, 350] width 212 height 27
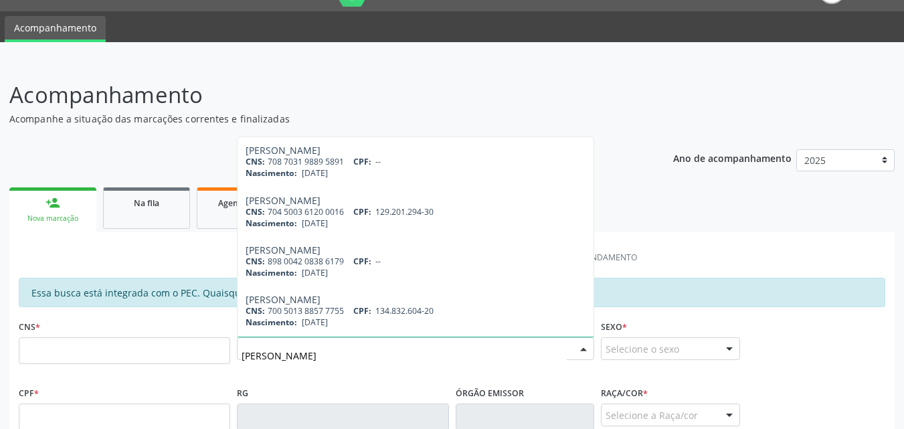
type input "SAMUEL FERREIRA DE LIMA"
type input "898 0063 0899 9344"
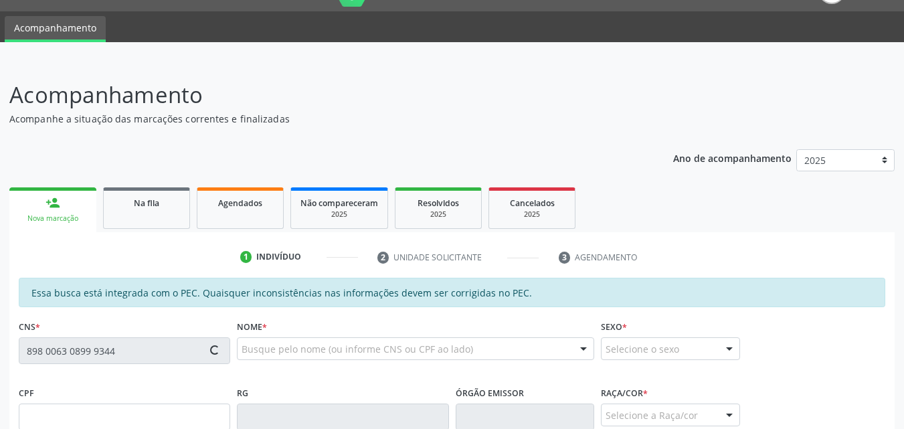
type input "183.368.994-13"
type input "08/11/2022"
type input "Gleiciane Ferreira dos Santos"
type input "(82) 99435-3704"
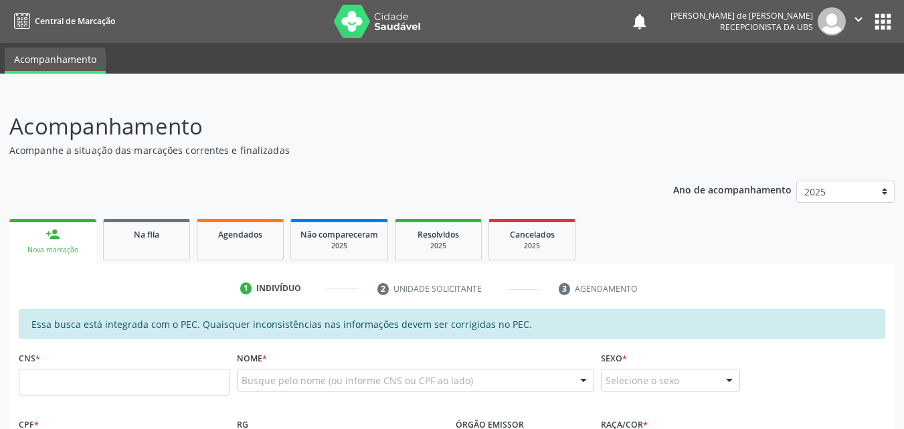
scroll to position [31, 0]
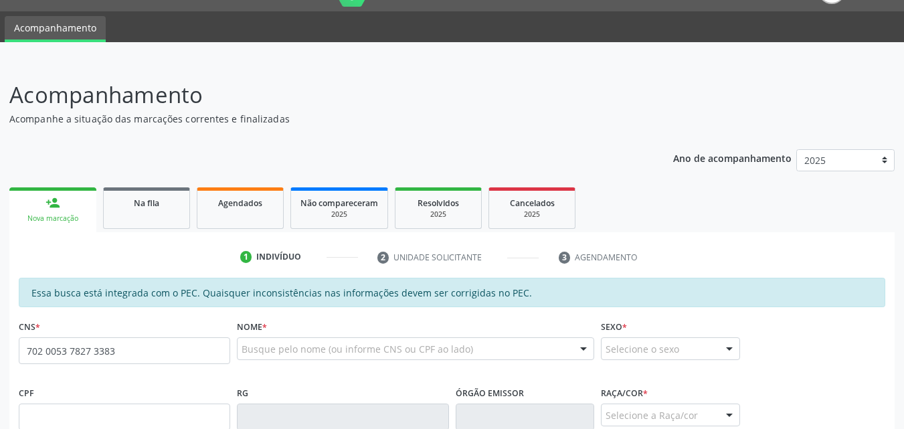
type input "702 0053 7827 3383"
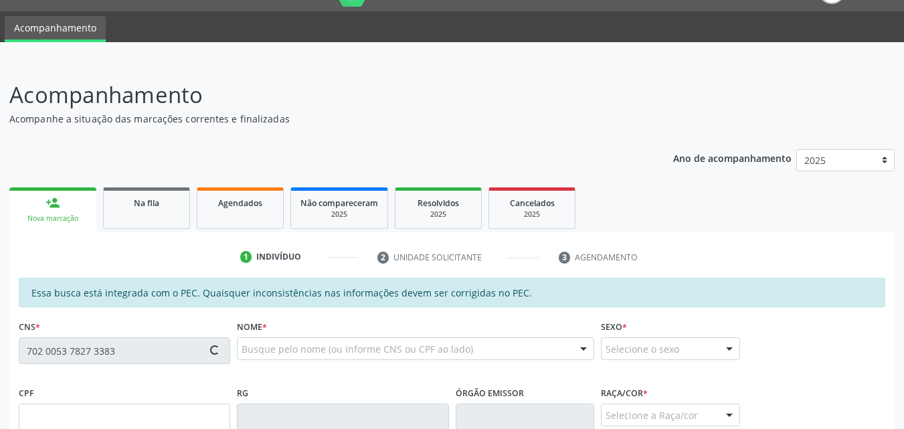
type input "699.080.104-25"
type input "[DATE]"
type input "[PERSON_NAME]"
type input "[PHONE_NUMBER]"
type input "S/N"
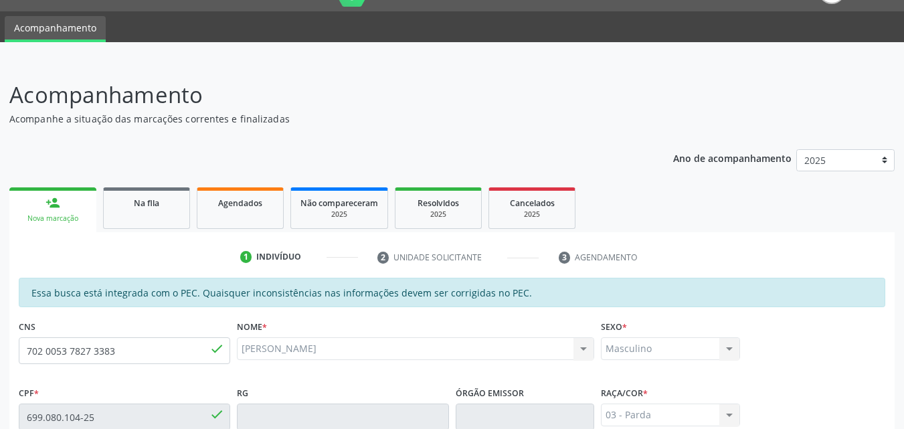
scroll to position [354, 0]
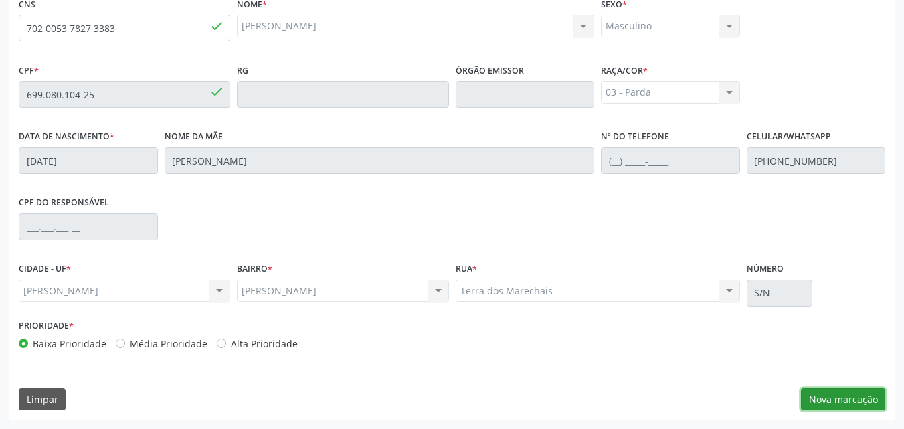
click at [818, 397] on button "Nova marcação" at bounding box center [843, 399] width 84 height 23
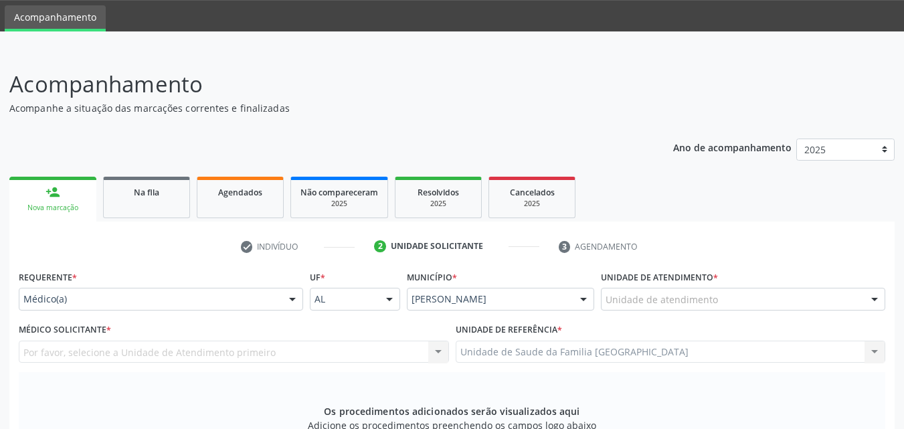
scroll to position [42, 0]
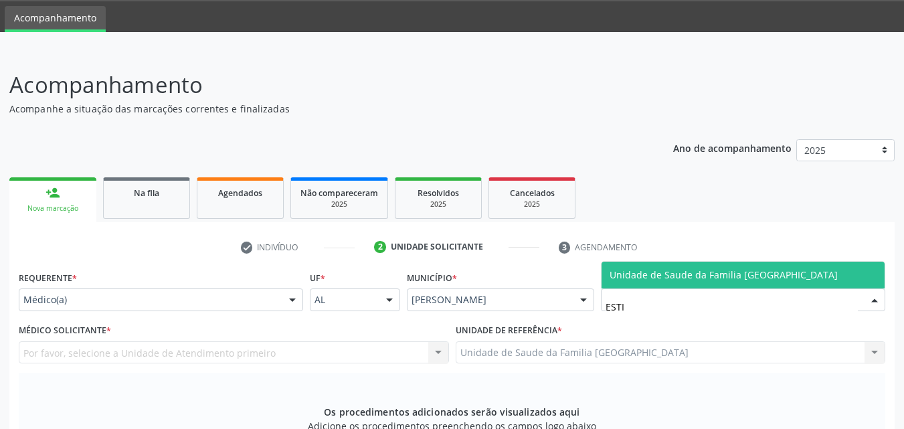
type input "ESTIV"
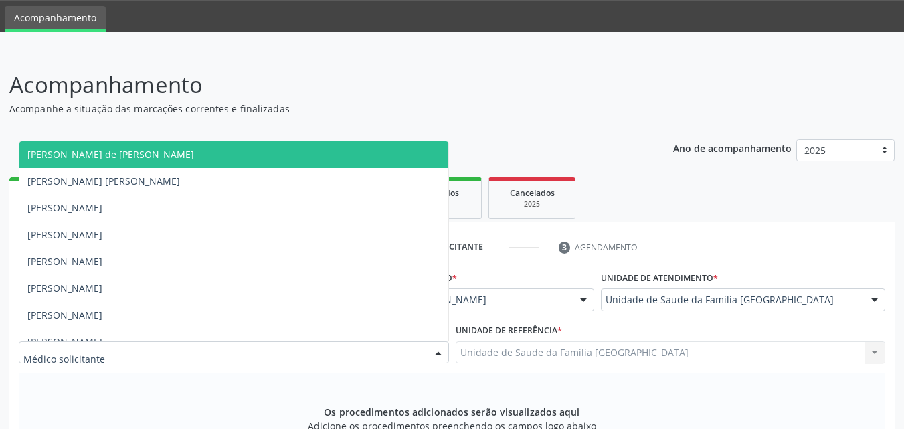
click at [181, 351] on div at bounding box center [234, 352] width 430 height 23
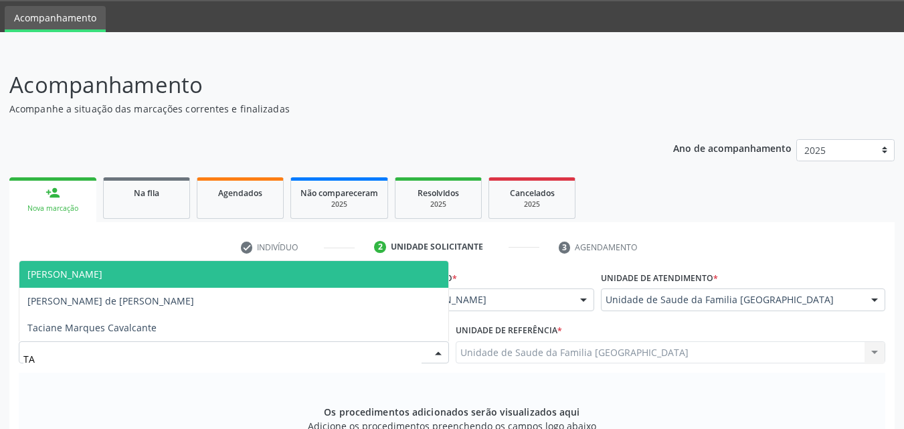
type input "TAC"
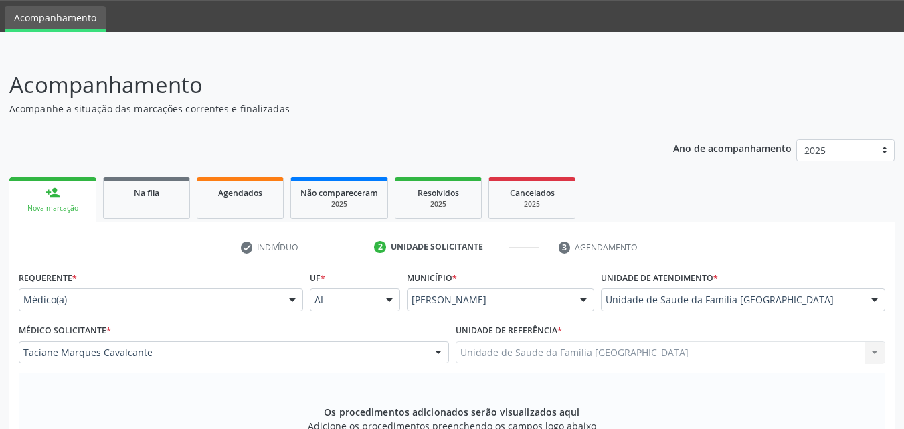
scroll to position [354, 0]
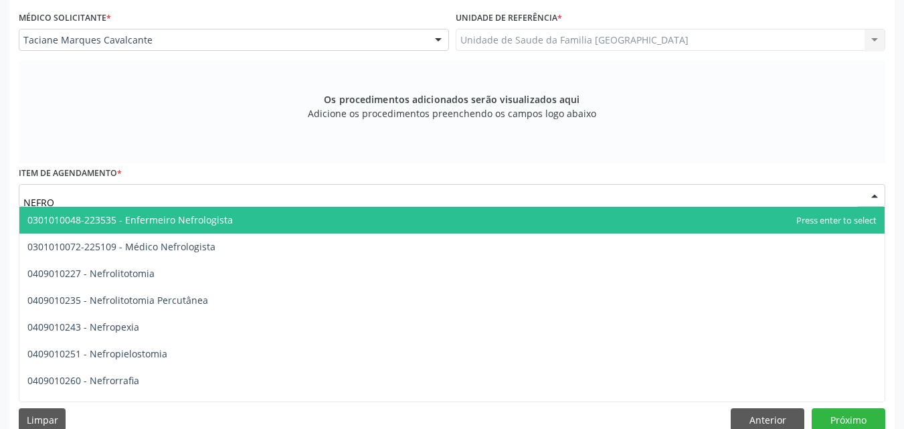
type input "NEFROL"
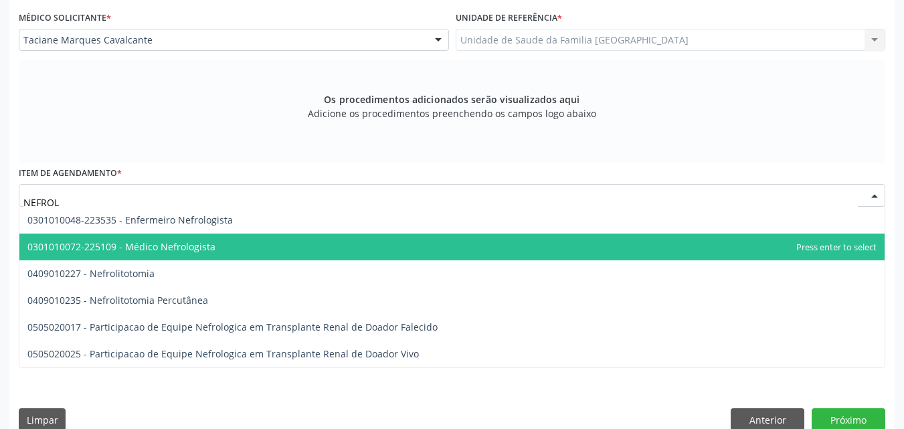
click at [146, 246] on span "0301010072-225109 - Médico Nefrologista" at bounding box center [121, 246] width 188 height 13
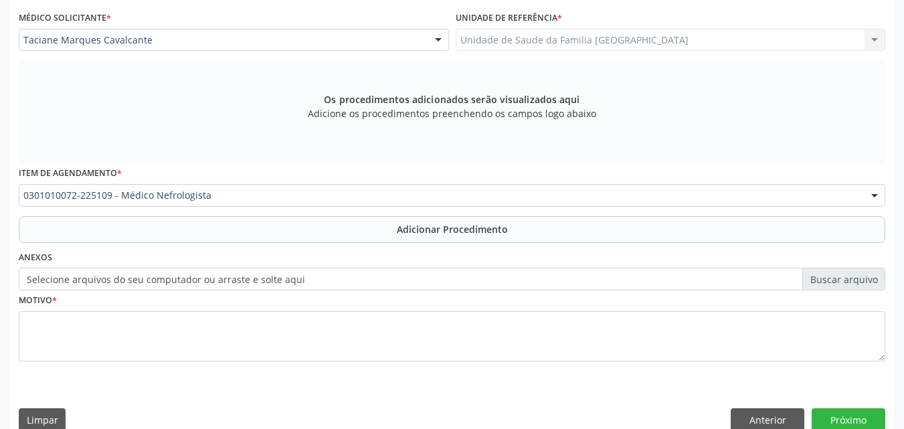
click at [183, 234] on button "Adicionar Procedimento" at bounding box center [452, 229] width 867 height 27
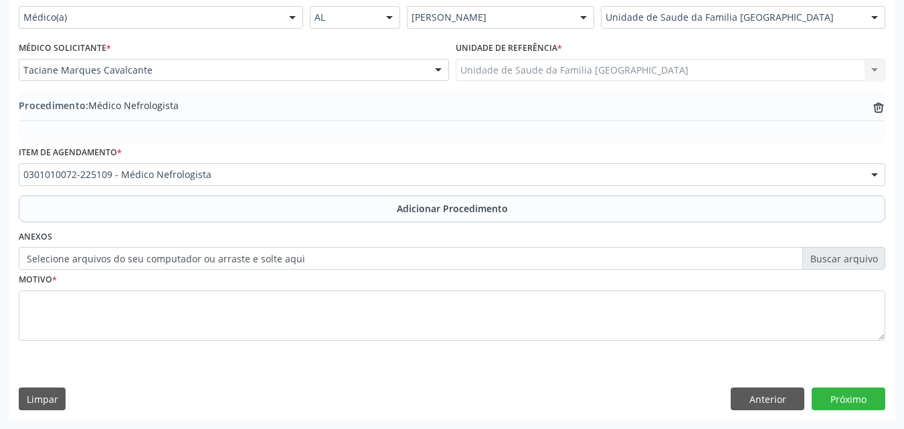
scroll to position [324, 0]
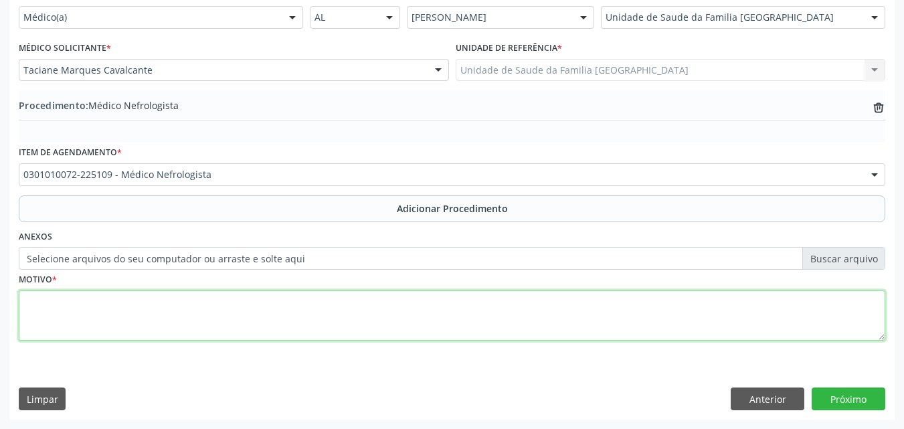
click at [159, 321] on textarea at bounding box center [452, 316] width 867 height 51
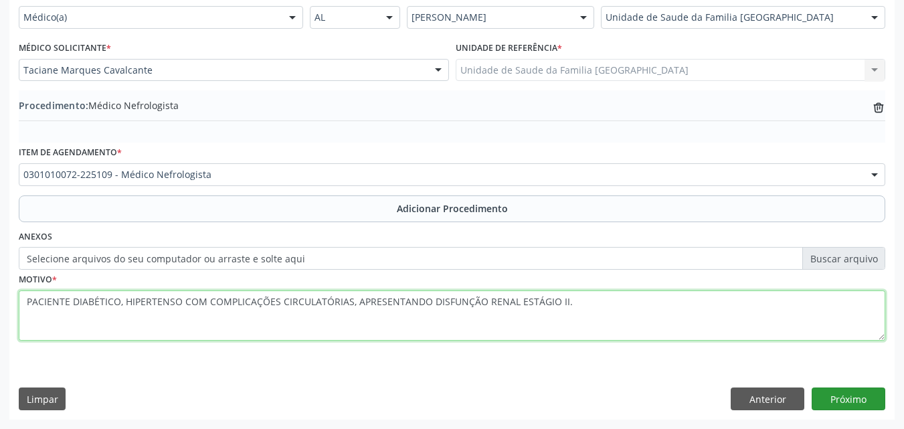
type textarea "PACIENTE DIABÉTICO, HIPERTENSO COM COMPLICAÇÕES CIRCULATÓRIAS, APRESENTANDO DIS…"
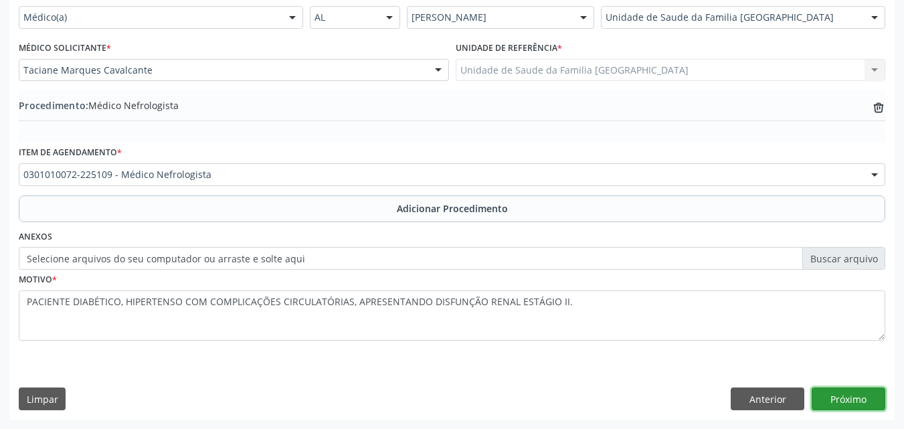
click at [851, 392] on button "Próximo" at bounding box center [849, 399] width 74 height 23
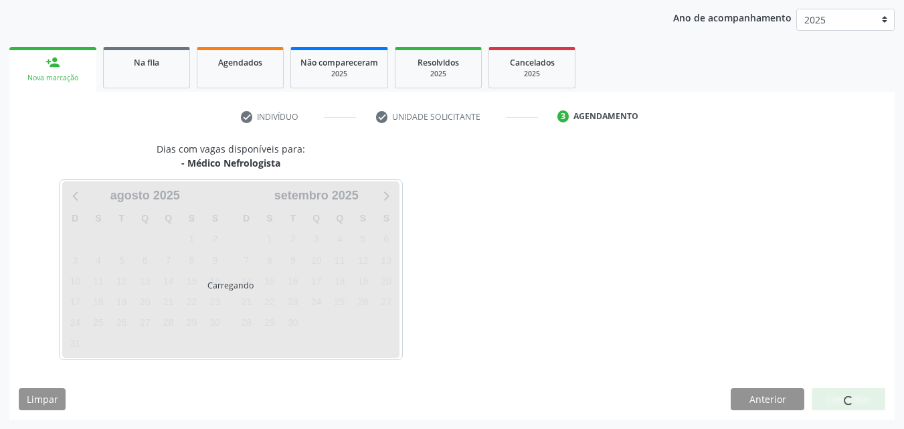
scroll to position [212, 0]
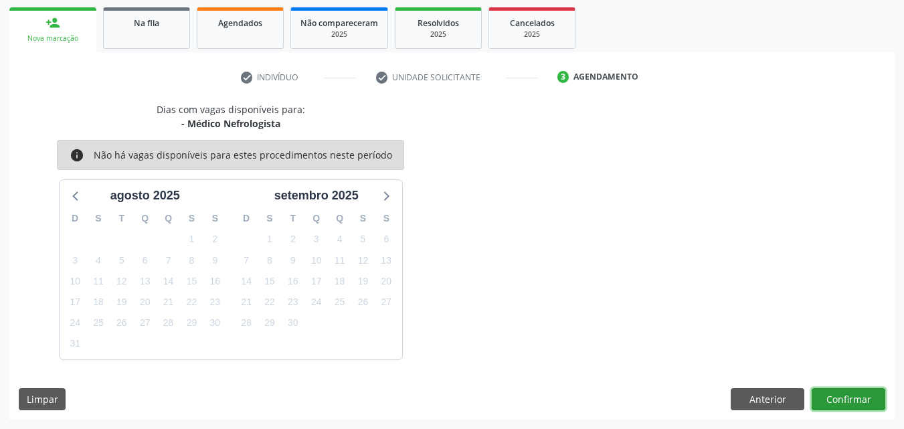
click at [839, 400] on button "Confirmar" at bounding box center [849, 399] width 74 height 23
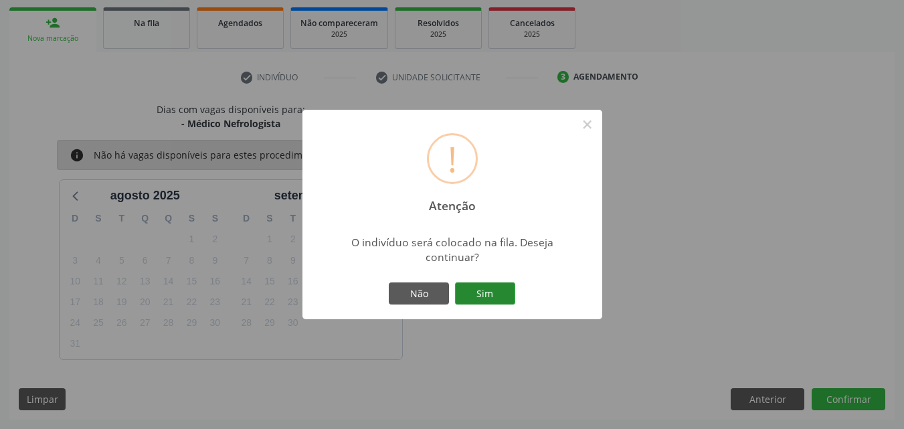
click at [480, 293] on button "Sim" at bounding box center [485, 293] width 60 height 23
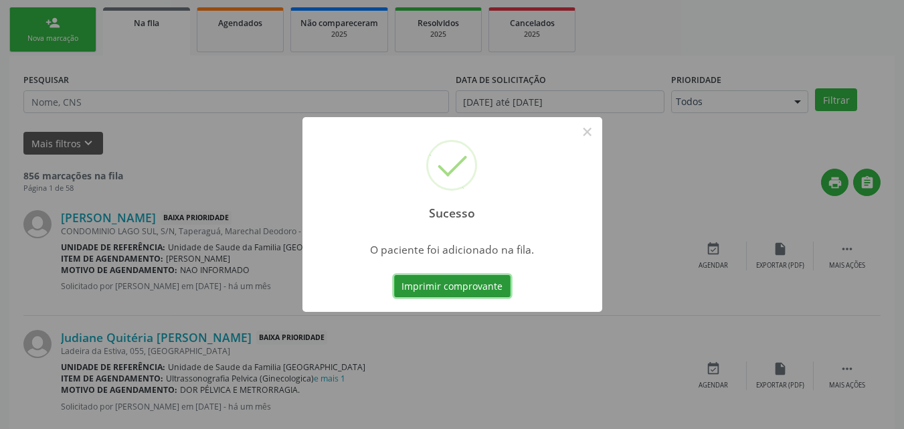
scroll to position [31, 0]
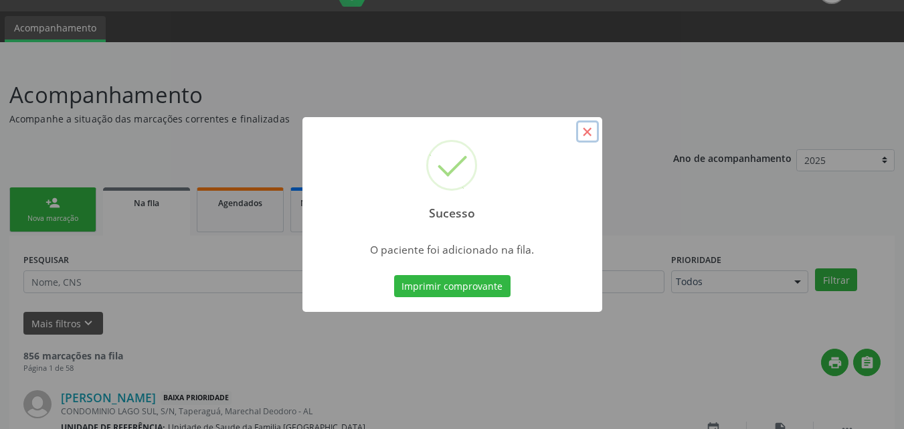
click at [582, 134] on button "×" at bounding box center [587, 131] width 23 height 23
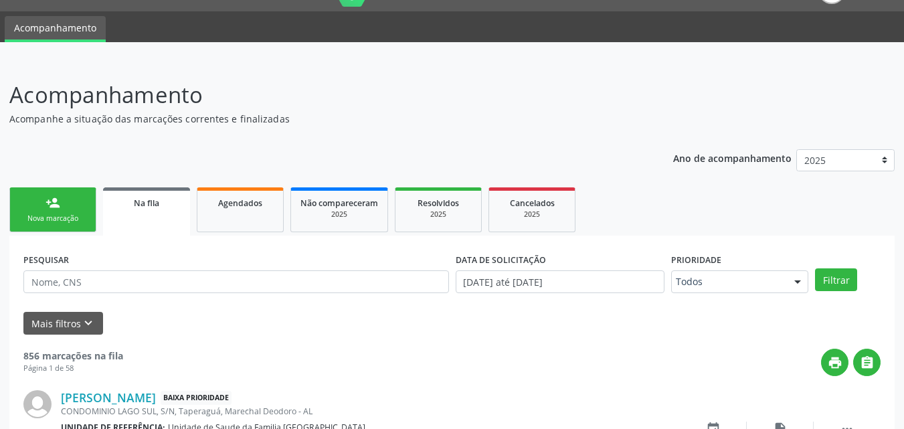
click at [31, 202] on link "person_add Nova marcação" at bounding box center [52, 209] width 87 height 45
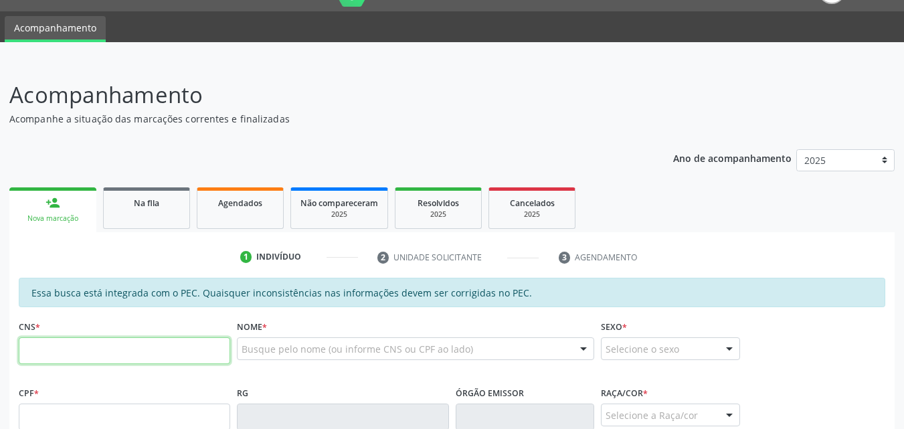
click at [72, 354] on input "text" at bounding box center [125, 350] width 212 height 27
click at [66, 353] on input "text" at bounding box center [125, 350] width 212 height 27
type input "700 5027 2416 6256"
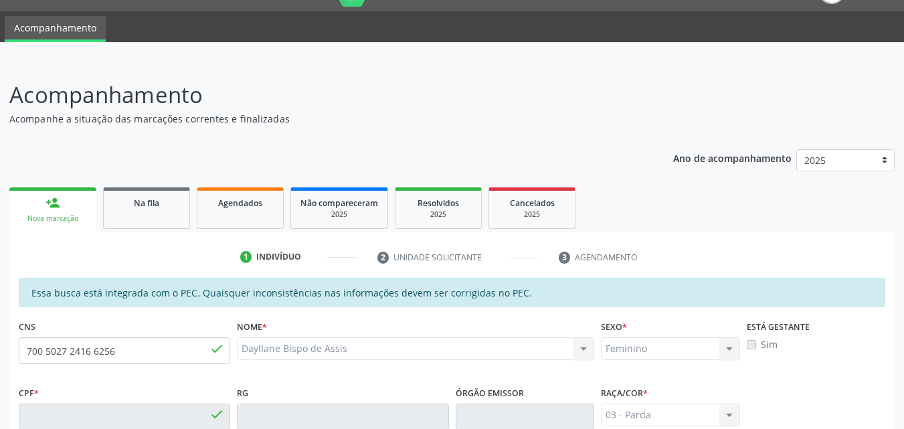
type input "179.050.414-76"
type input "31/10/2021"
type input "Dayane Bispo dos Santos"
type input "(82) 99308-7336"
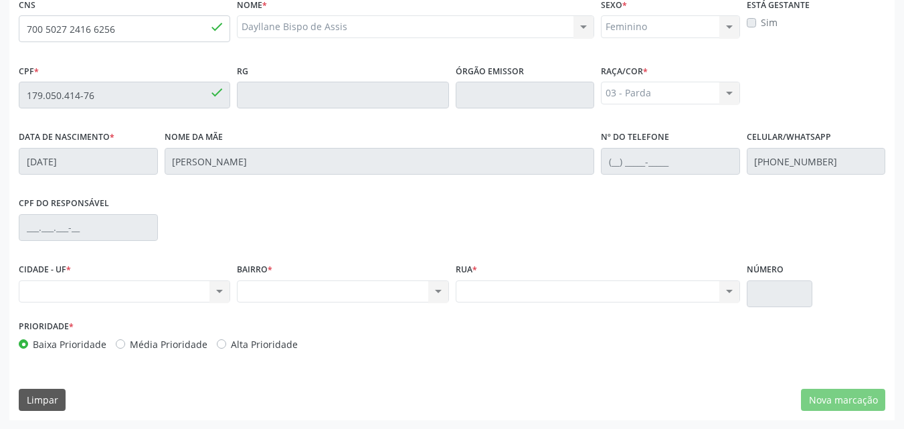
scroll to position [354, 0]
drag, startPoint x: 130, startPoint y: 24, endPoint x: 10, endPoint y: 24, distance: 119.8
click at [4, 25] on div "Acompanhamento Acompanhe a situação das marcações correntes e finalizadas Relat…" at bounding box center [452, 83] width 904 height 691
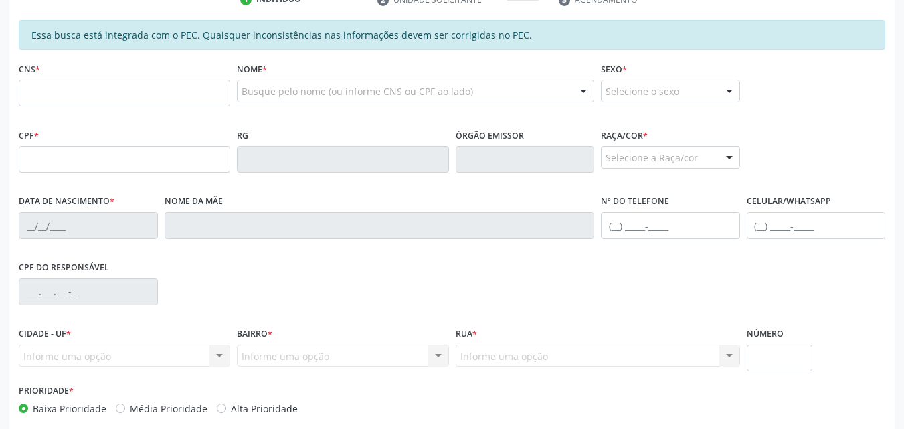
scroll to position [313, 0]
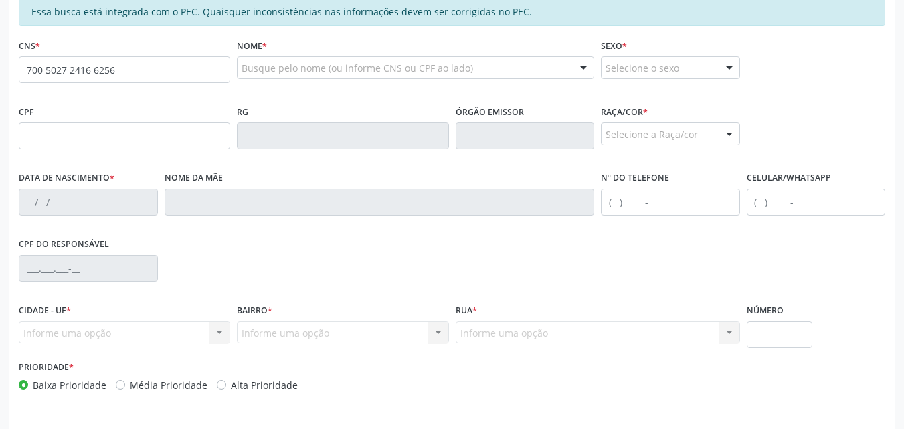
type input "700 5027 2416 6256"
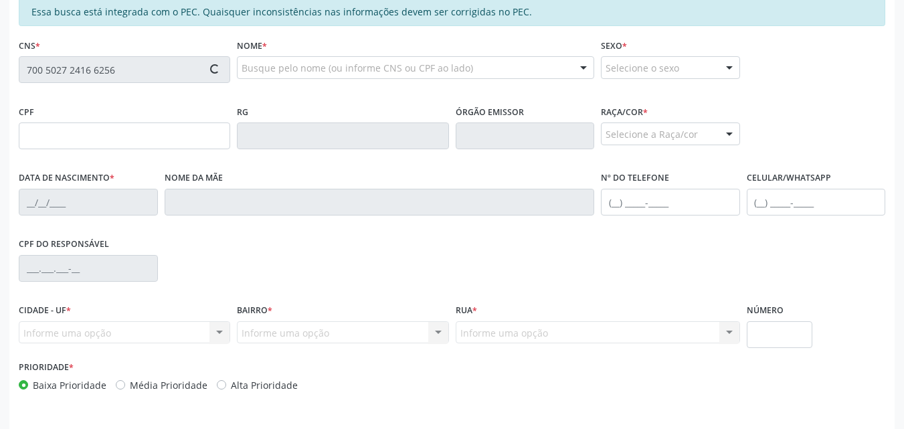
type input "179.050.414-76"
type input "[DATE]"
type input "[PERSON_NAME]"
type input "[PHONE_NUMBER]"
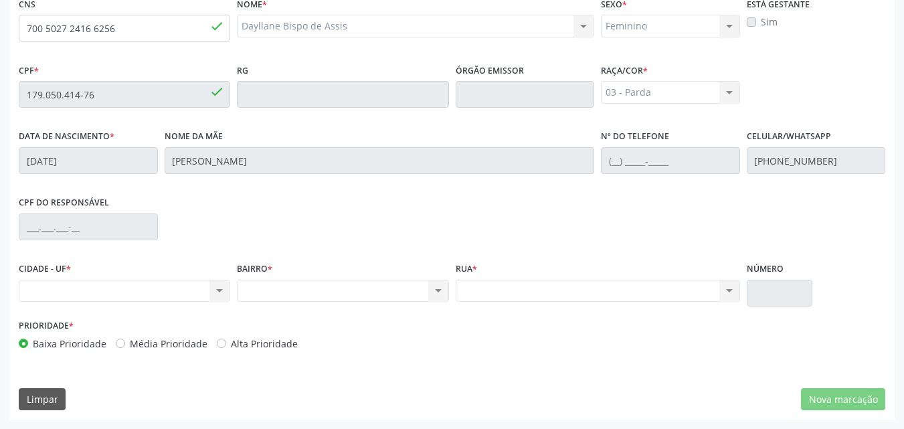
scroll to position [0, 0]
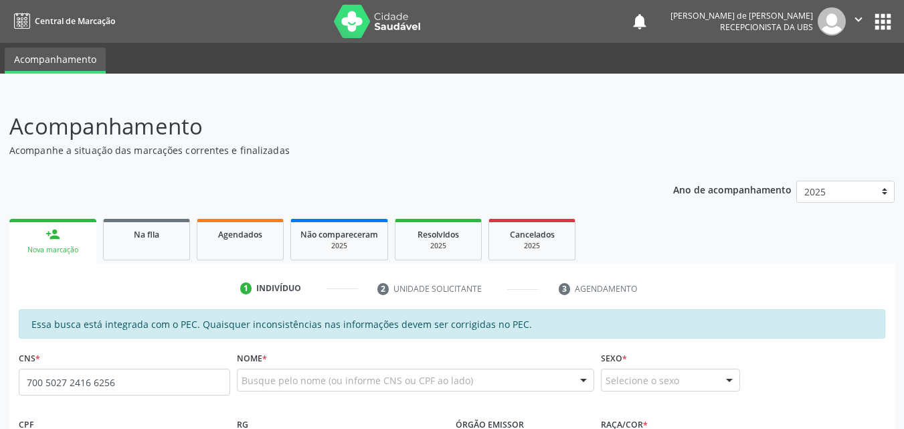
type input "700 5027 2416 6256"
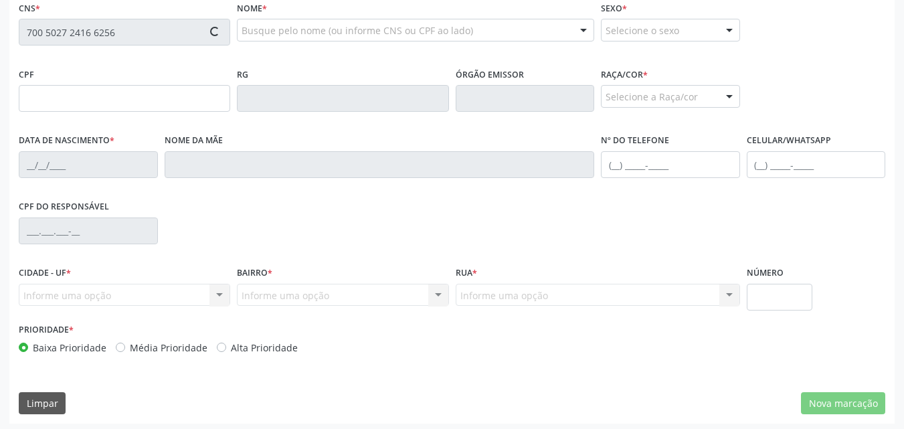
scroll to position [354, 0]
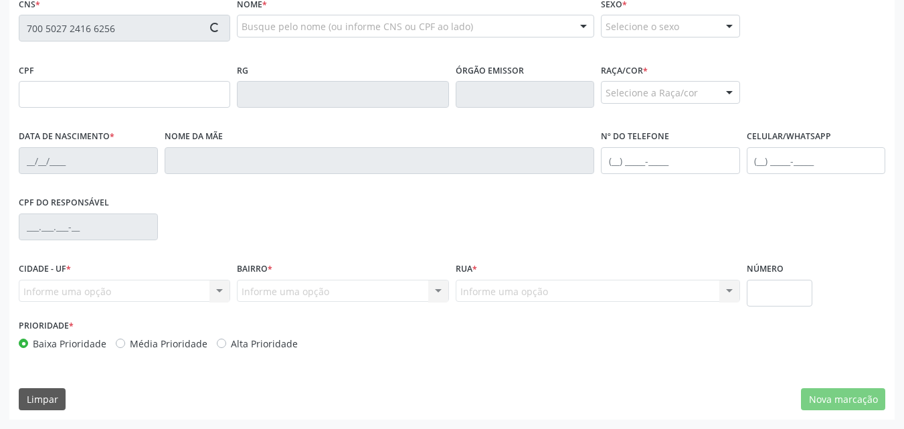
type input "179.050.414-76"
type input "[DATE]"
type input "[PERSON_NAME]"
type input "[PHONE_NUMBER]"
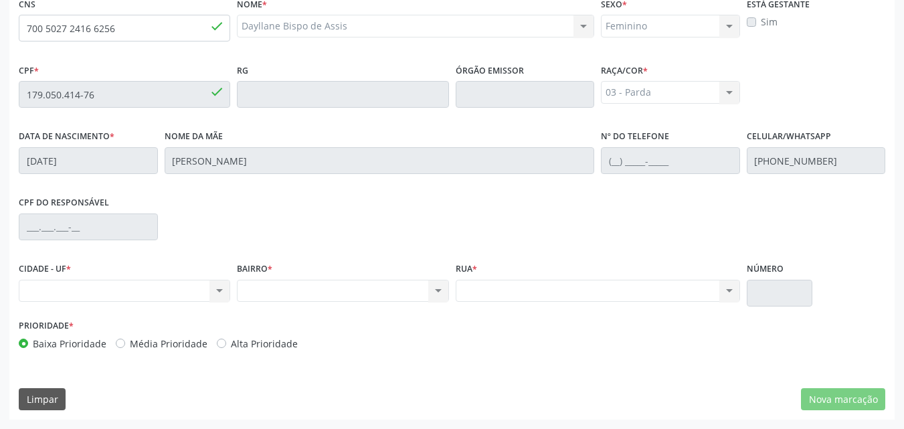
scroll to position [42, 0]
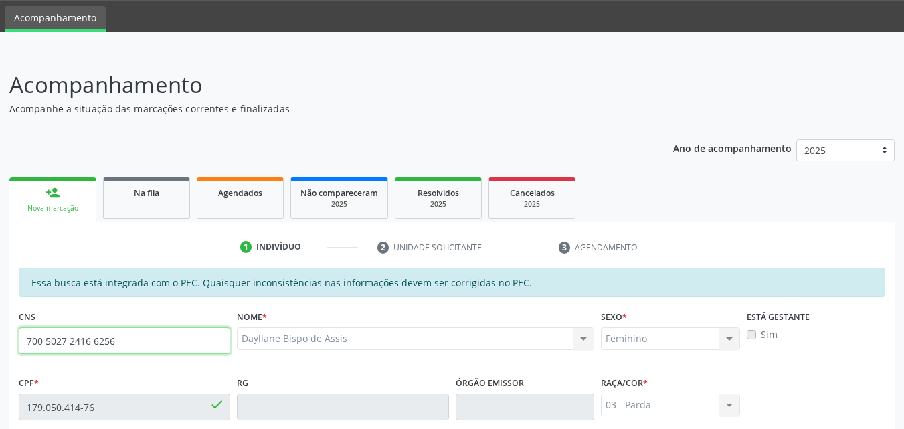
drag, startPoint x: 125, startPoint y: 340, endPoint x: 0, endPoint y: 321, distance: 126.6
click at [0, 321] on div "Acompanhamento Acompanhe a situação das marcações correntes e finalizadas Relat…" at bounding box center [452, 396] width 904 height 691
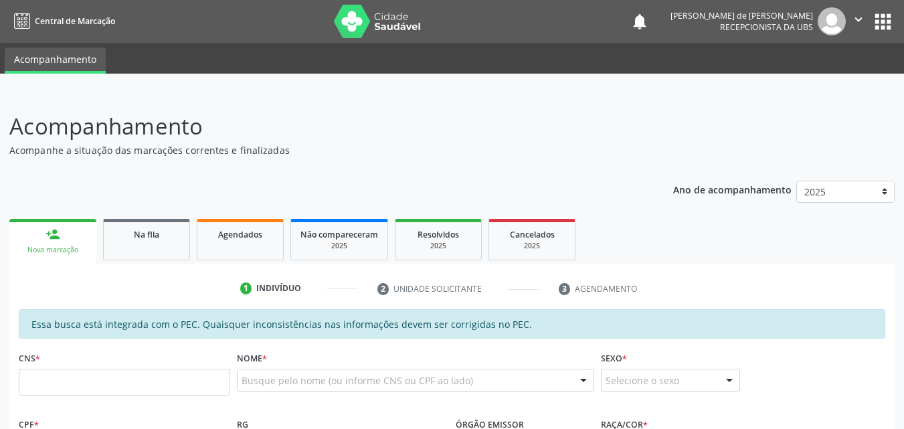
scroll to position [42, 0]
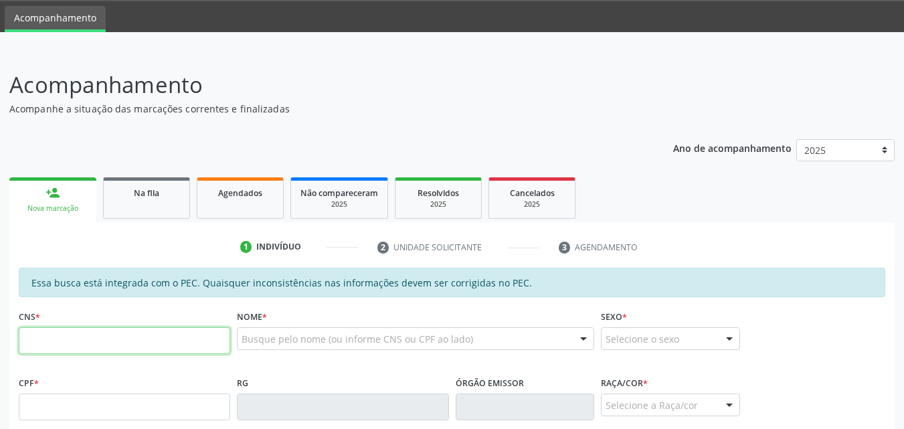
paste input "700 5027 2416 6256"
type input "700 5027 2416 6256"
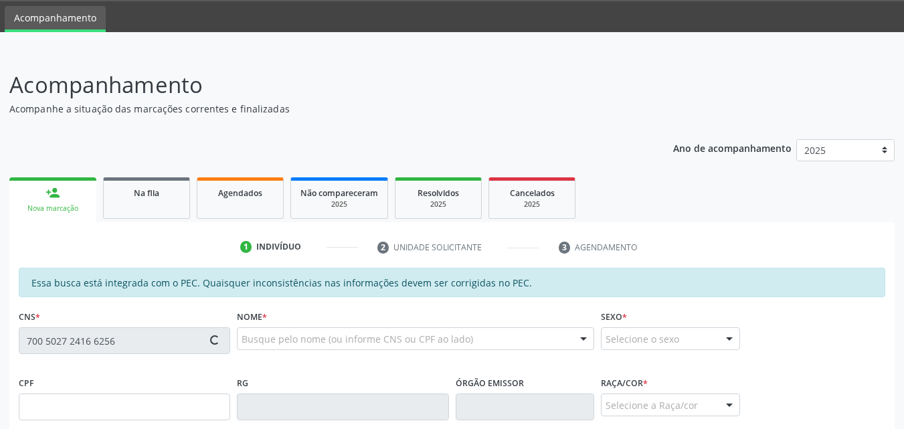
type input "179.050.414-76"
type input "[DATE]"
type input "[PERSON_NAME]"
type input "[PHONE_NUMBER]"
type input "S/N"
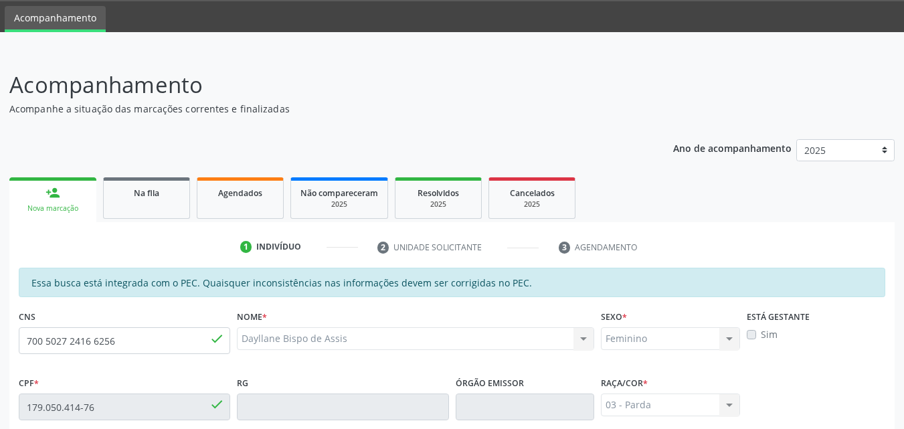
scroll to position [354, 0]
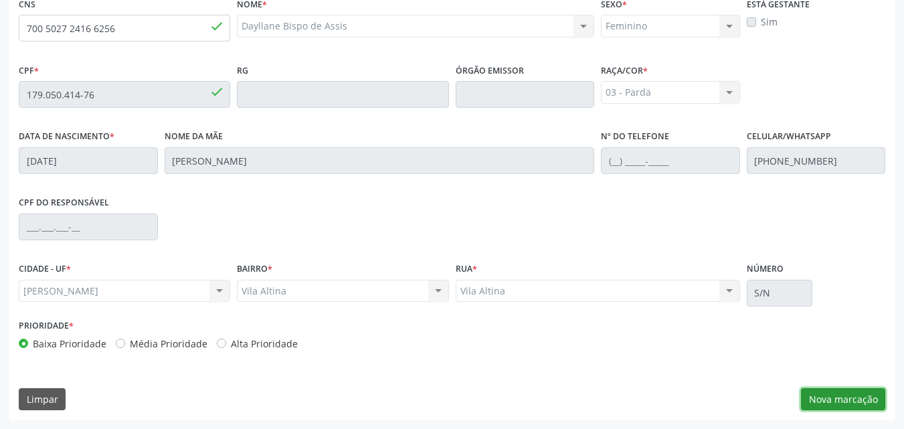
click at [819, 391] on button "Nova marcação" at bounding box center [843, 399] width 84 height 23
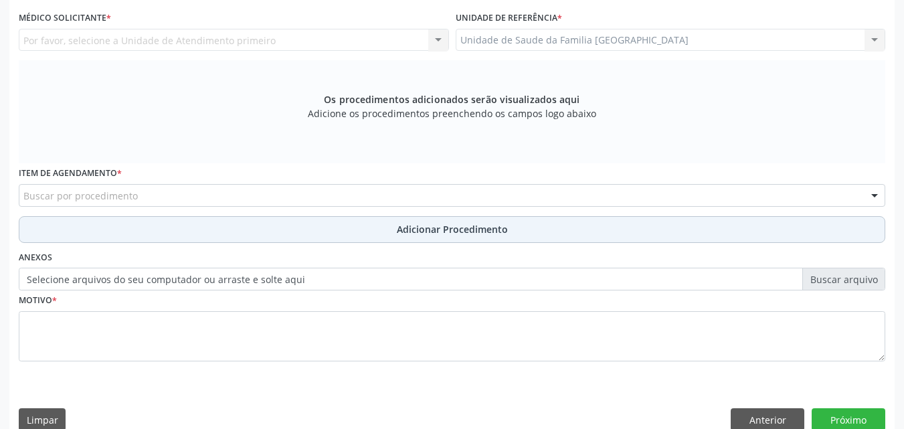
scroll to position [0, 0]
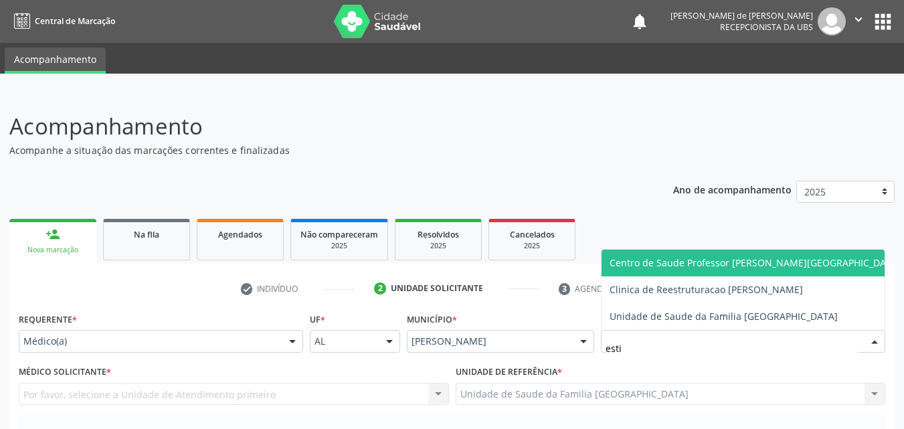
type input "estiv"
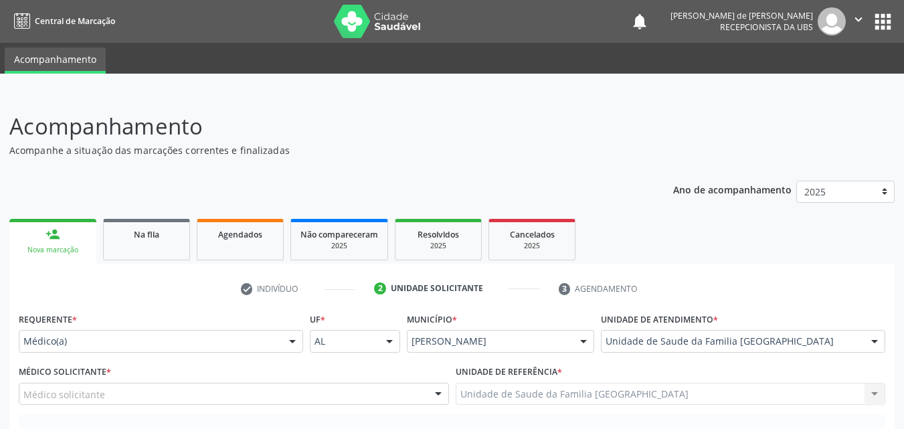
scroll to position [313, 0]
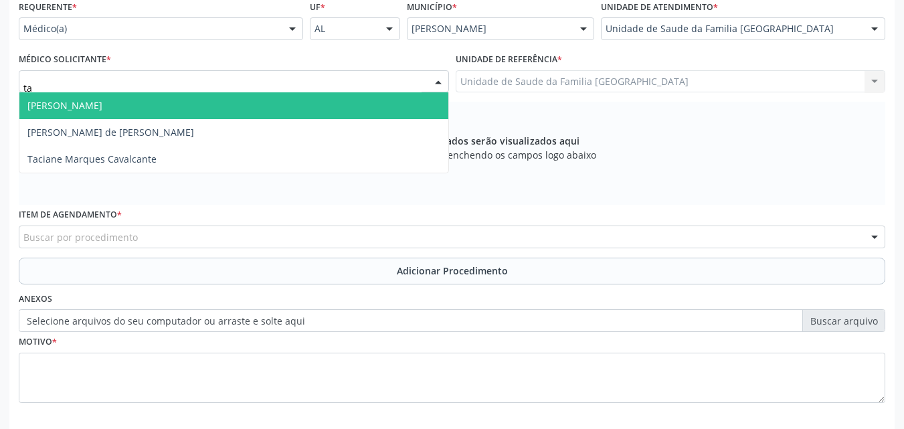
type input "tac"
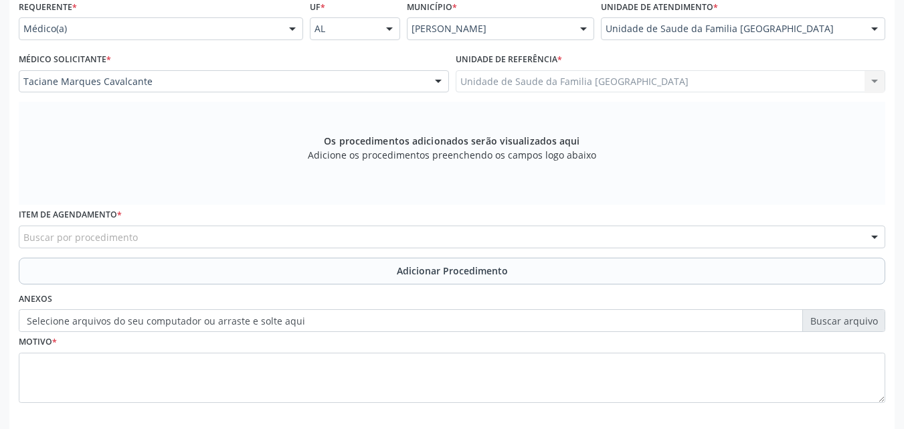
click at [183, 240] on div "Buscar por procedimento" at bounding box center [452, 237] width 867 height 23
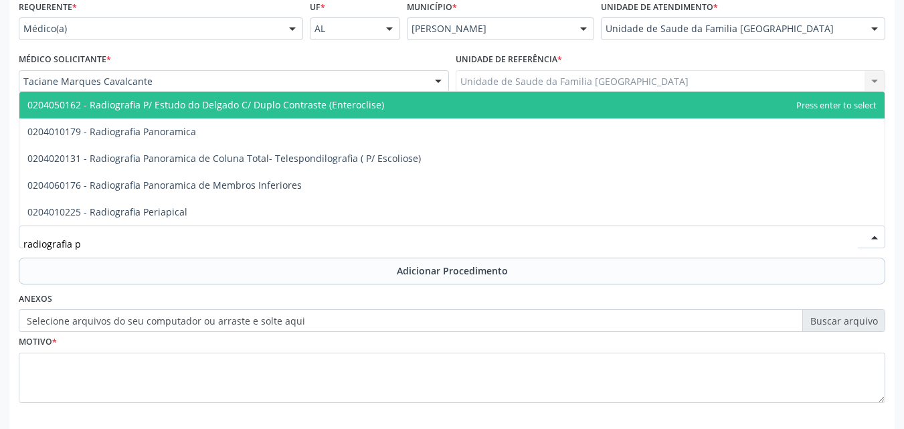
type input "radiografia pe"
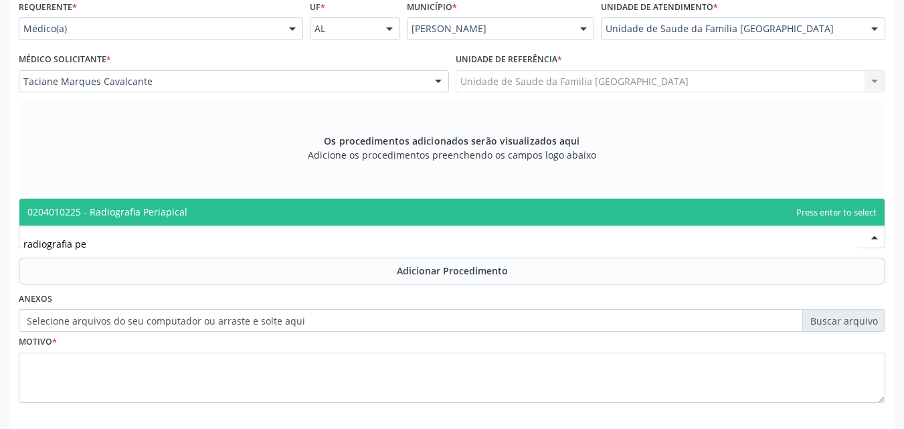
click at [76, 212] on span "0204010225 - Radiografia Periapical" at bounding box center [107, 211] width 160 height 13
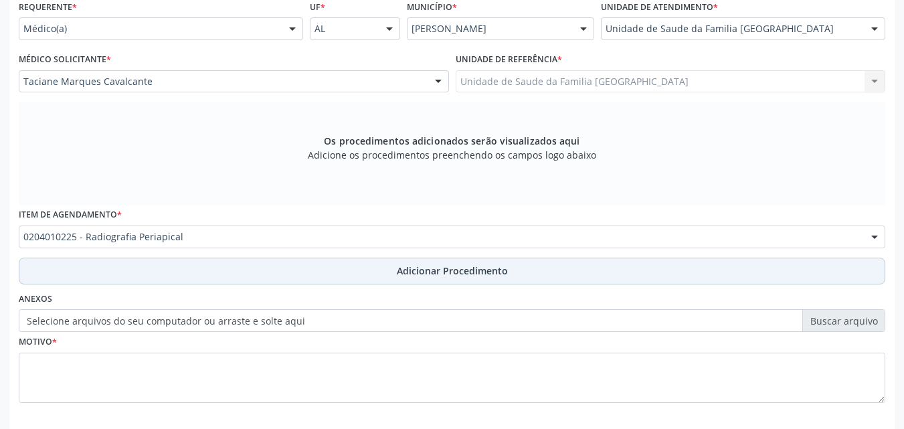
click at [154, 272] on button "Adicionar Procedimento" at bounding box center [452, 271] width 867 height 27
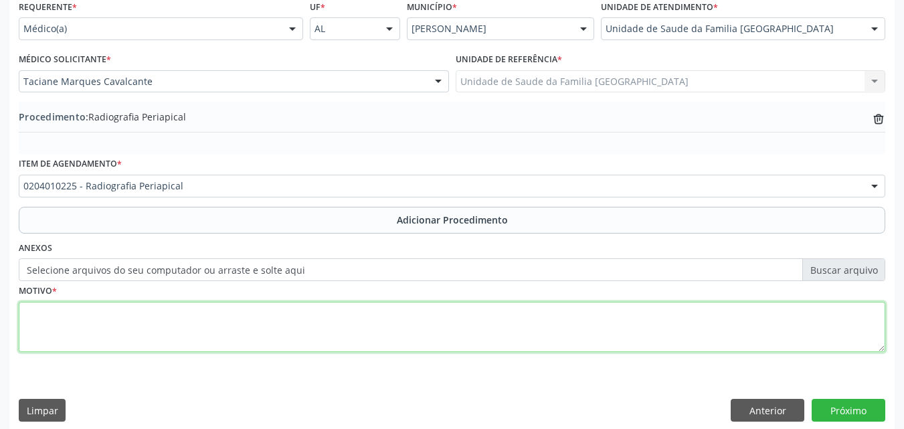
click at [153, 327] on textarea at bounding box center [452, 327] width 867 height 51
type textarea "p"
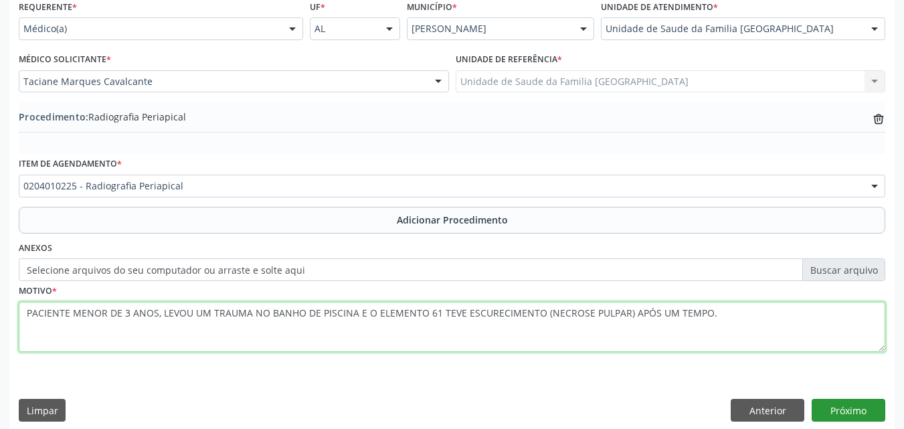
type textarea "PACIENTE MENOR DE 3 ANOS, LEVOU UM TRAUMA NO BANHO DE PISCINA E O ELEMENTO 61 T…"
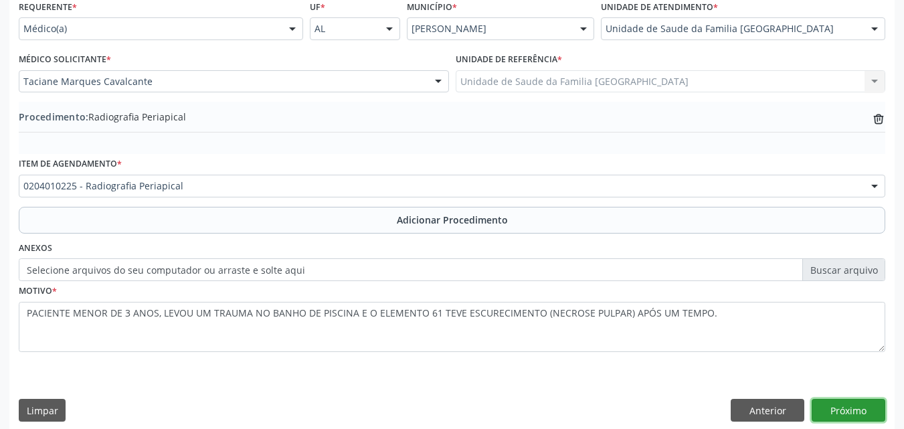
click at [843, 406] on button "Próximo" at bounding box center [849, 410] width 74 height 23
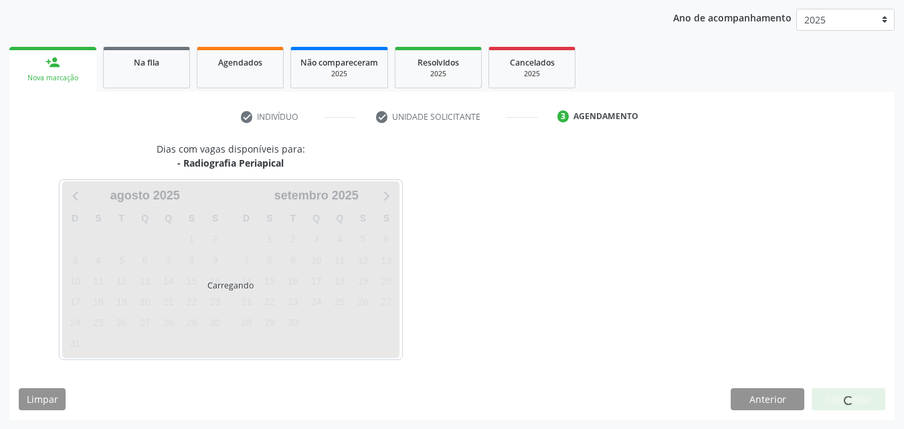
scroll to position [212, 0]
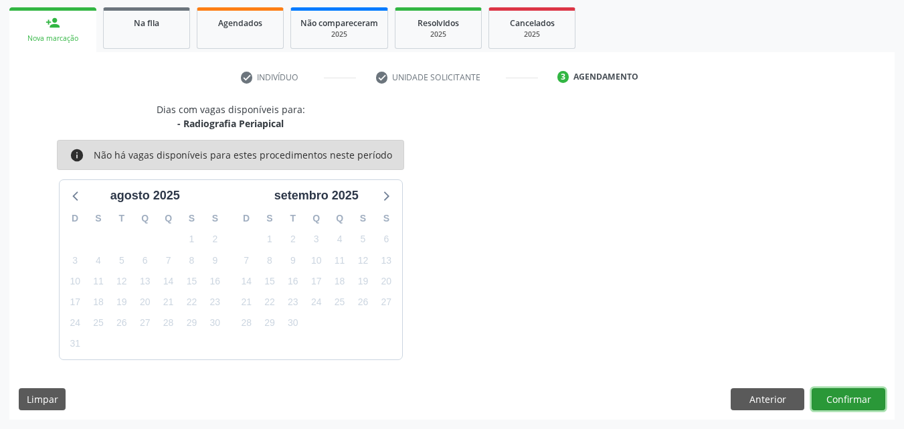
click at [837, 403] on button "Confirmar" at bounding box center [849, 399] width 74 height 23
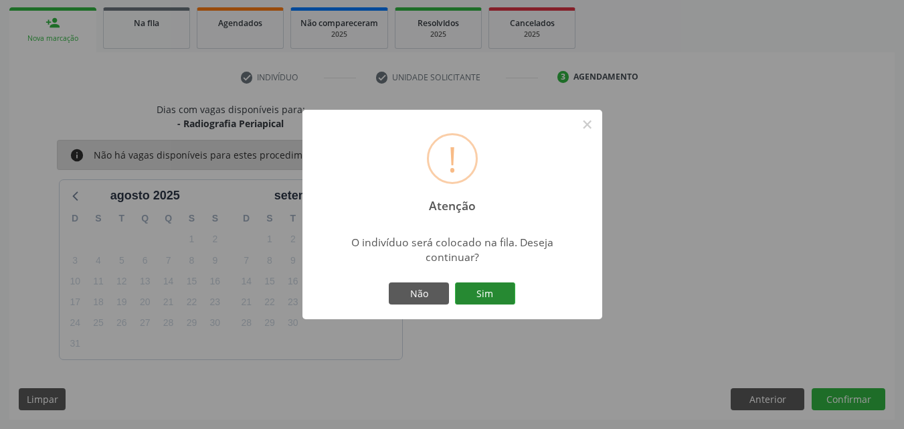
click at [491, 291] on button "Sim" at bounding box center [485, 293] width 60 height 23
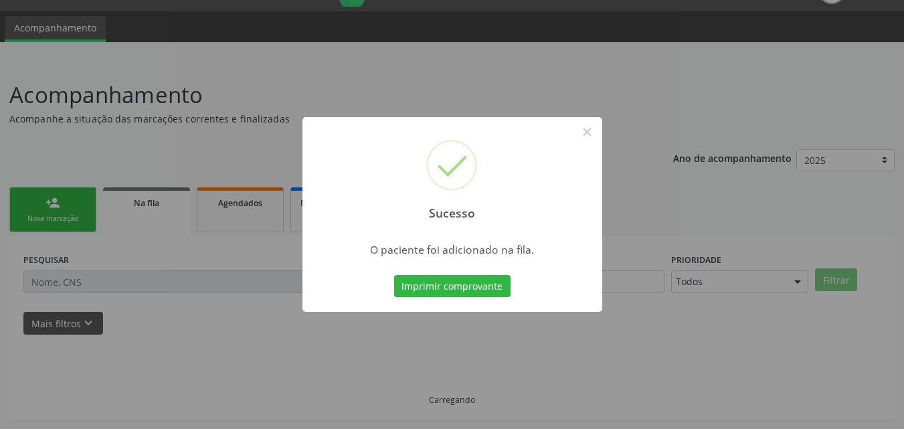
scroll to position [31, 0]
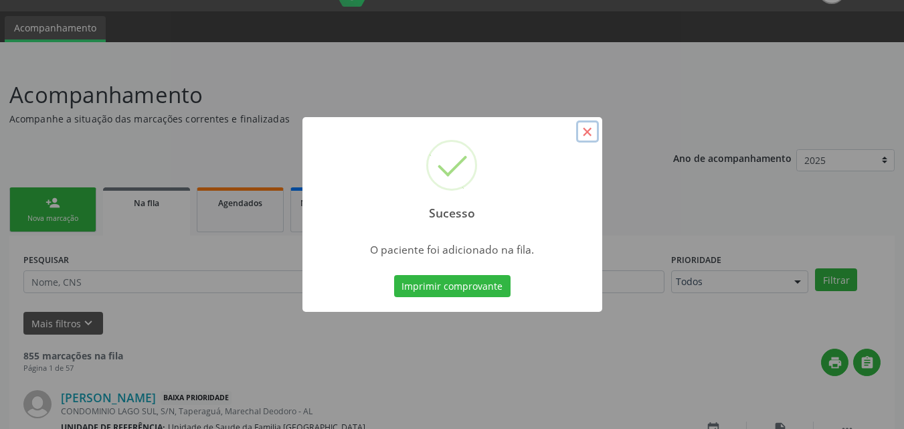
click at [588, 128] on button "×" at bounding box center [587, 131] width 23 height 23
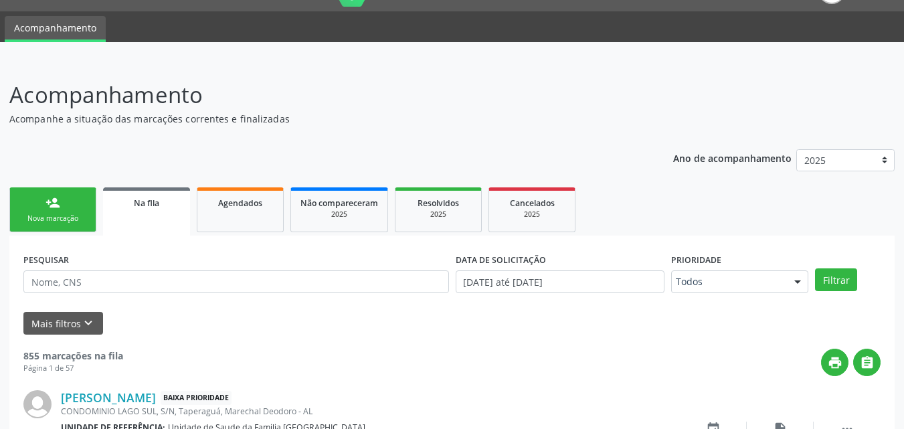
click at [43, 198] on link "person_add Nova marcação" at bounding box center [52, 209] width 87 height 45
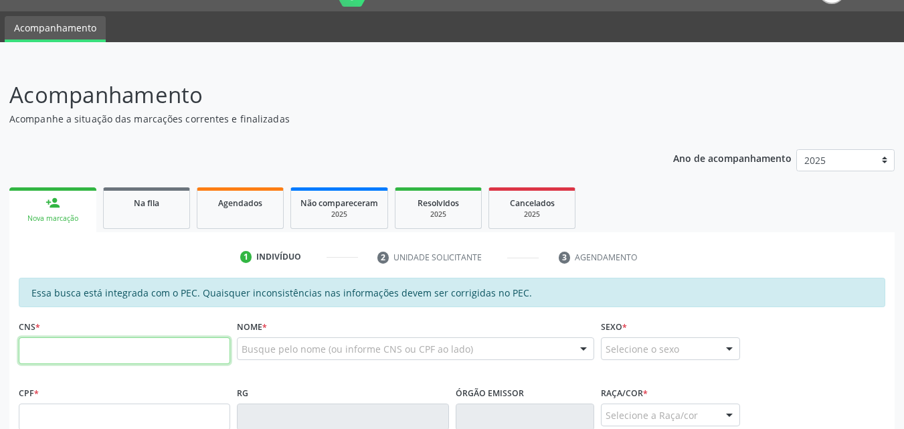
click at [78, 348] on input "text" at bounding box center [125, 350] width 212 height 27
type input "704 6036 5398 1222"
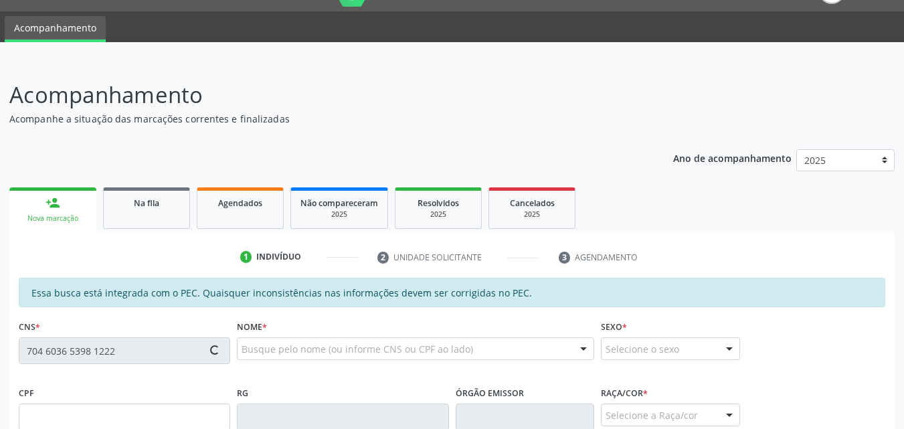
type input "131.952.364-19"
type input "07/05/1994"
type input "Maria de Fátima Santos da Silva"
type input "(82) 99183-6257"
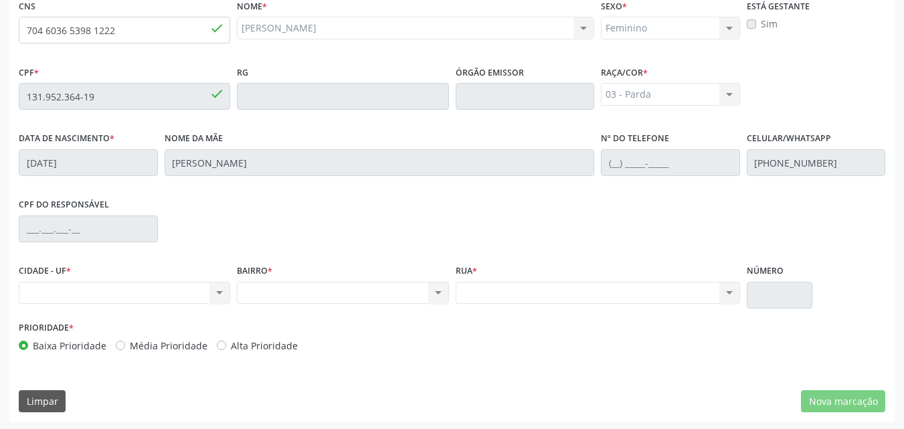
scroll to position [354, 0]
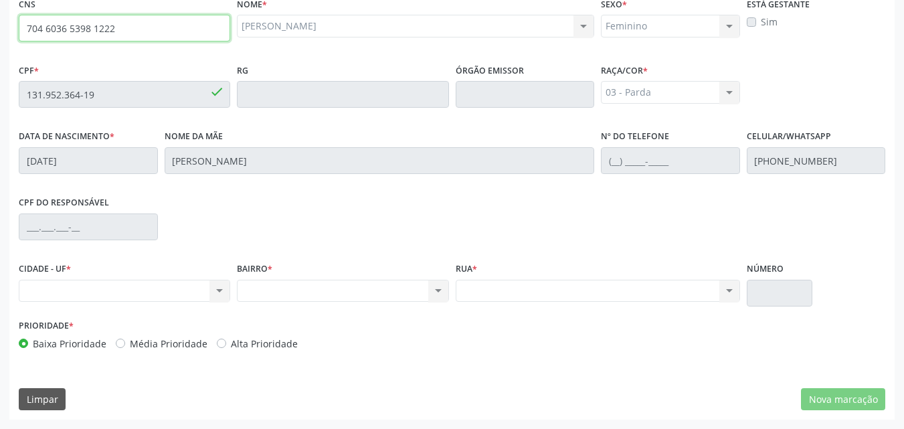
drag, startPoint x: 70, startPoint y: 34, endPoint x: 21, endPoint y: 27, distance: 49.3
click at [8, 34] on div "Acompanhamento Acompanhe a situação das marcações correntes e finalizadas Relat…" at bounding box center [452, 83] width 904 height 691
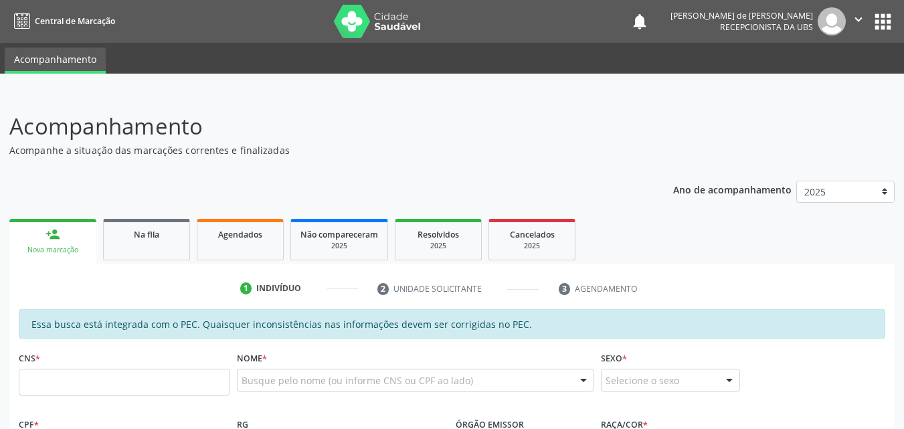
scroll to position [354, 0]
click at [223, 235] on span "Agendados" at bounding box center [240, 234] width 44 height 11
select select "7"
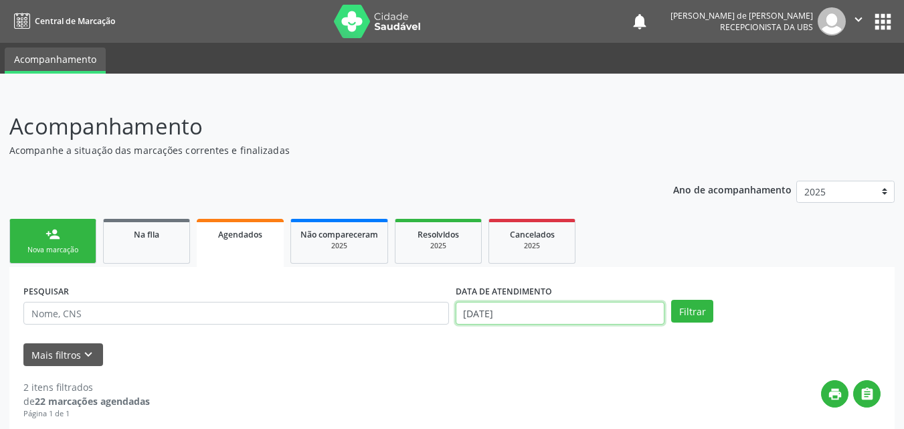
click at [521, 309] on input "[DATE]" at bounding box center [561, 313] width 210 height 23
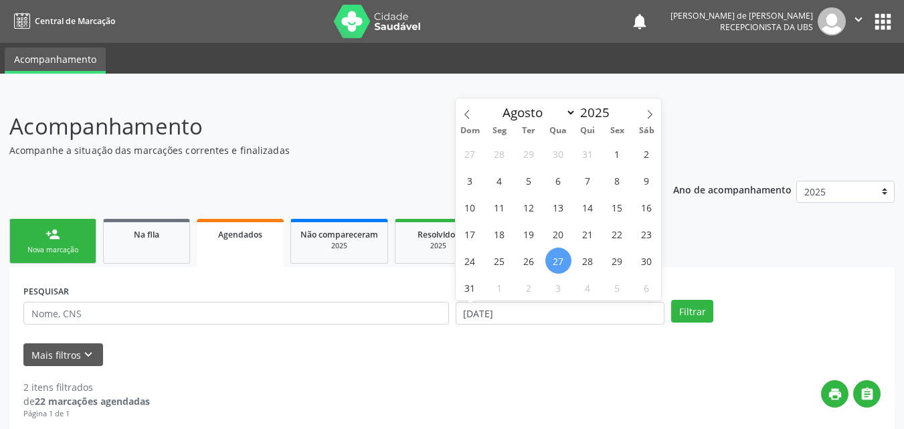
click at [554, 262] on span "27" at bounding box center [559, 261] width 26 height 26
type input "[DATE]"
click at [527, 256] on span "26" at bounding box center [529, 261] width 26 height 26
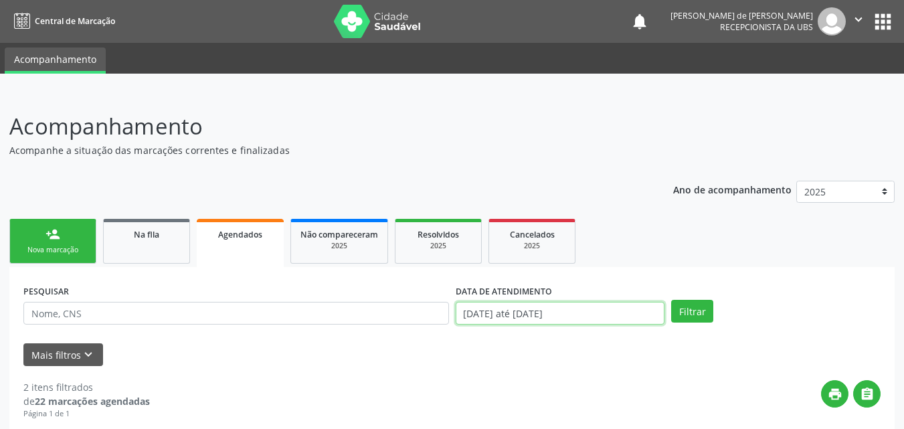
click at [579, 308] on input "[DATE] até [DATE]" at bounding box center [561, 313] width 210 height 23
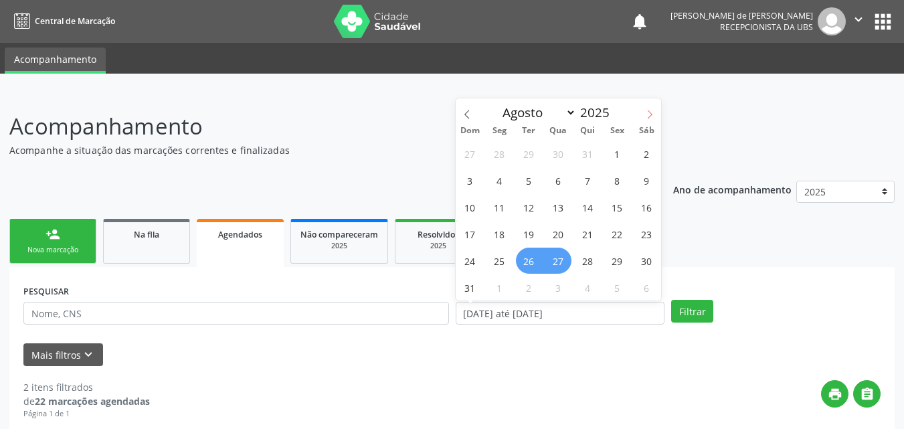
click at [654, 118] on icon at bounding box center [649, 114] width 9 height 9
select select "8"
click at [653, 287] on span "11" at bounding box center [647, 287] width 26 height 26
type input "11/10/2025"
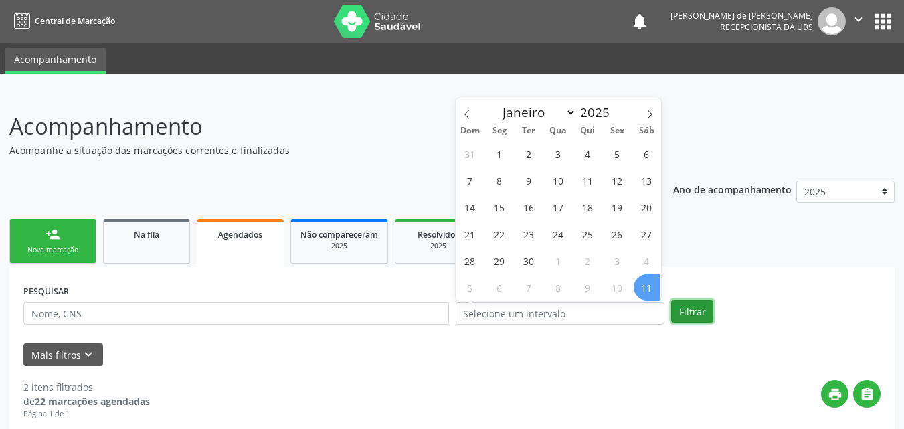
click at [693, 315] on button "Filtrar" at bounding box center [692, 311] width 42 height 23
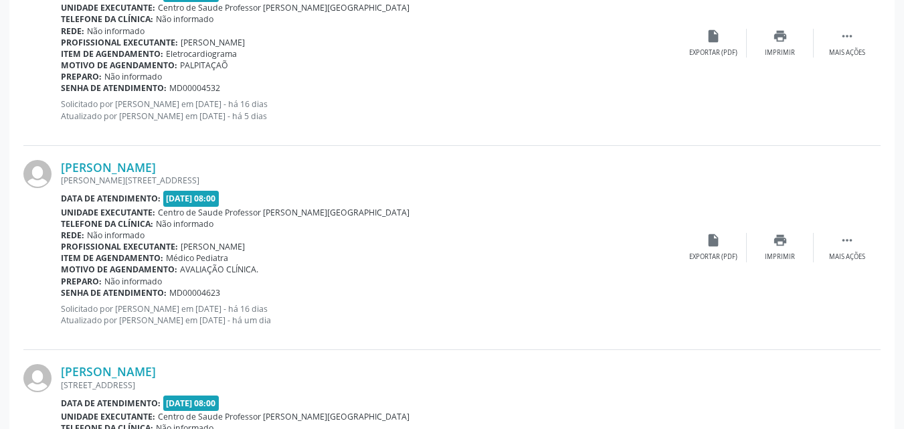
scroll to position [2517, 0]
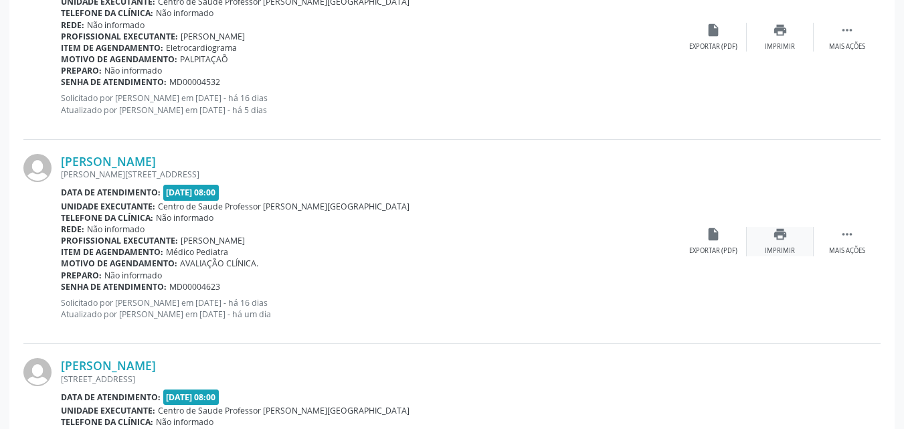
click at [771, 246] on div "print Imprimir" at bounding box center [780, 241] width 67 height 29
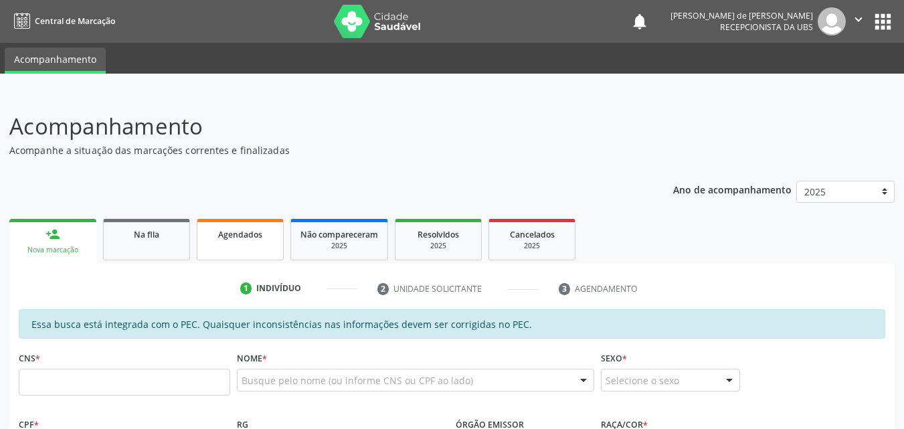
click at [241, 236] on span "Agendados" at bounding box center [240, 234] width 44 height 11
select select "7"
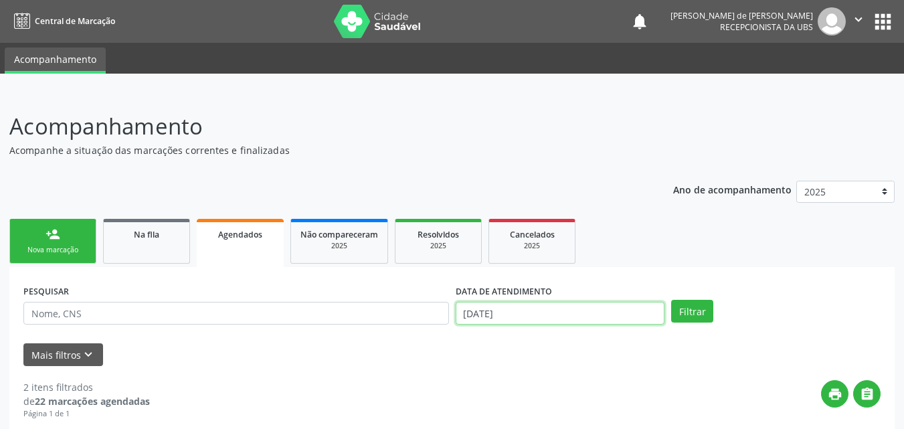
click at [497, 308] on input "[DATE]" at bounding box center [561, 313] width 210 height 23
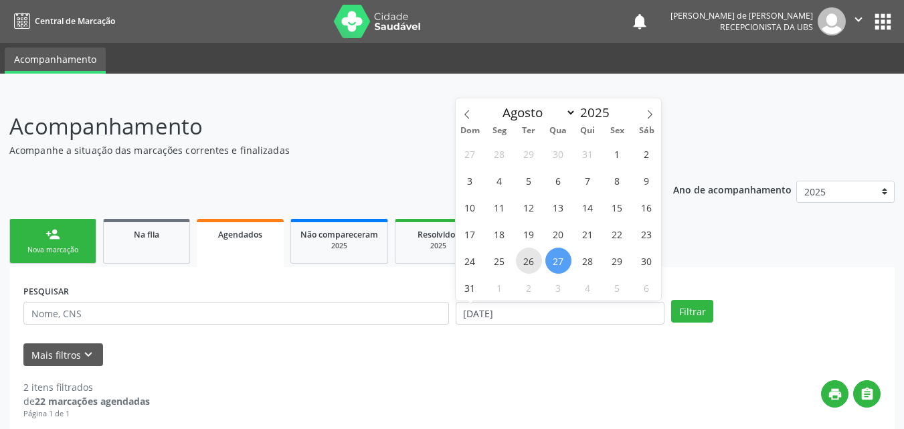
click at [533, 260] on span "26" at bounding box center [529, 261] width 26 height 26
type input "[DATE]"
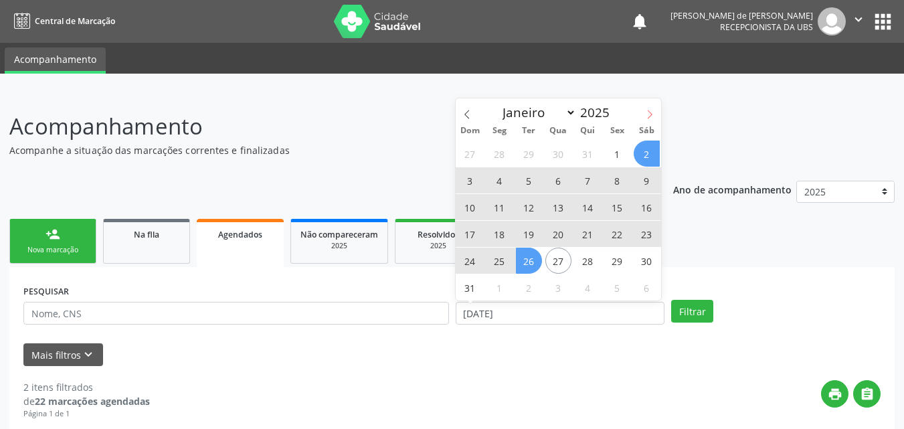
click at [651, 110] on icon at bounding box center [649, 114] width 9 height 9
select select "8"
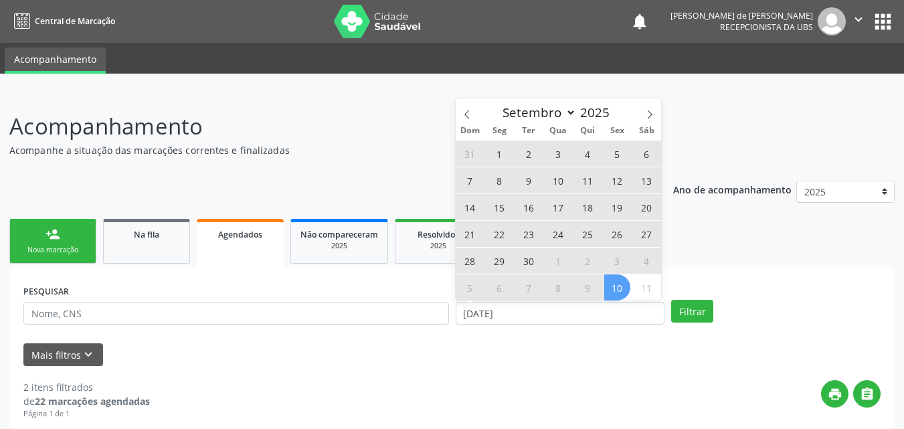
click at [619, 285] on span "10" at bounding box center [617, 287] width 26 height 26
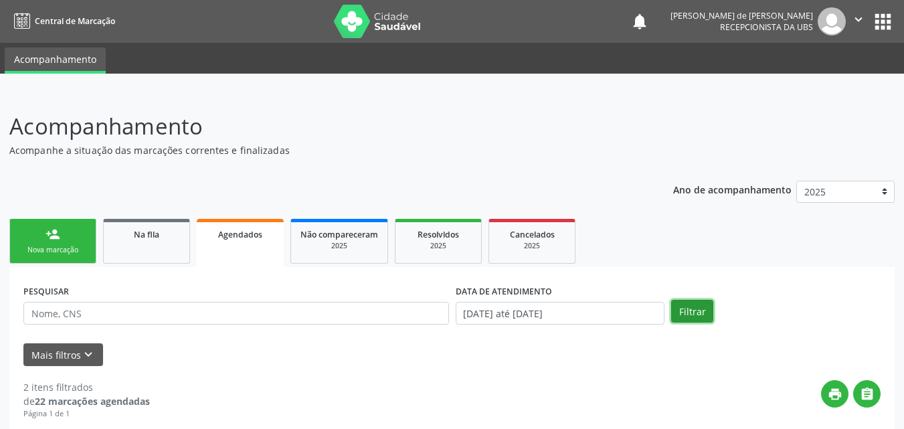
click at [688, 317] on button "Filtrar" at bounding box center [692, 311] width 42 height 23
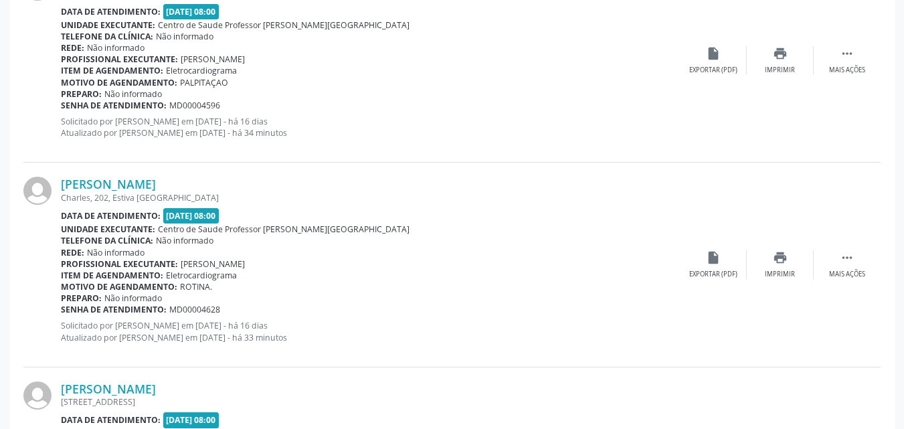
scroll to position [2920, 0]
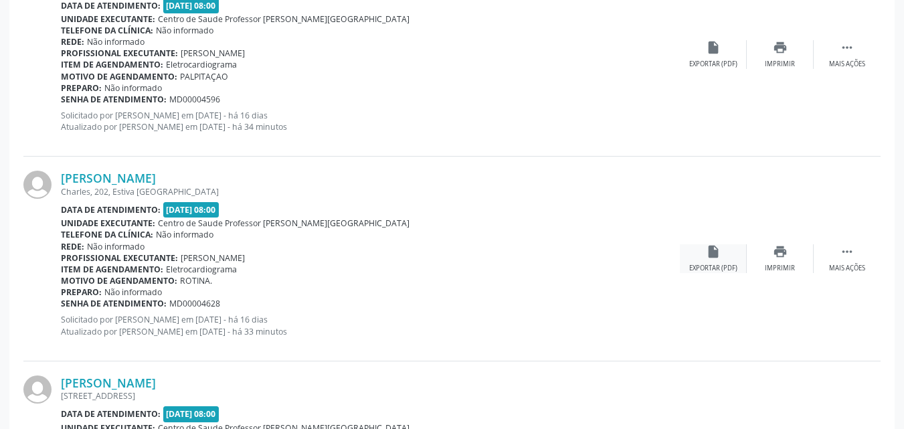
click at [713, 266] on div "Exportar (PDF)" at bounding box center [713, 268] width 48 height 9
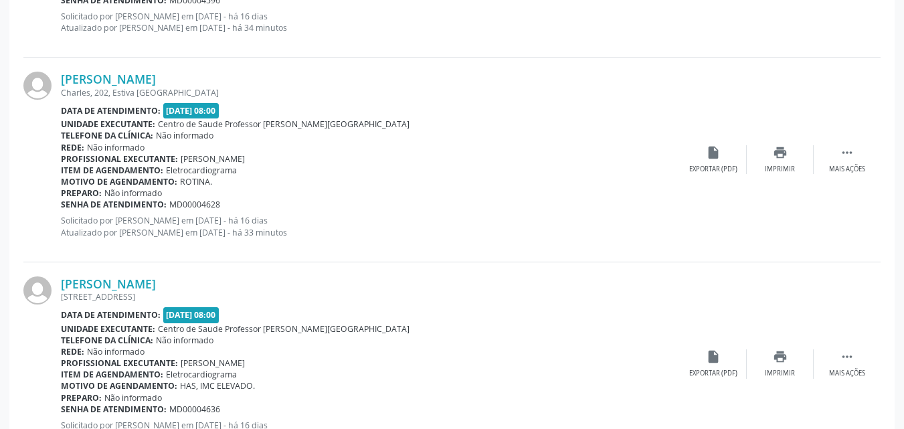
scroll to position [3119, 0]
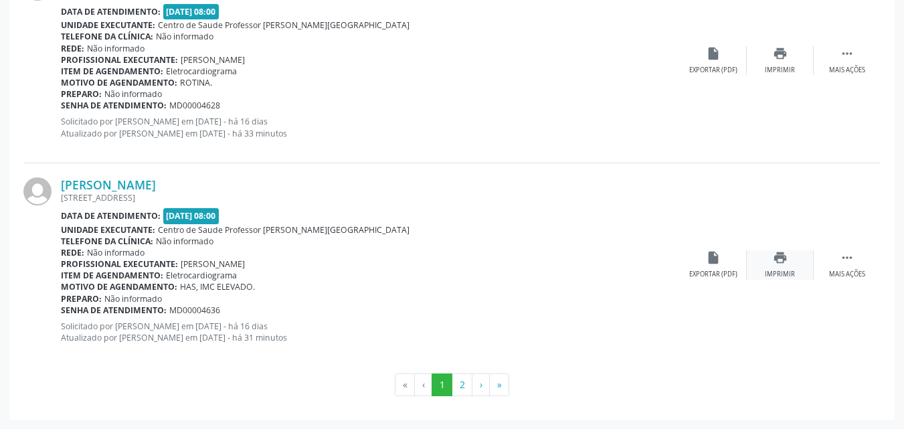
click at [784, 265] on icon "print" at bounding box center [780, 257] width 15 height 15
click at [460, 390] on button "2" at bounding box center [462, 385] width 21 height 23
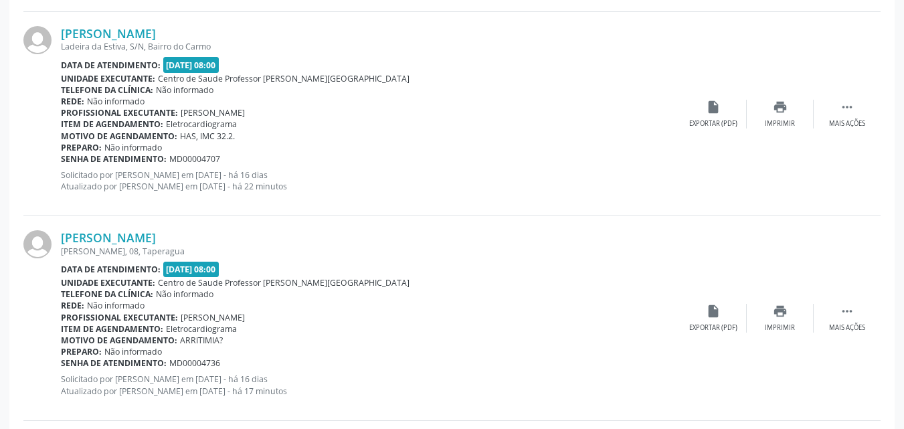
scroll to position [827, 0]
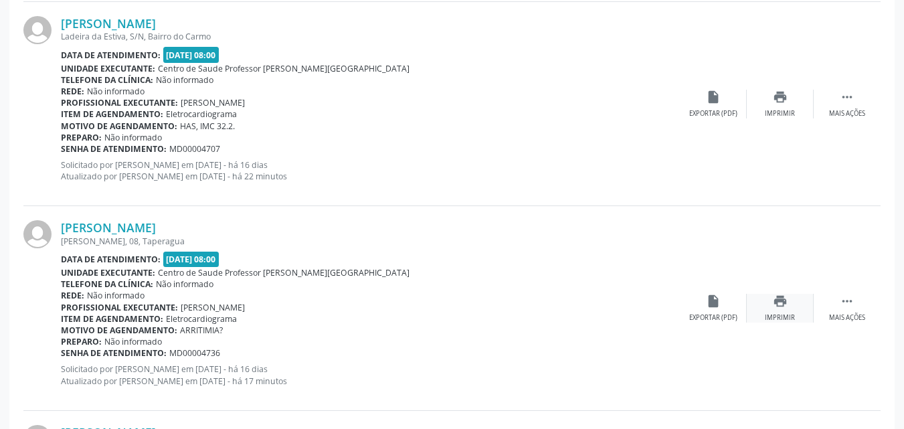
click at [771, 307] on div "print Imprimir" at bounding box center [780, 308] width 67 height 29
click at [773, 106] on div "print Imprimir" at bounding box center [780, 104] width 67 height 29
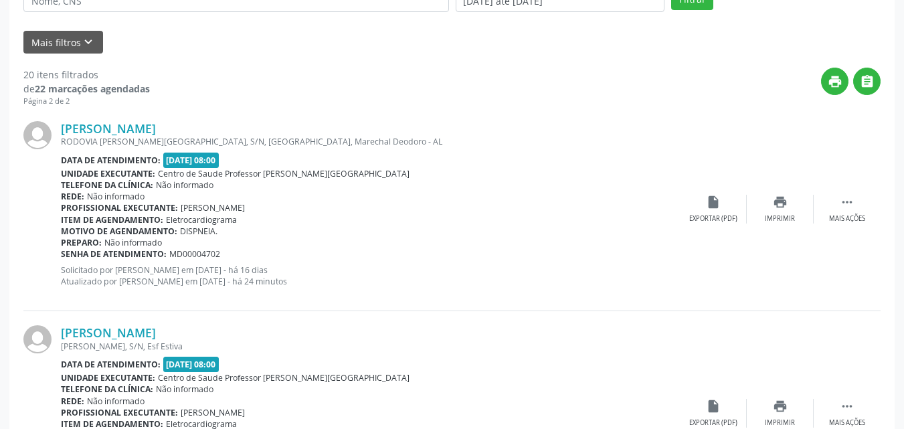
scroll to position [311, 0]
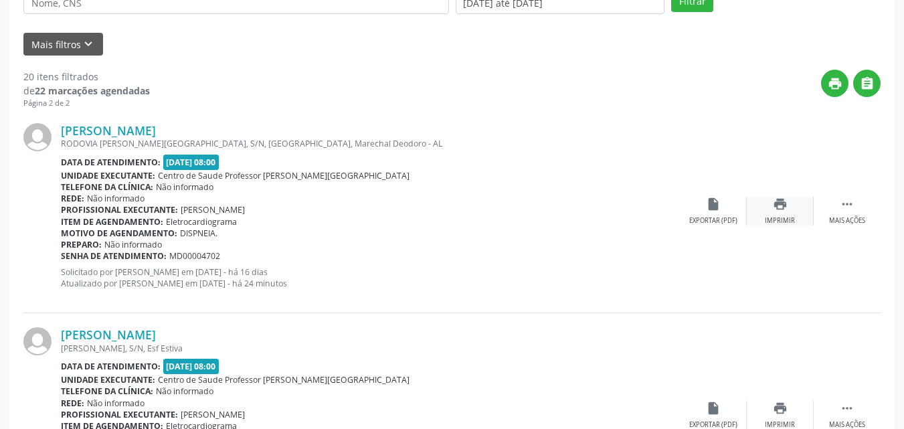
click at [780, 220] on div "Imprimir" at bounding box center [780, 220] width 30 height 9
